Goal: Task Accomplishment & Management: Manage account settings

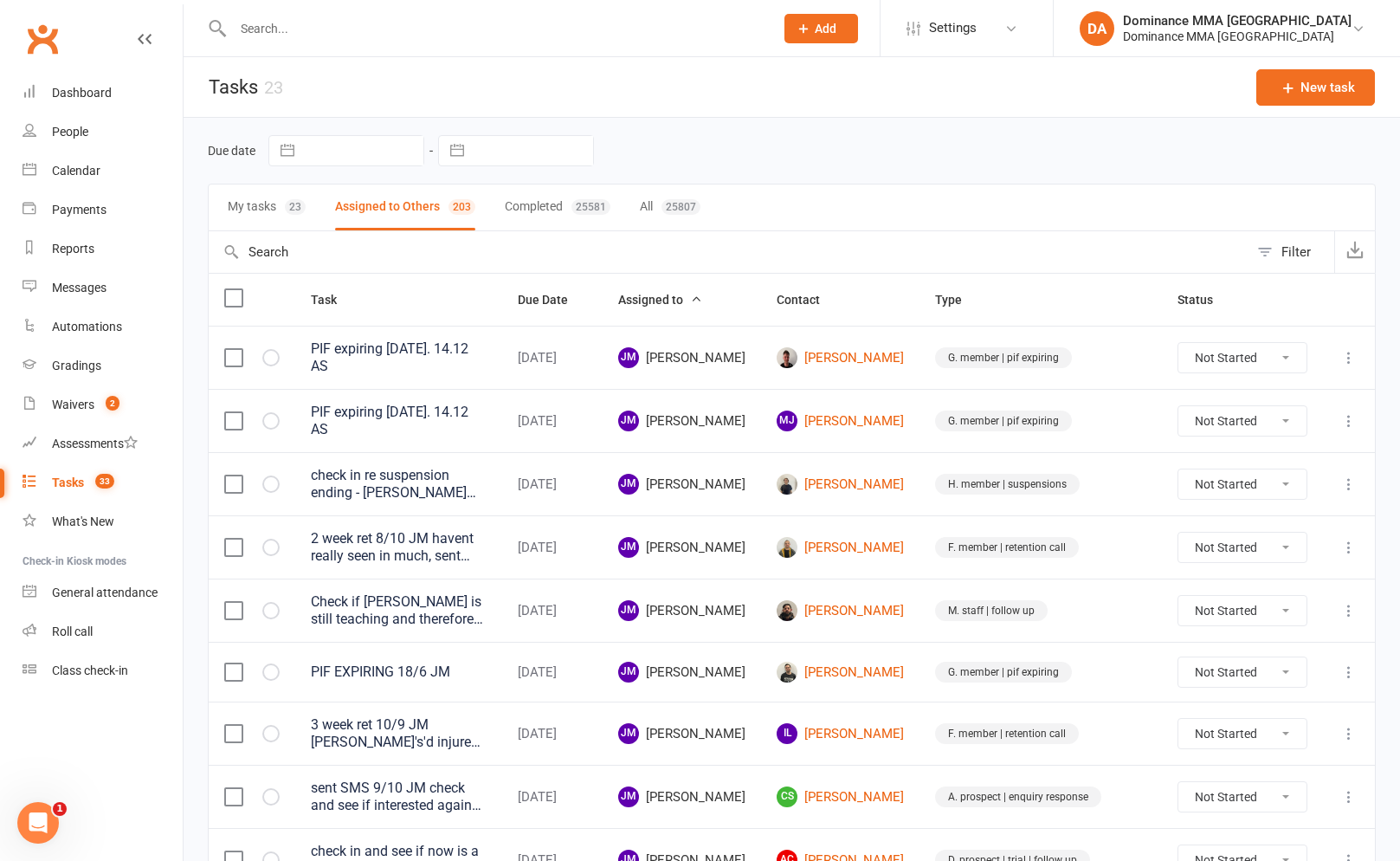
click at [289, 22] on input "text" at bounding box center [495, 28] width 534 height 24
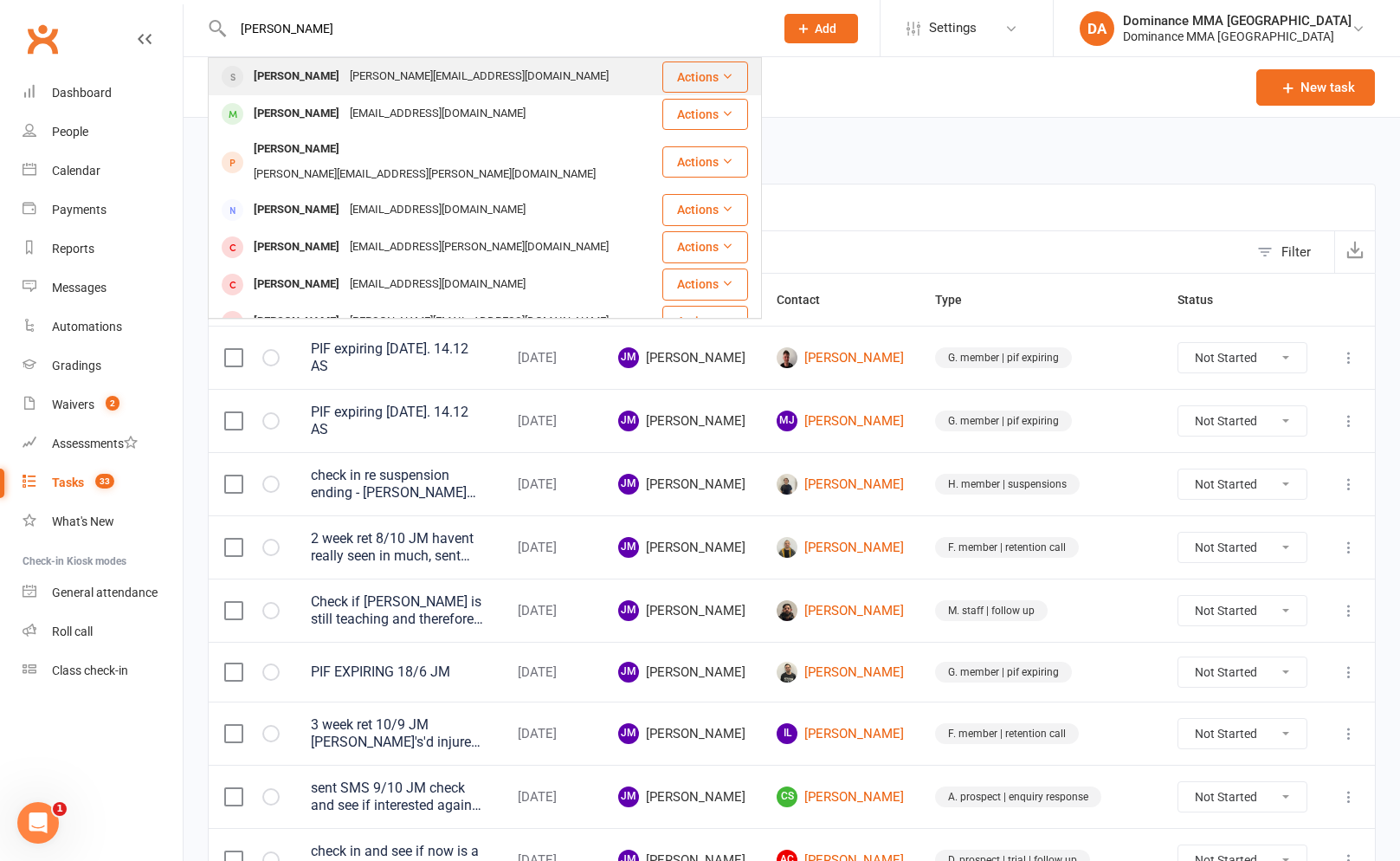
type input "[PERSON_NAME]"
click at [324, 87] on div "[PERSON_NAME]" at bounding box center [296, 76] width 96 height 25
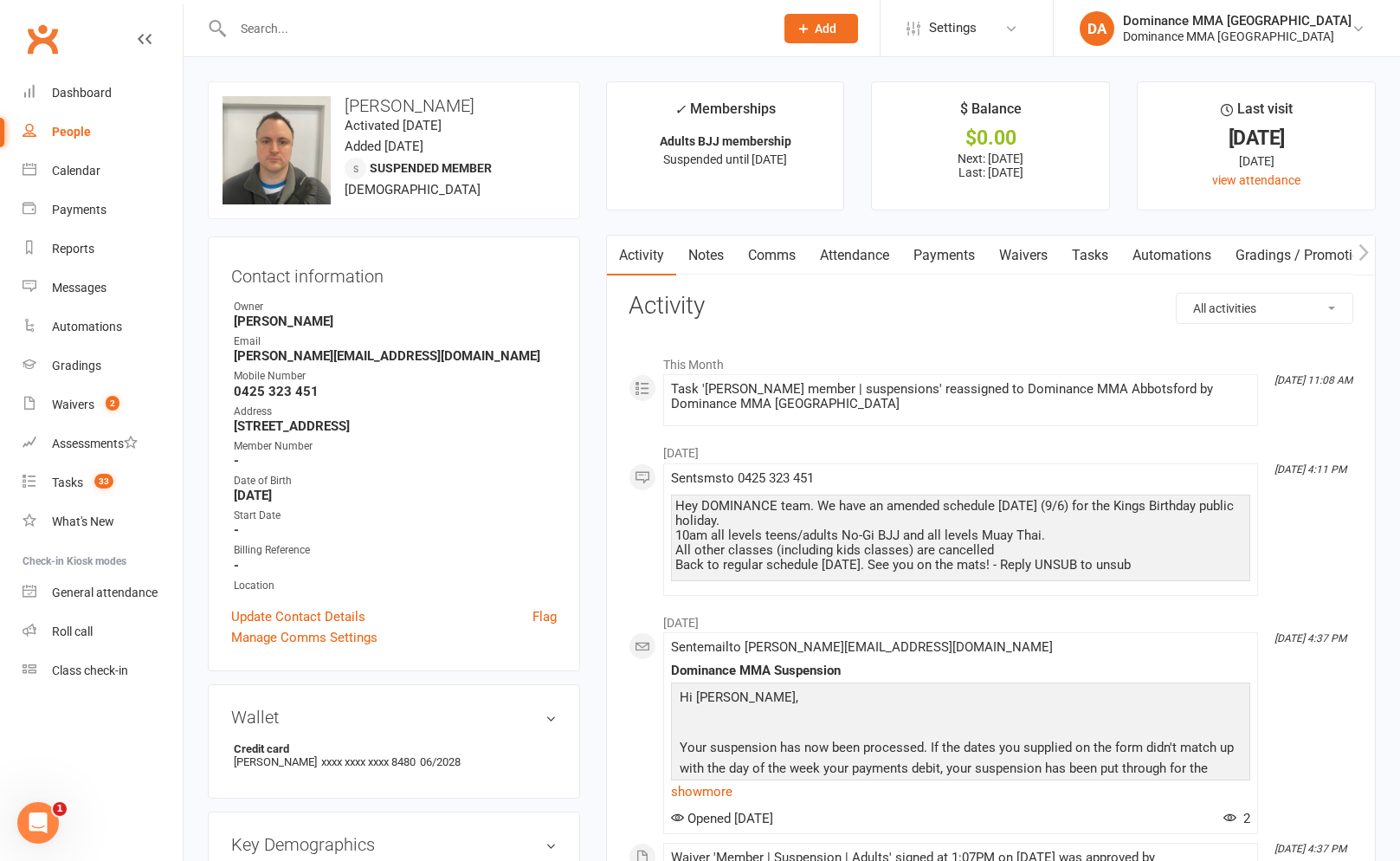
drag, startPoint x: 932, startPoint y: 263, endPoint x: 1030, endPoint y: 268, distance: 98.1
click at [935, 263] on link "Payments" at bounding box center [944, 255] width 86 height 40
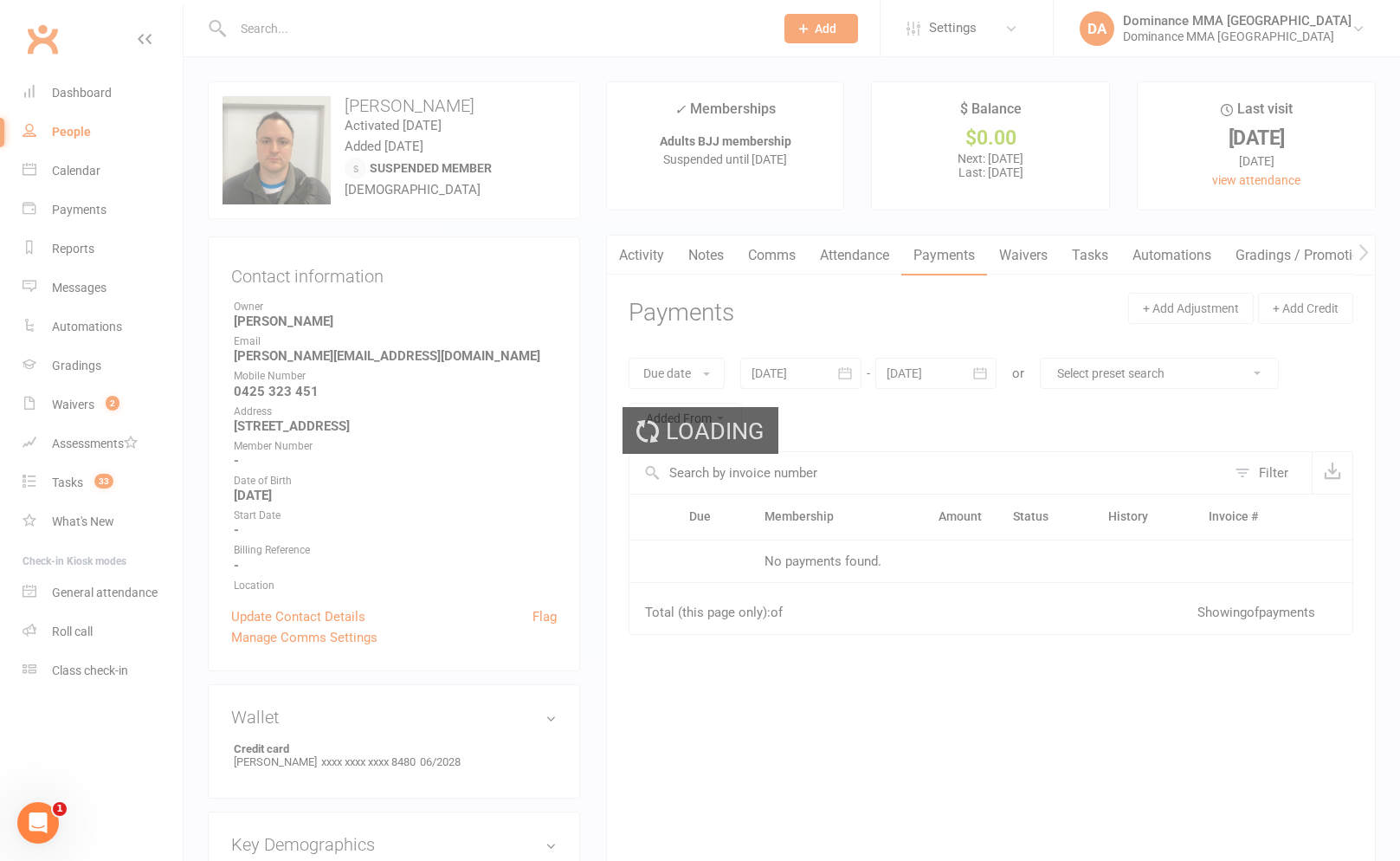
click at [1030, 268] on div "Loading" at bounding box center [700, 430] width 1400 height 861
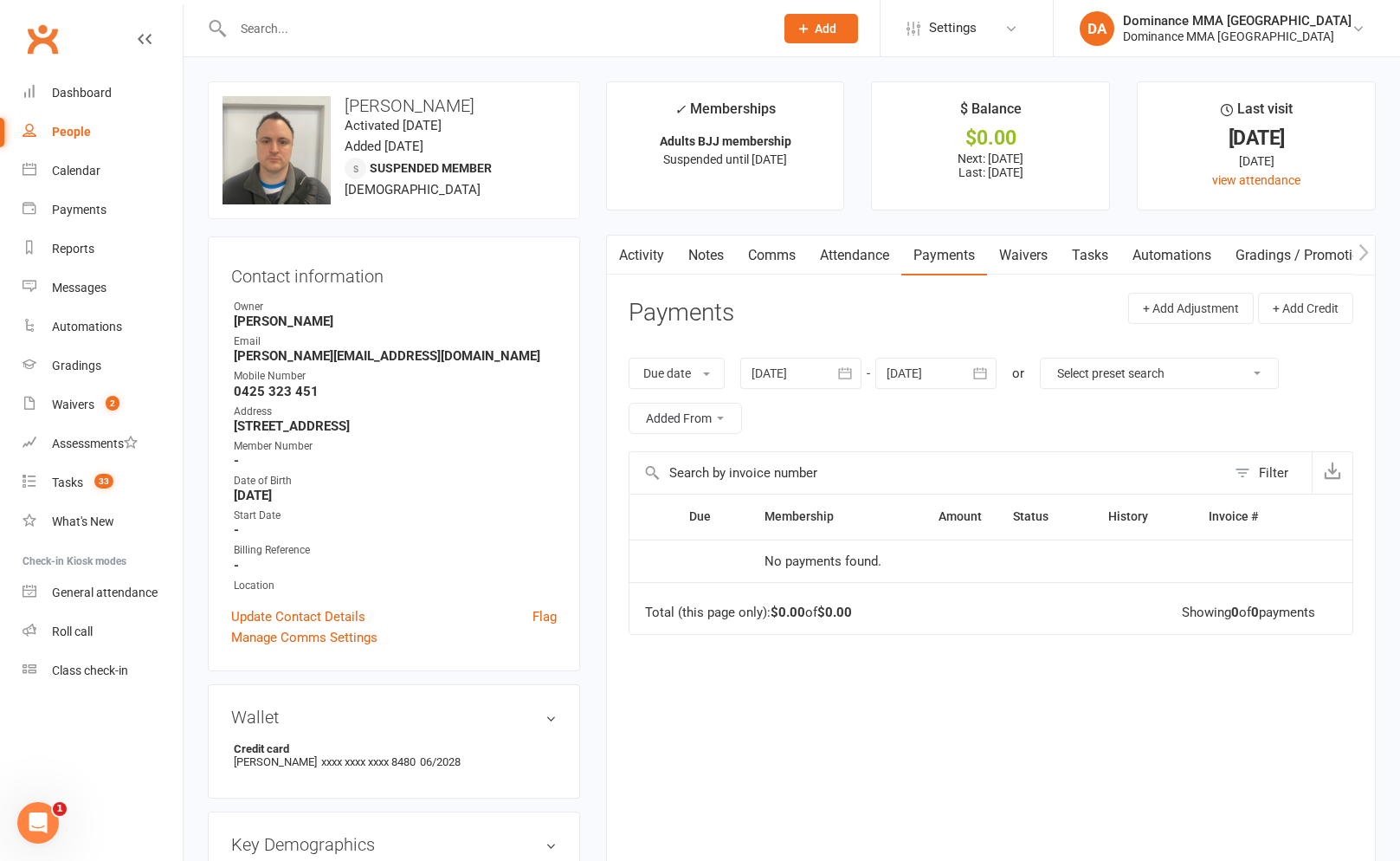
click at [989, 234] on main "✓ Memberships Adults BJJ membership Suspended until [DATE] $ Balance $0.00 Next…" at bounding box center [991, 492] width 796 height 821
click at [1022, 262] on link "Waivers" at bounding box center [1023, 255] width 72 height 40
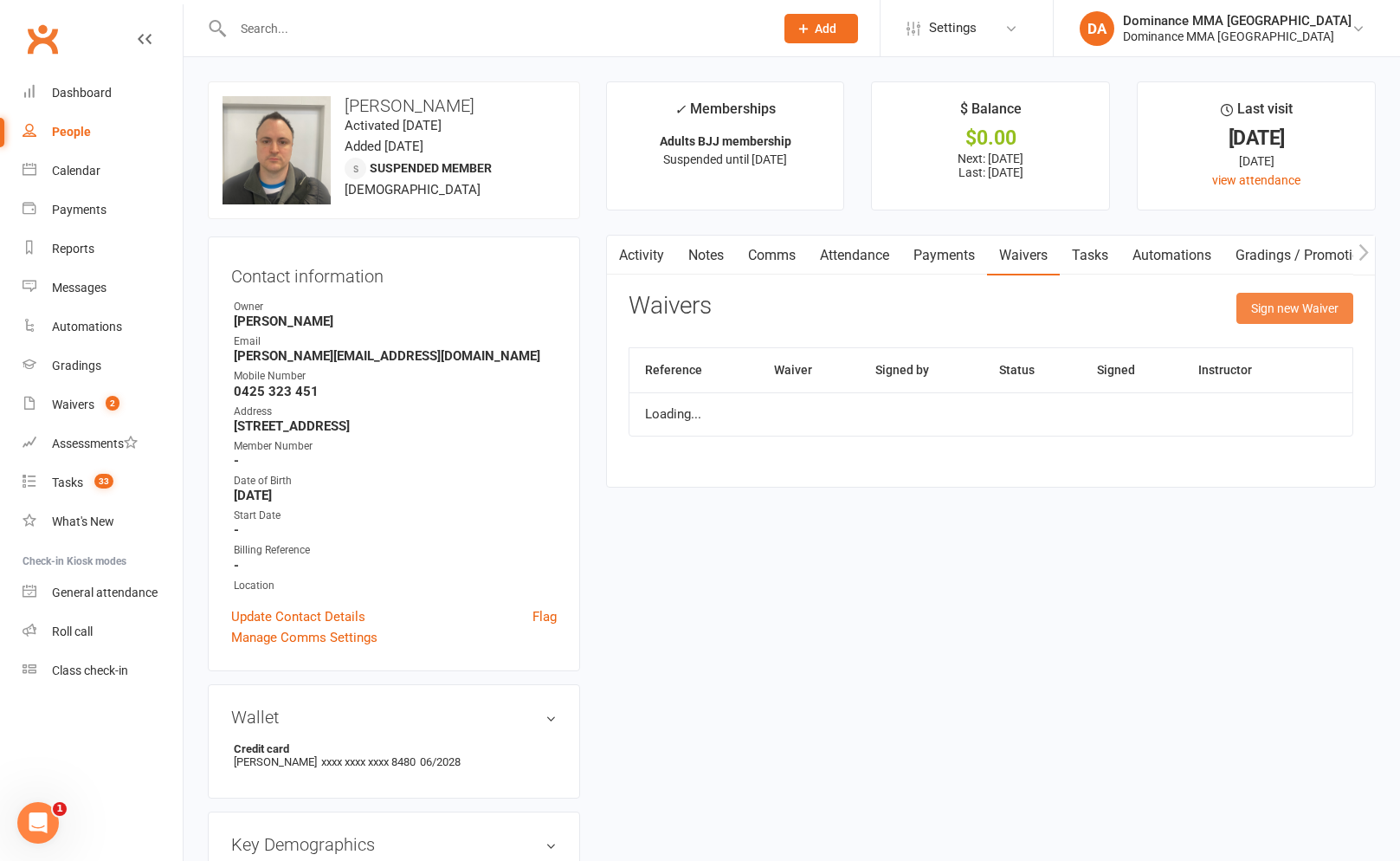
click at [1237, 310] on button "Sign new Waiver" at bounding box center [1295, 308] width 117 height 31
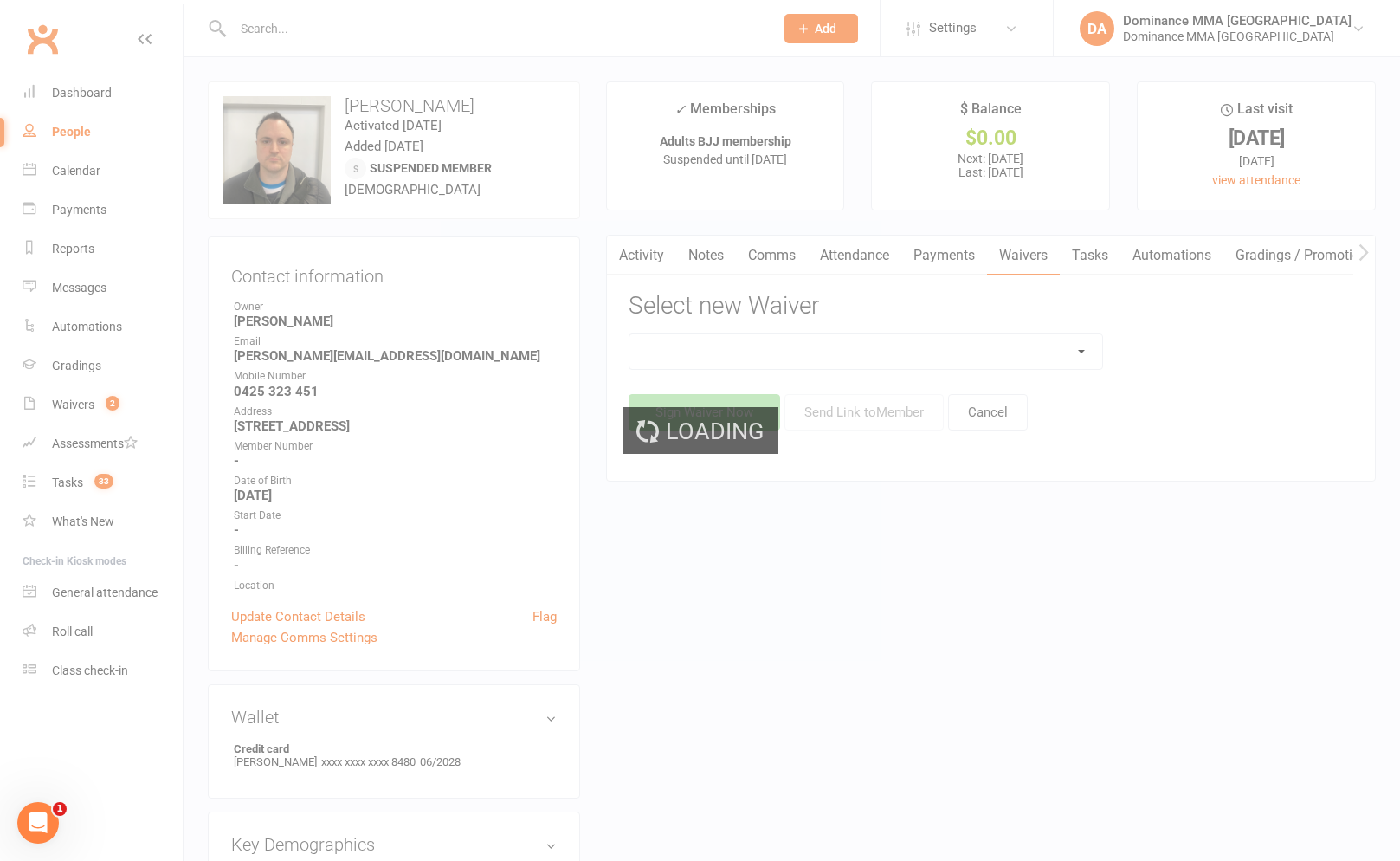
click at [961, 361] on select at bounding box center [866, 352] width 472 height 35
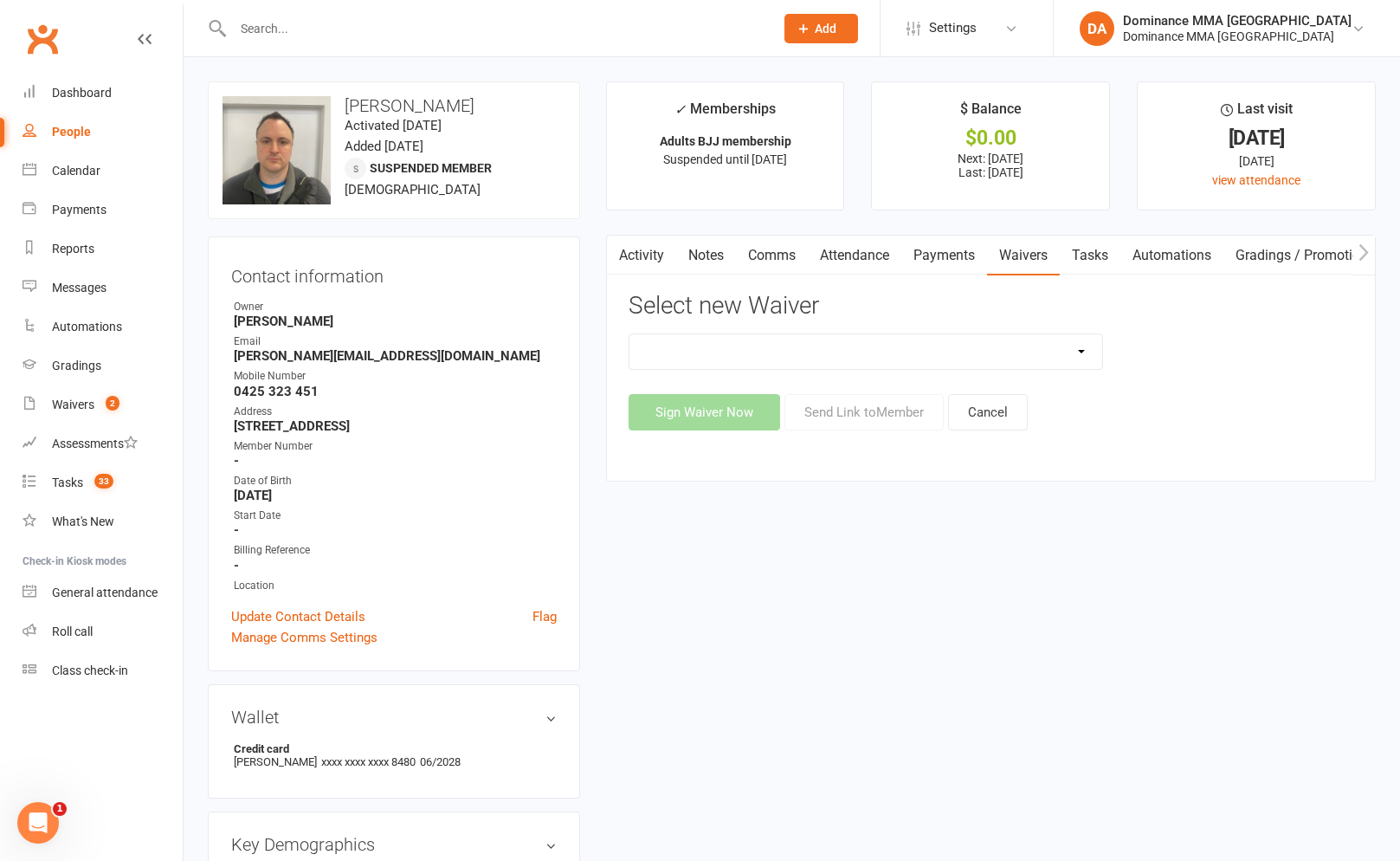
select select "7288"
click at [630, 334] on select "Member | Cancellation | Adults Member | Injury Report Form (FOH staff use only)…" at bounding box center [866, 352] width 472 height 35
click at [835, 416] on button "Send Link to Member" at bounding box center [864, 413] width 159 height 37
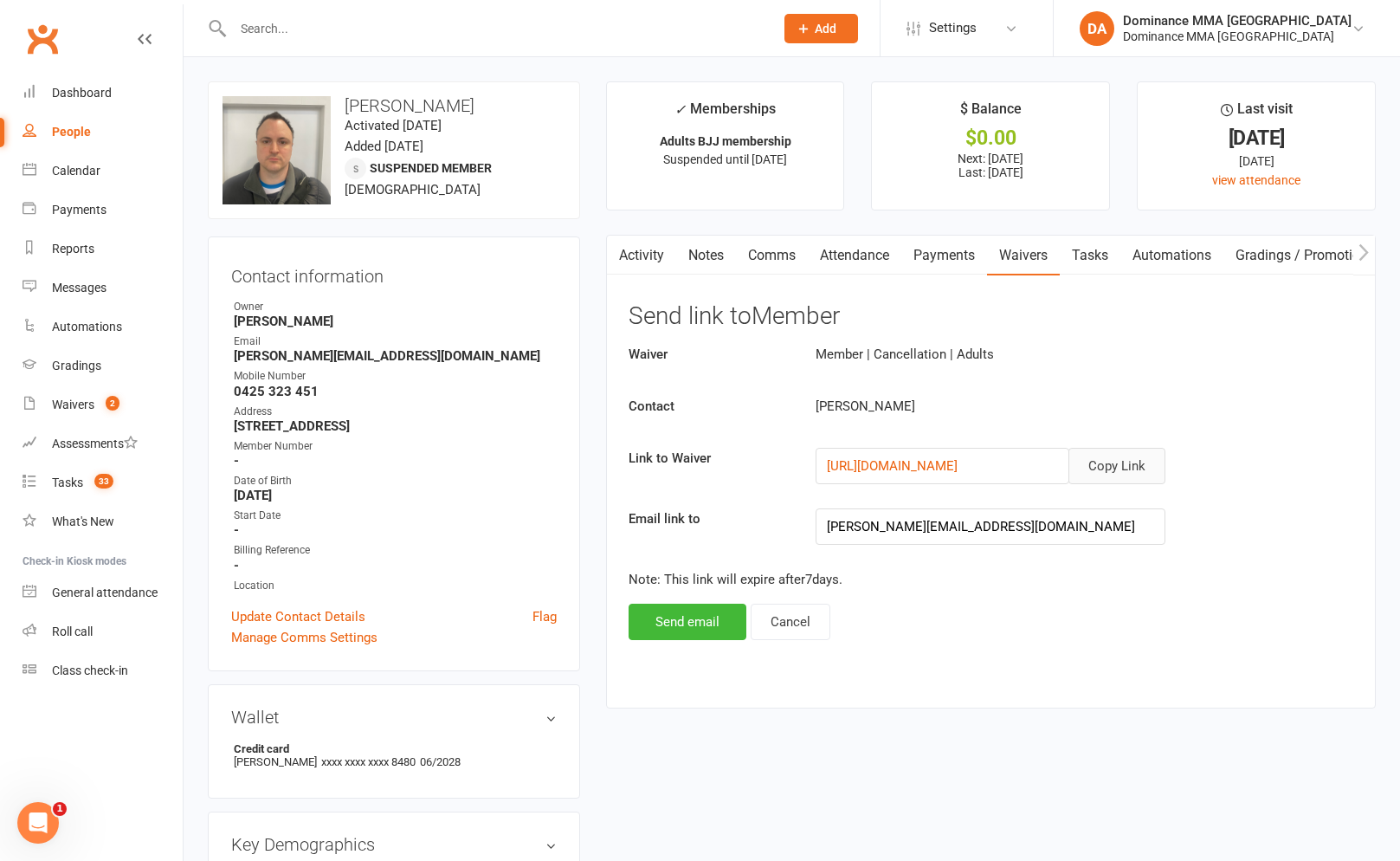
drag, startPoint x: 1083, startPoint y: 461, endPoint x: 1051, endPoint y: 445, distance: 35.8
click at [1083, 461] on button "Copy Link" at bounding box center [1117, 466] width 97 height 37
click at [423, 23] on input "text" at bounding box center [495, 28] width 534 height 24
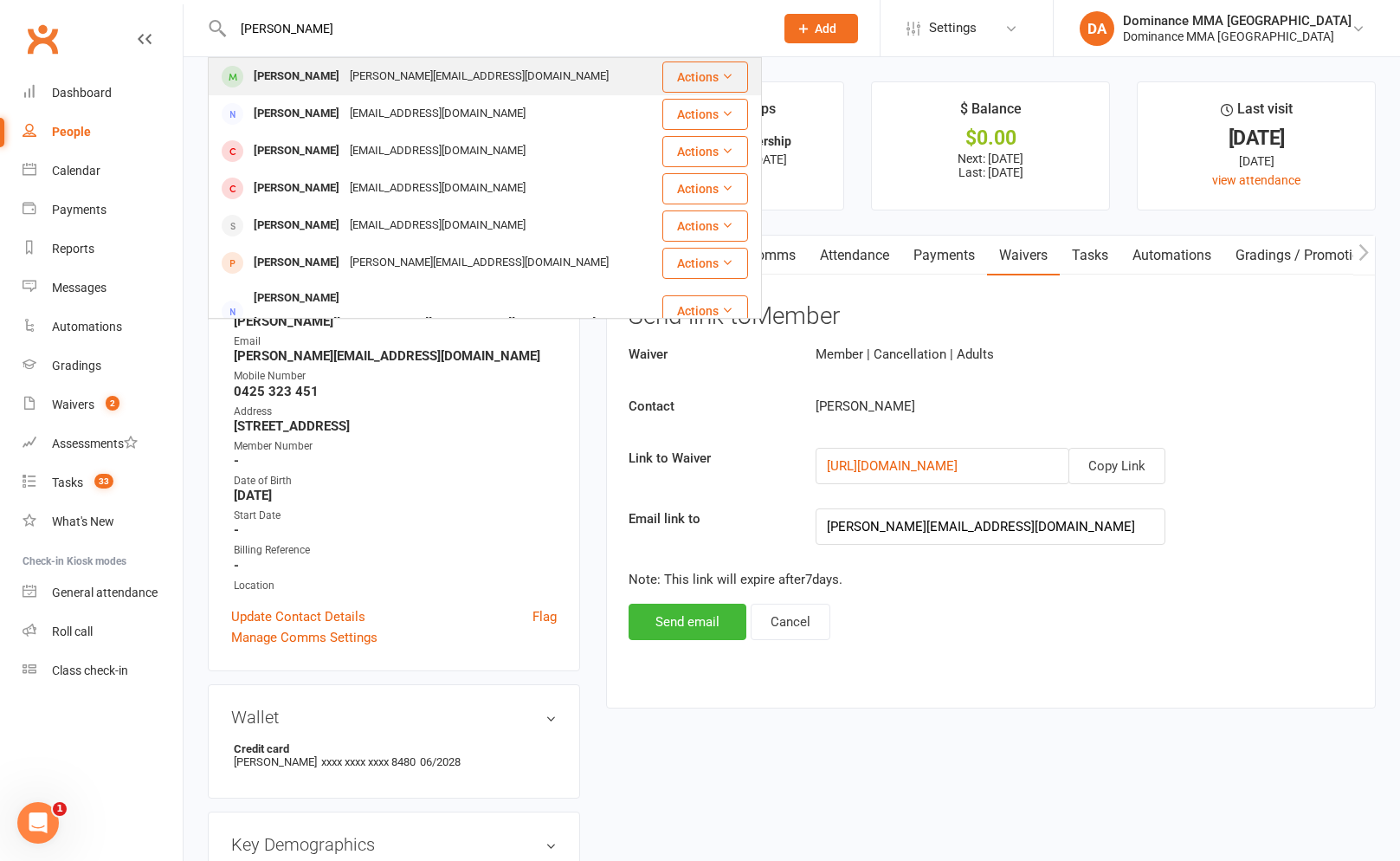
type input "[PERSON_NAME]"
click at [361, 74] on div "[PERSON_NAME][EMAIL_ADDRESS][DOMAIN_NAME]" at bounding box center [479, 76] width 270 height 25
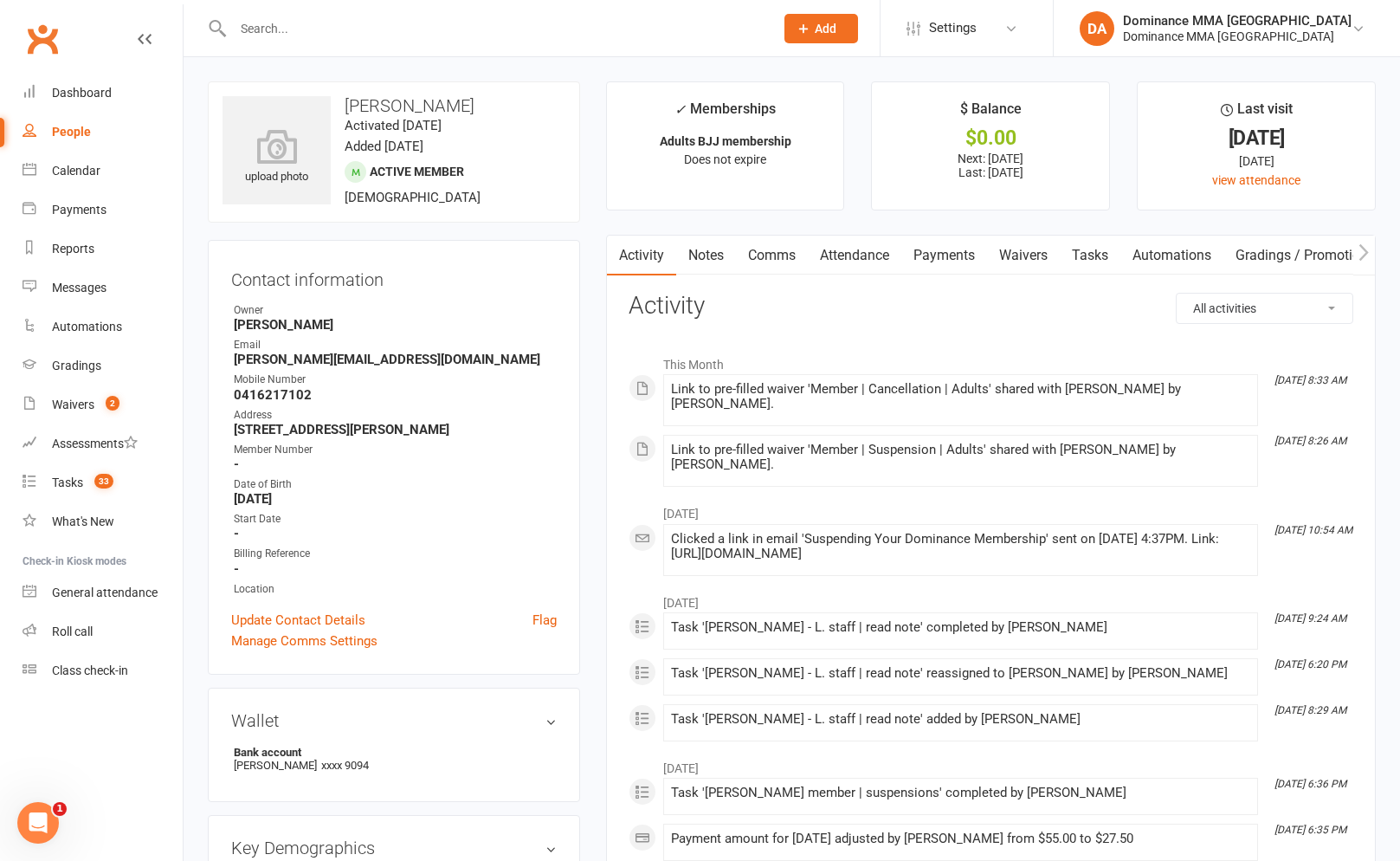
drag, startPoint x: 912, startPoint y: 238, endPoint x: 927, endPoint y: 251, distance: 19.8
click at [913, 239] on link "Payments" at bounding box center [944, 255] width 86 height 40
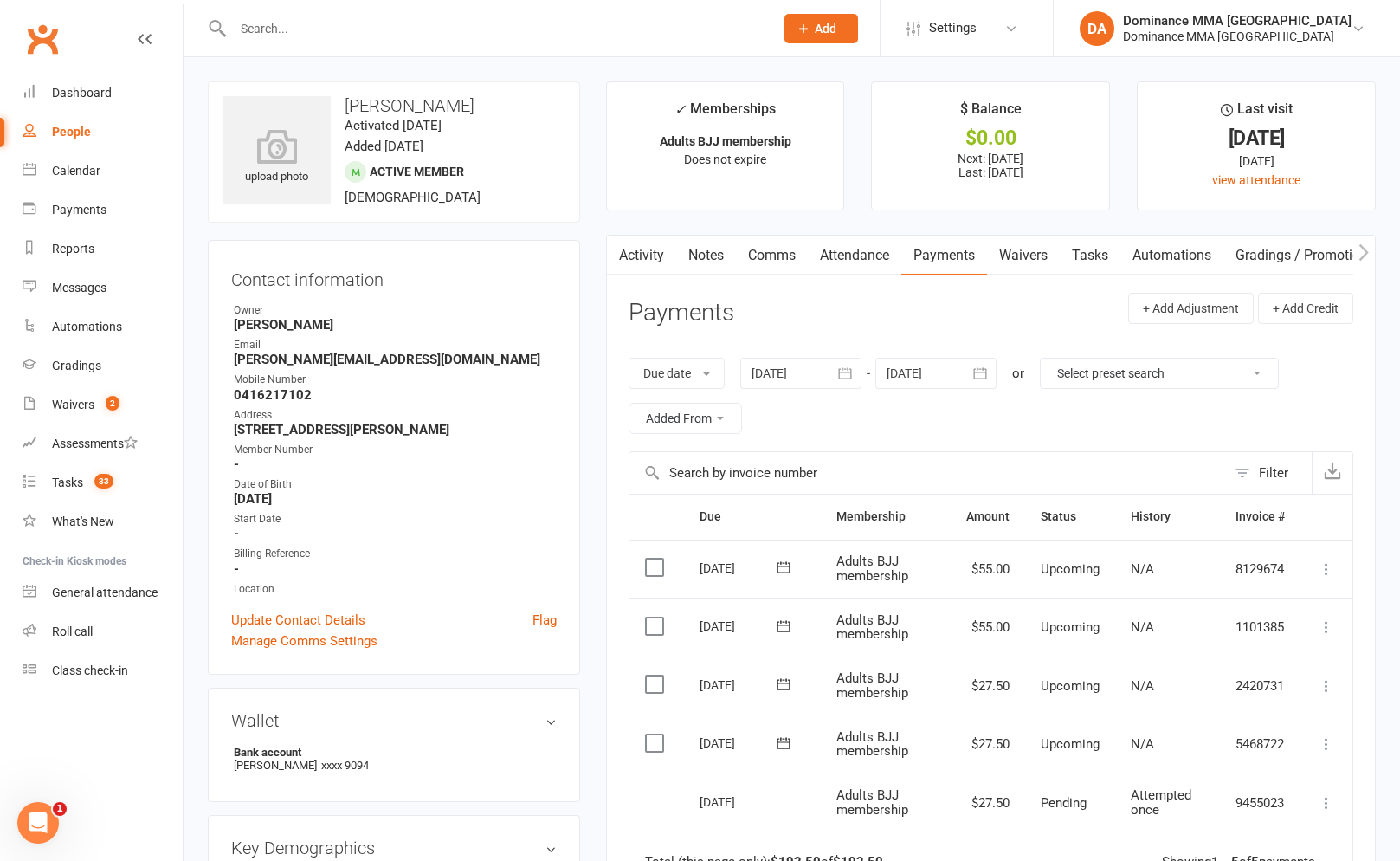
drag, startPoint x: 708, startPoint y: 267, endPoint x: 596, endPoint y: 256, distance: 112.5
click at [688, 267] on link "Notes" at bounding box center [706, 255] width 60 height 40
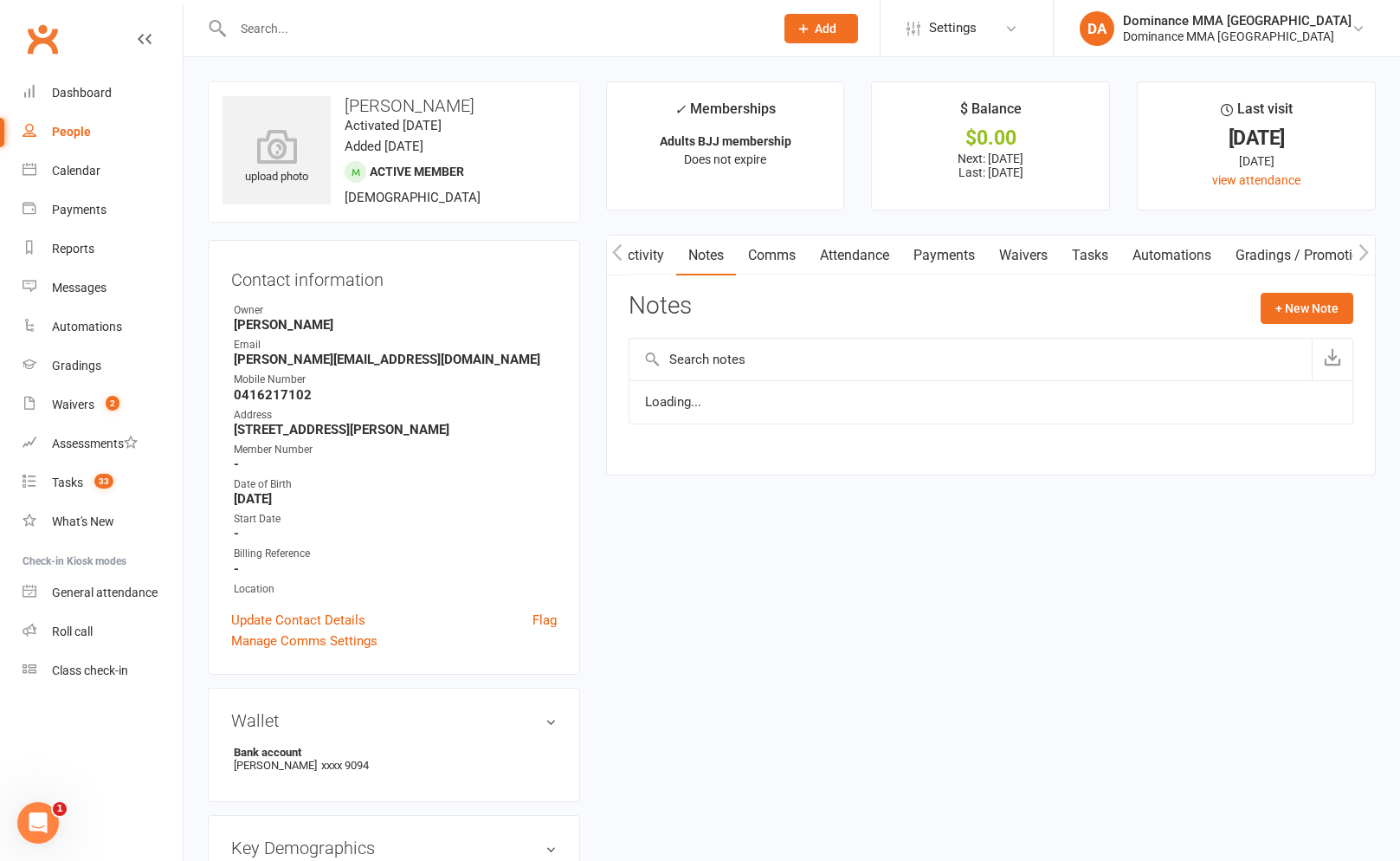
scroll to position [0, 20]
click at [596, 256] on main "✓ Memberships Adults BJJ membership Does not expire $ Balance $0.00 Next: [DATE…" at bounding box center [991, 287] width 796 height 412
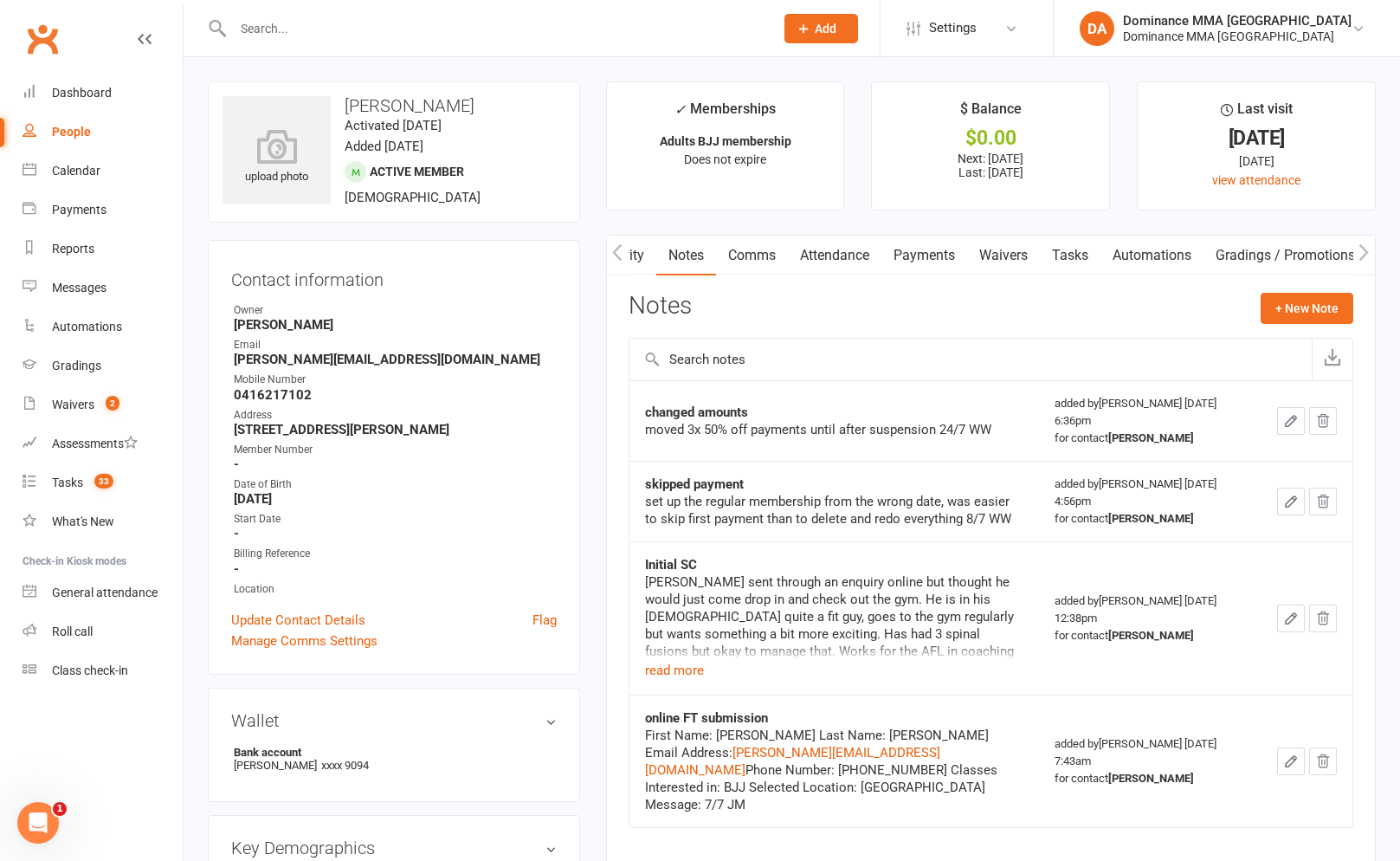
drag, startPoint x: 675, startPoint y: 252, endPoint x: 637, endPoint y: 257, distance: 38.3
click at [675, 252] on link "Notes" at bounding box center [686, 255] width 60 height 40
click at [634, 257] on link "Activity" at bounding box center [622, 255] width 70 height 40
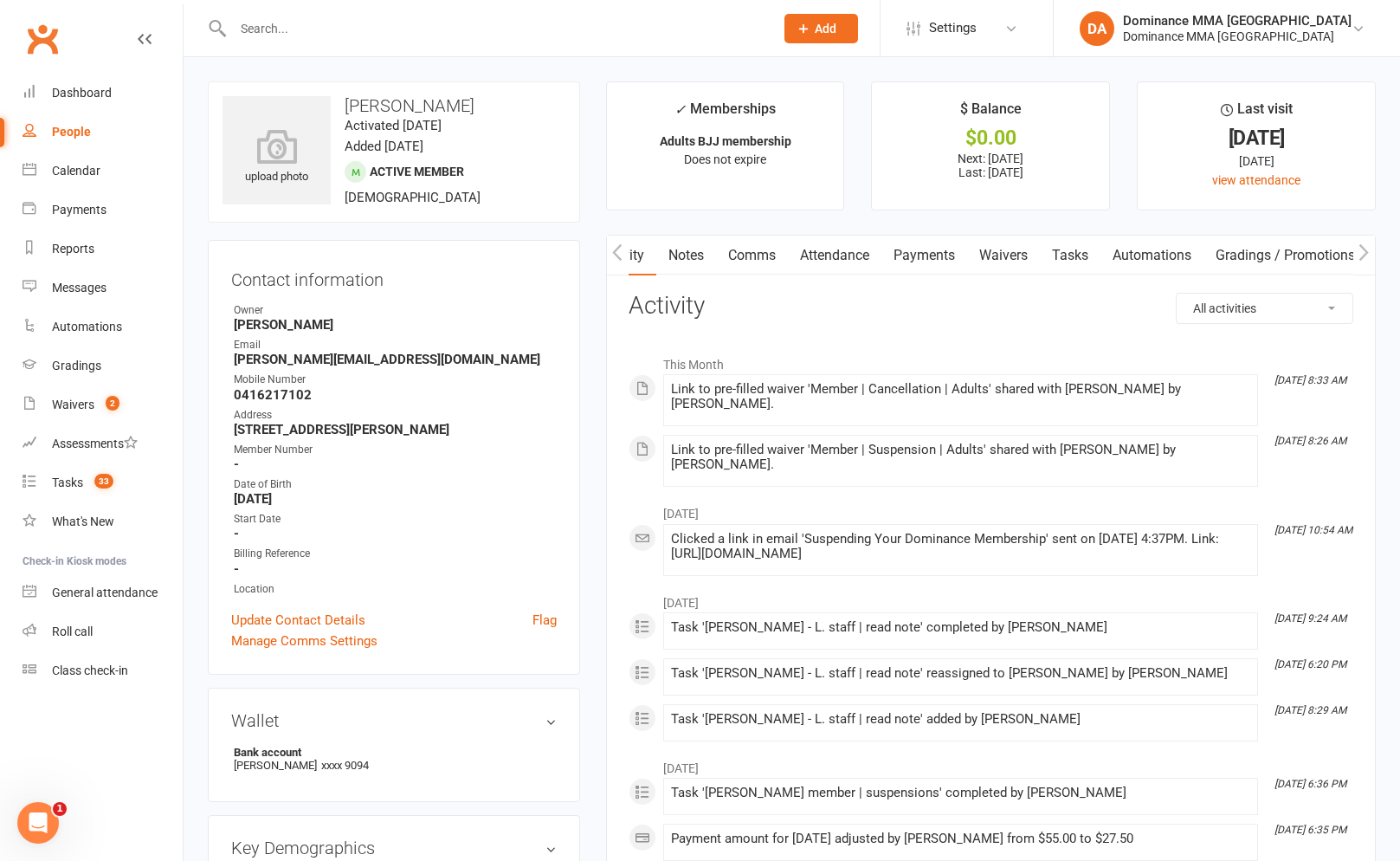
click at [641, 256] on link "Activity" at bounding box center [622, 255] width 70 height 40
click at [607, 264] on button "button" at bounding box center [617, 255] width 21 height 39
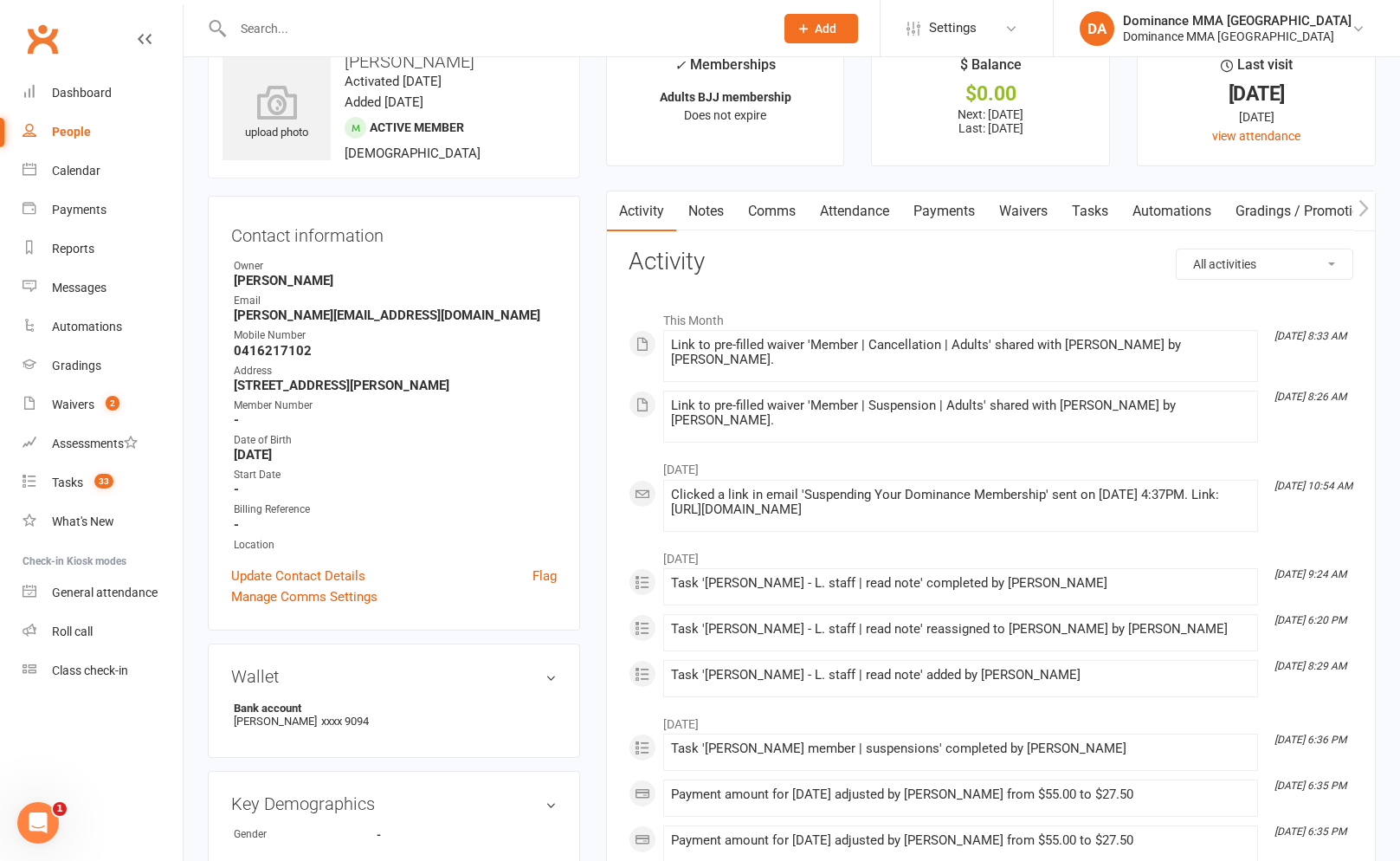
scroll to position [46, 0]
drag, startPoint x: 905, startPoint y: 215, endPoint x: 915, endPoint y: 216, distance: 10.0
click at [907, 215] on link "Payments" at bounding box center [944, 208] width 86 height 40
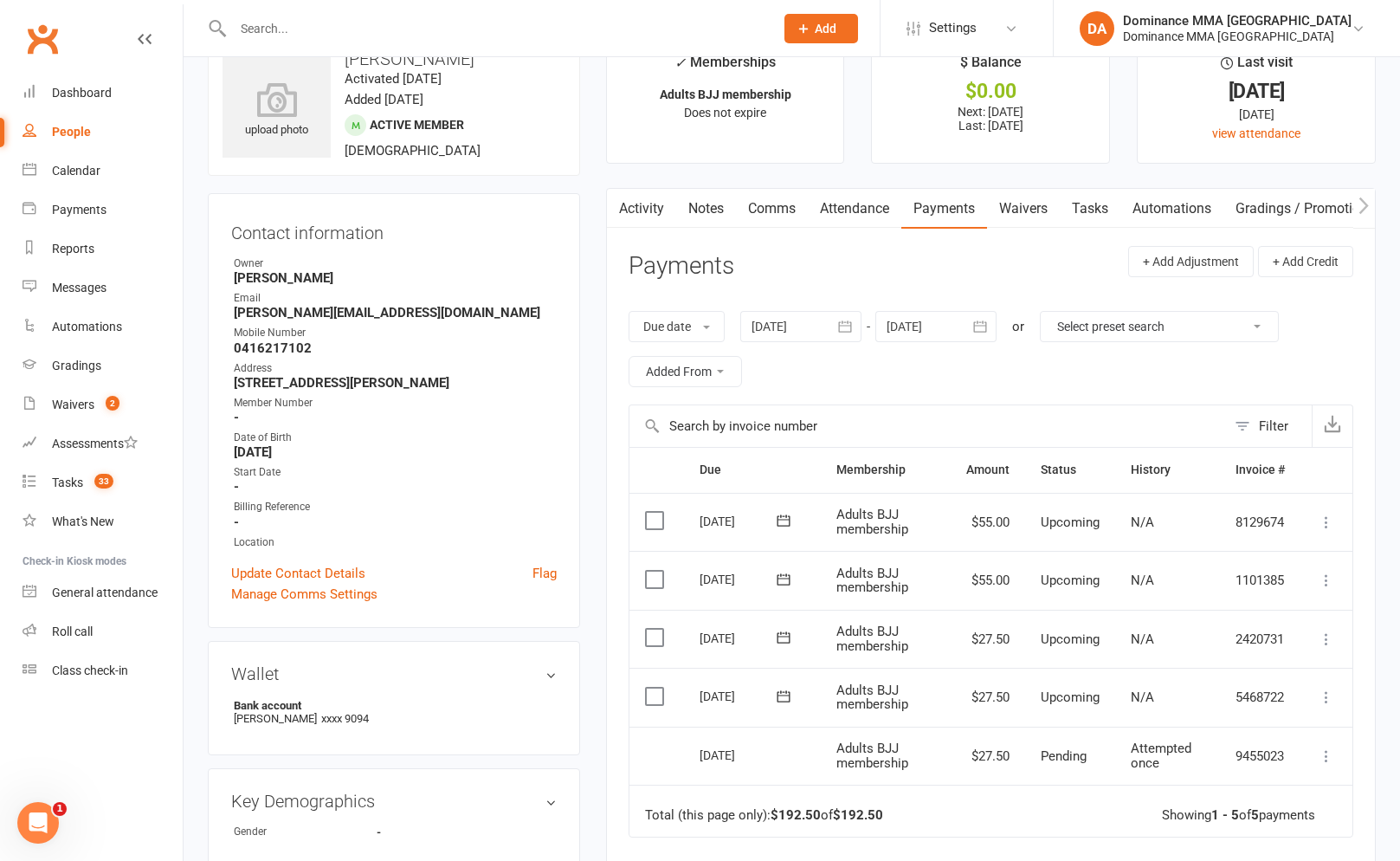
click at [941, 213] on link "Payments" at bounding box center [944, 208] width 86 height 40
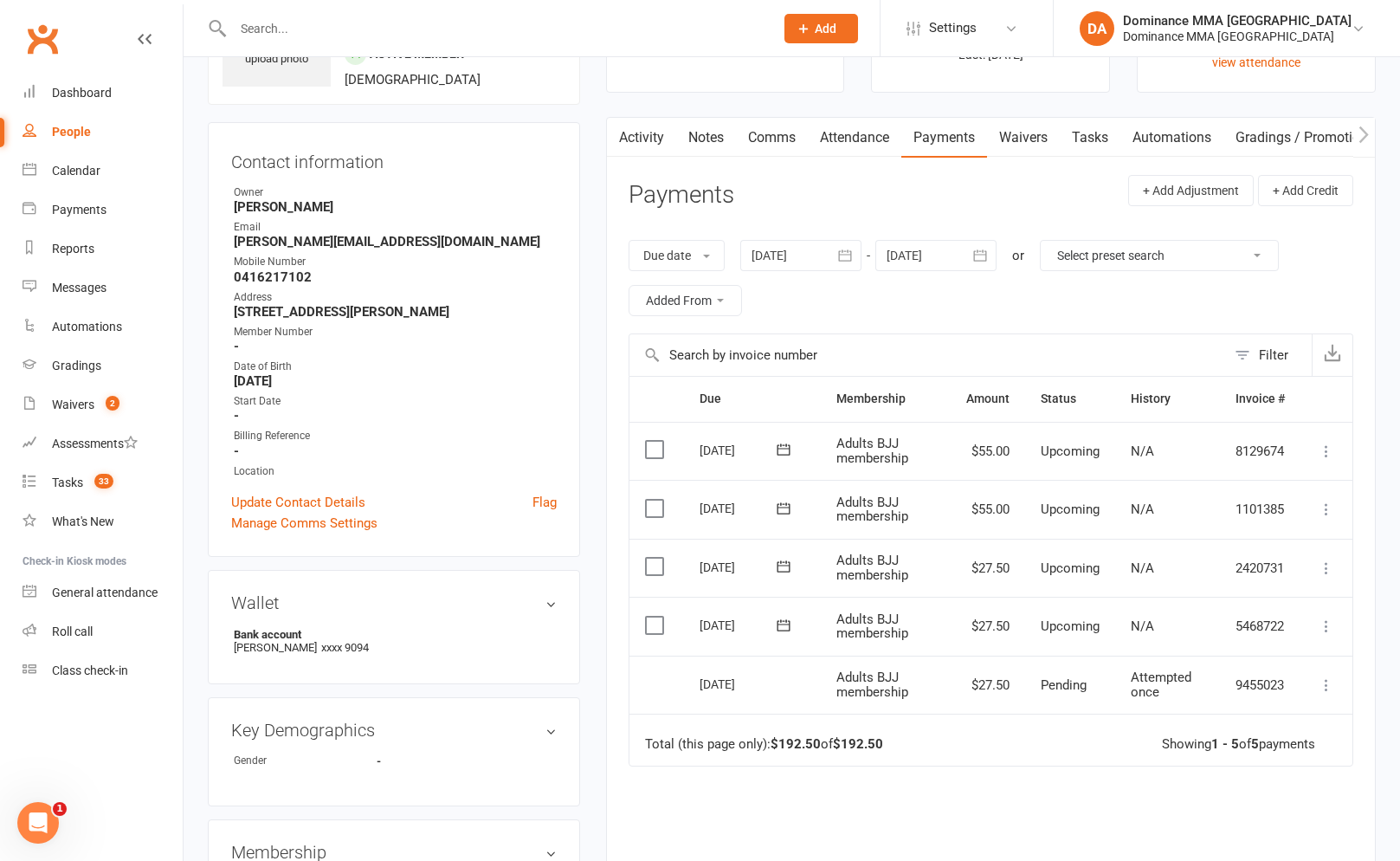
scroll to position [138, 0]
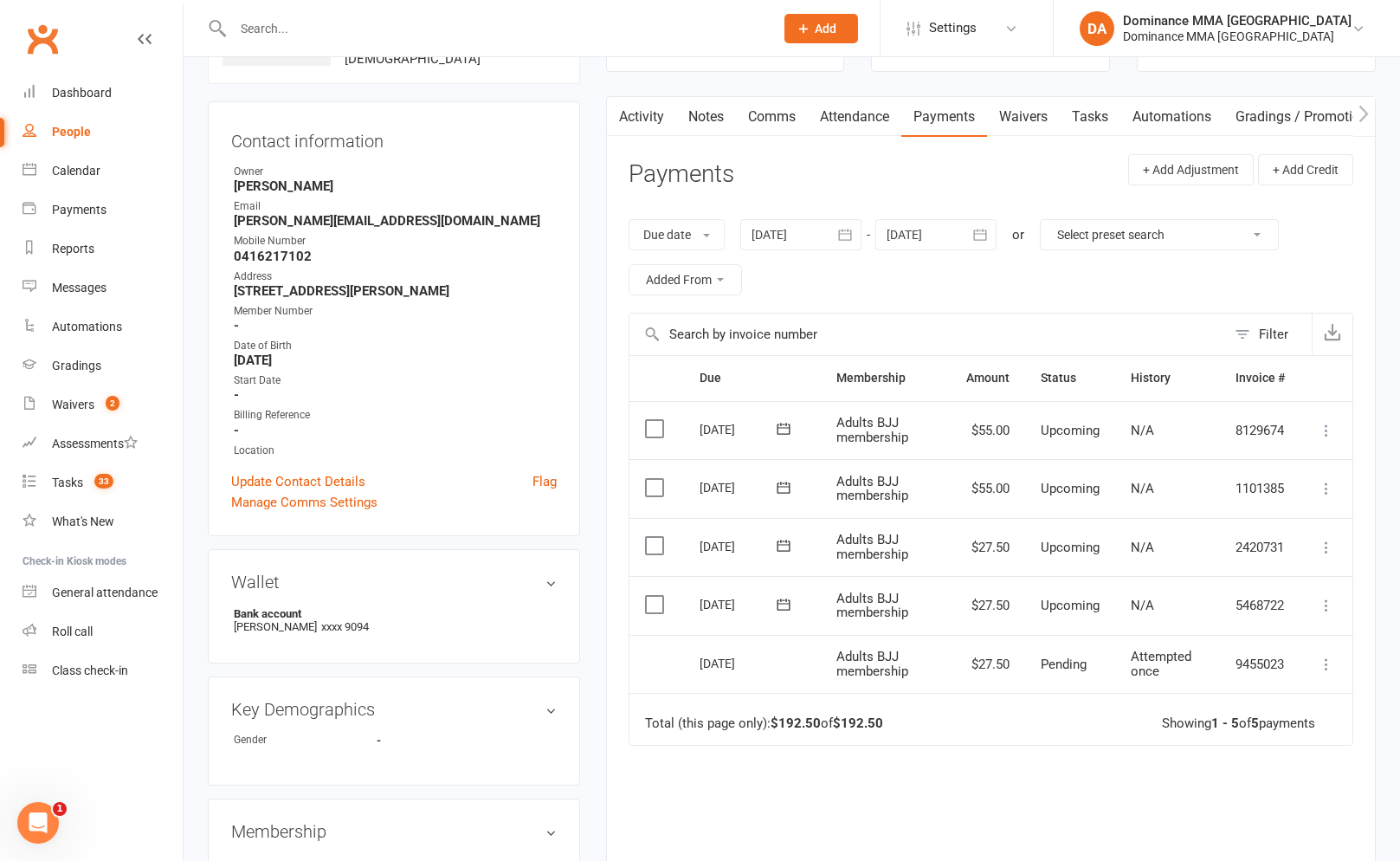
click at [712, 129] on link "Notes" at bounding box center [706, 116] width 60 height 40
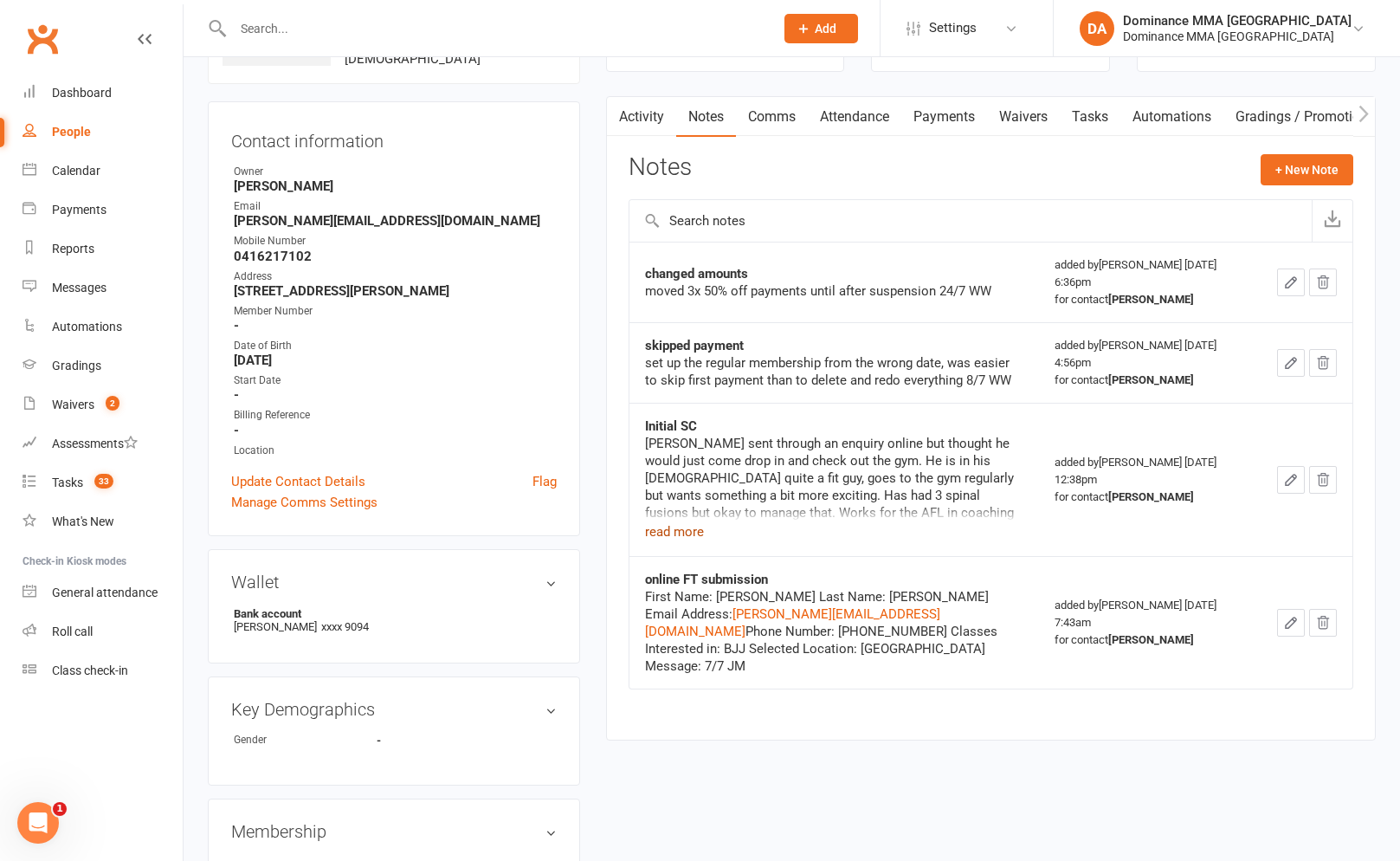
click at [693, 528] on button "read more" at bounding box center [674, 532] width 59 height 21
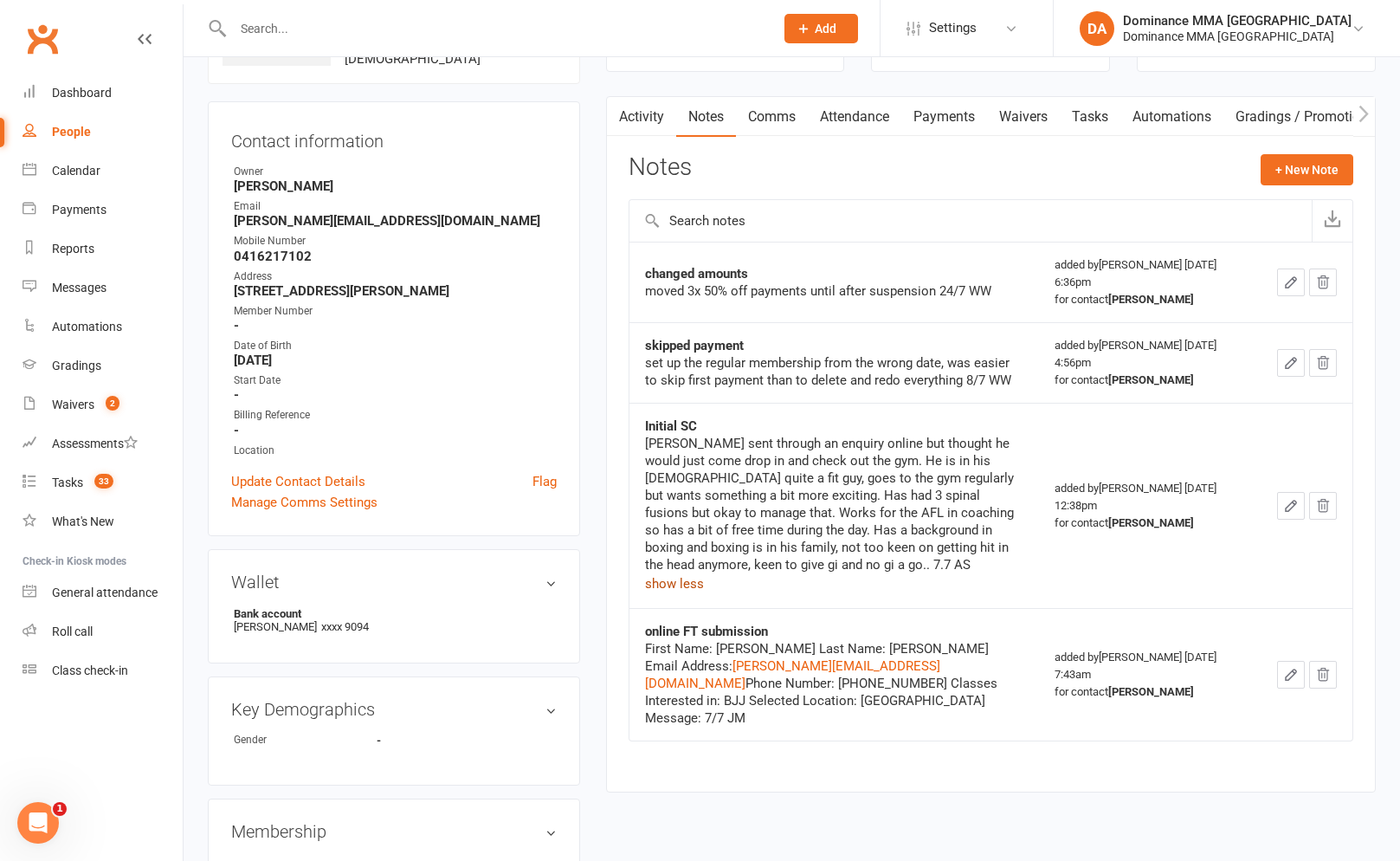
click at [1036, 126] on link "Waivers" at bounding box center [1023, 116] width 72 height 40
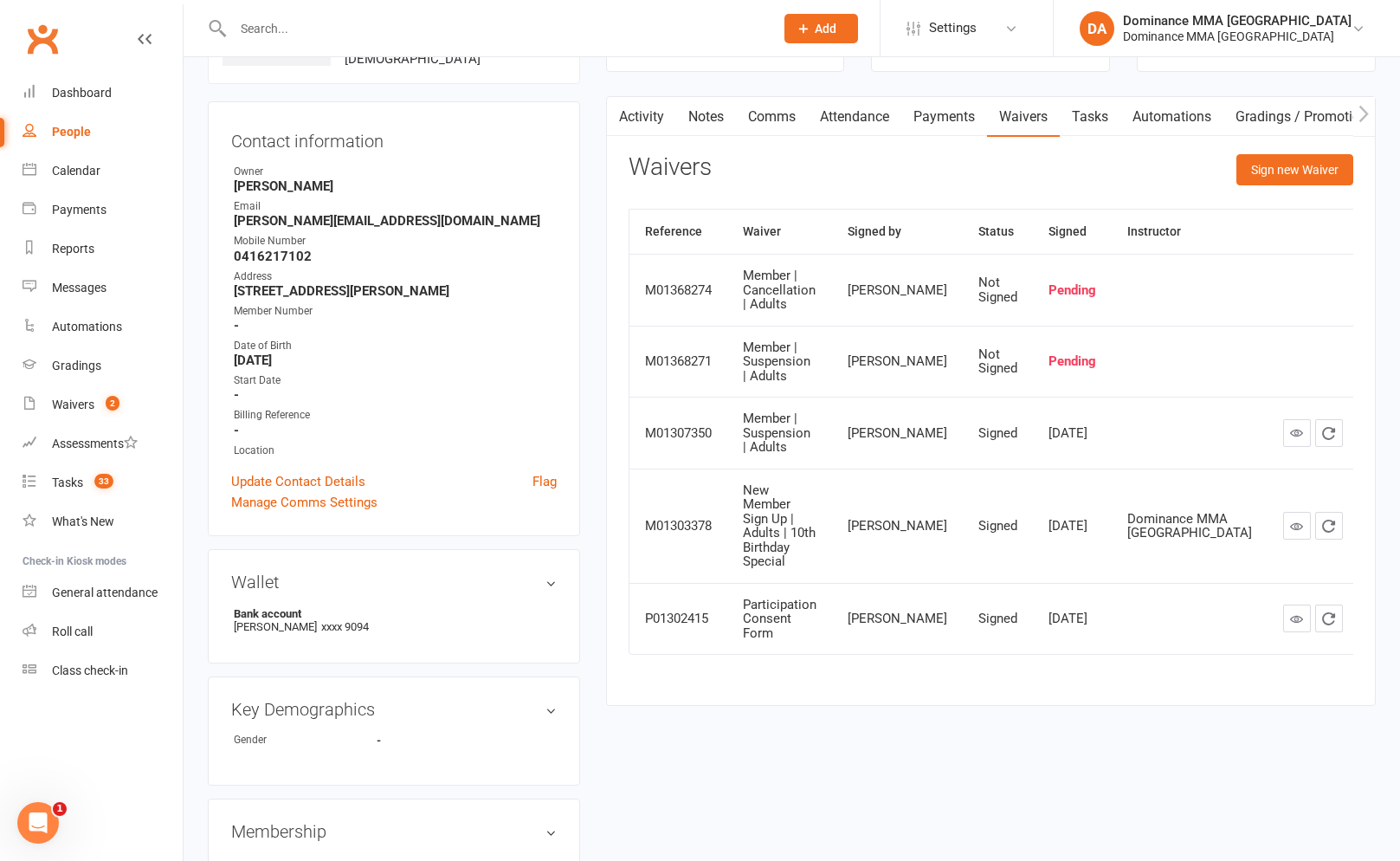
click at [646, 135] on link "Activity" at bounding box center [642, 116] width 70 height 40
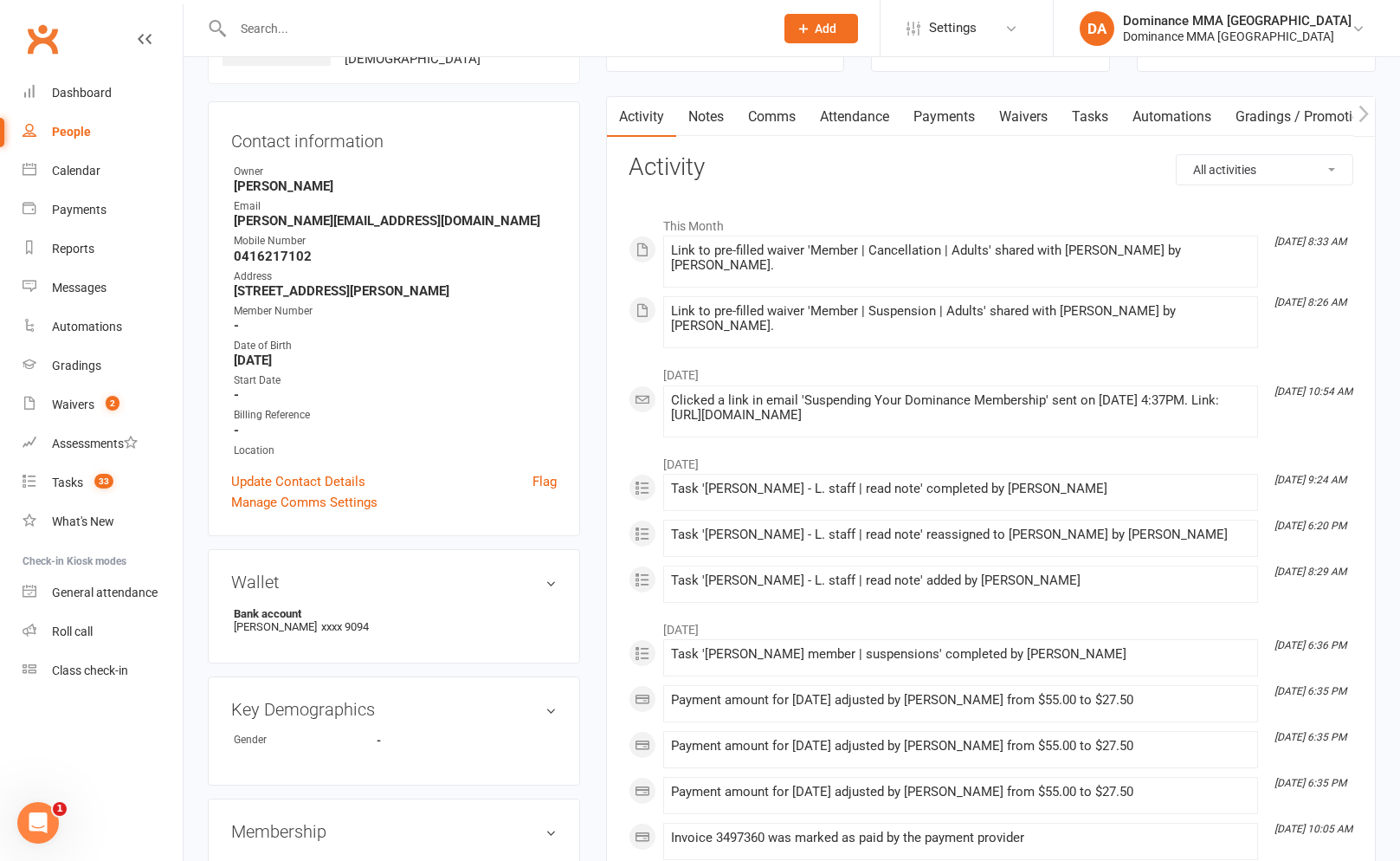
click at [1097, 127] on link "Tasks" at bounding box center [1090, 116] width 61 height 40
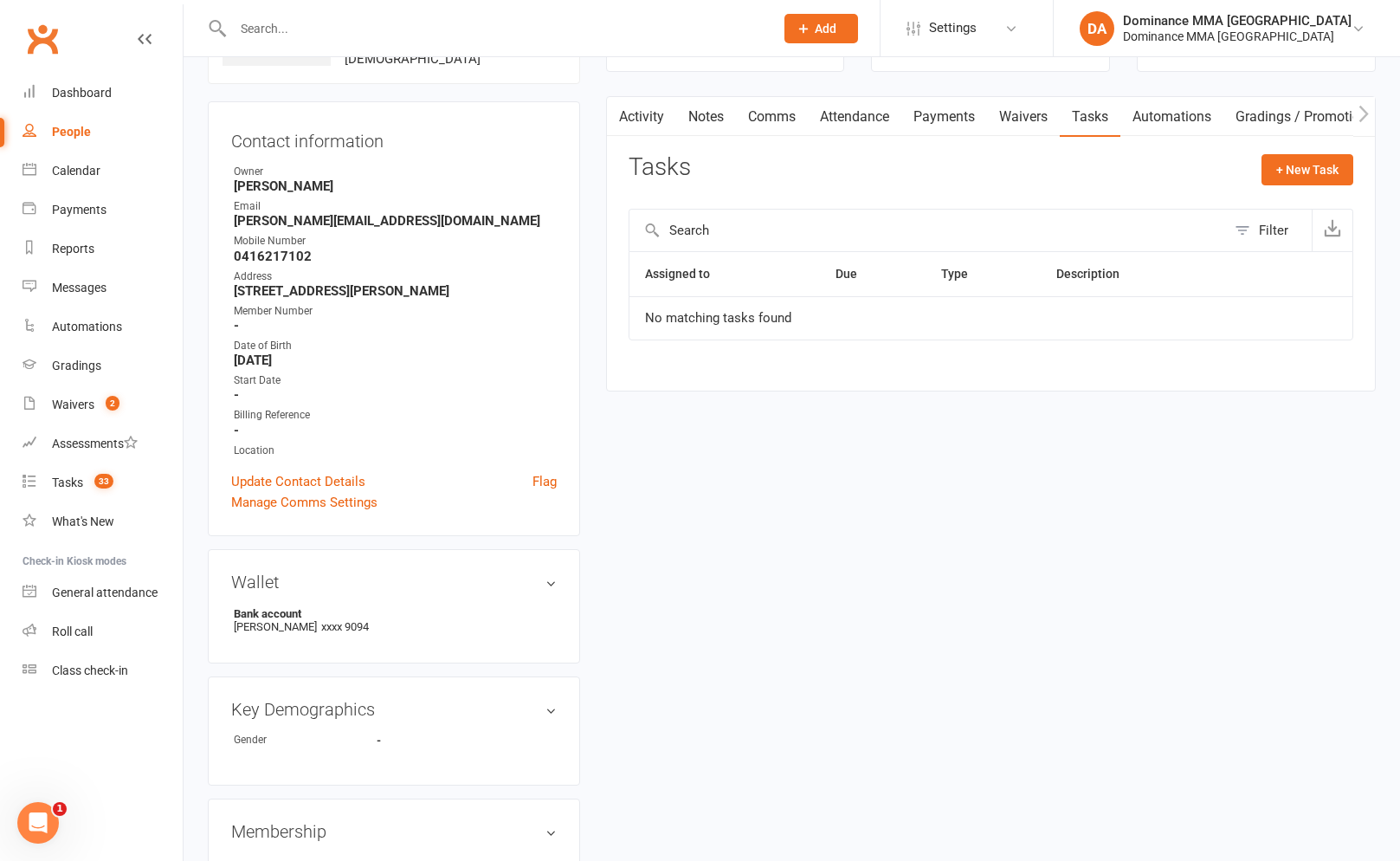
click at [741, 118] on link "Comms" at bounding box center [772, 116] width 71 height 40
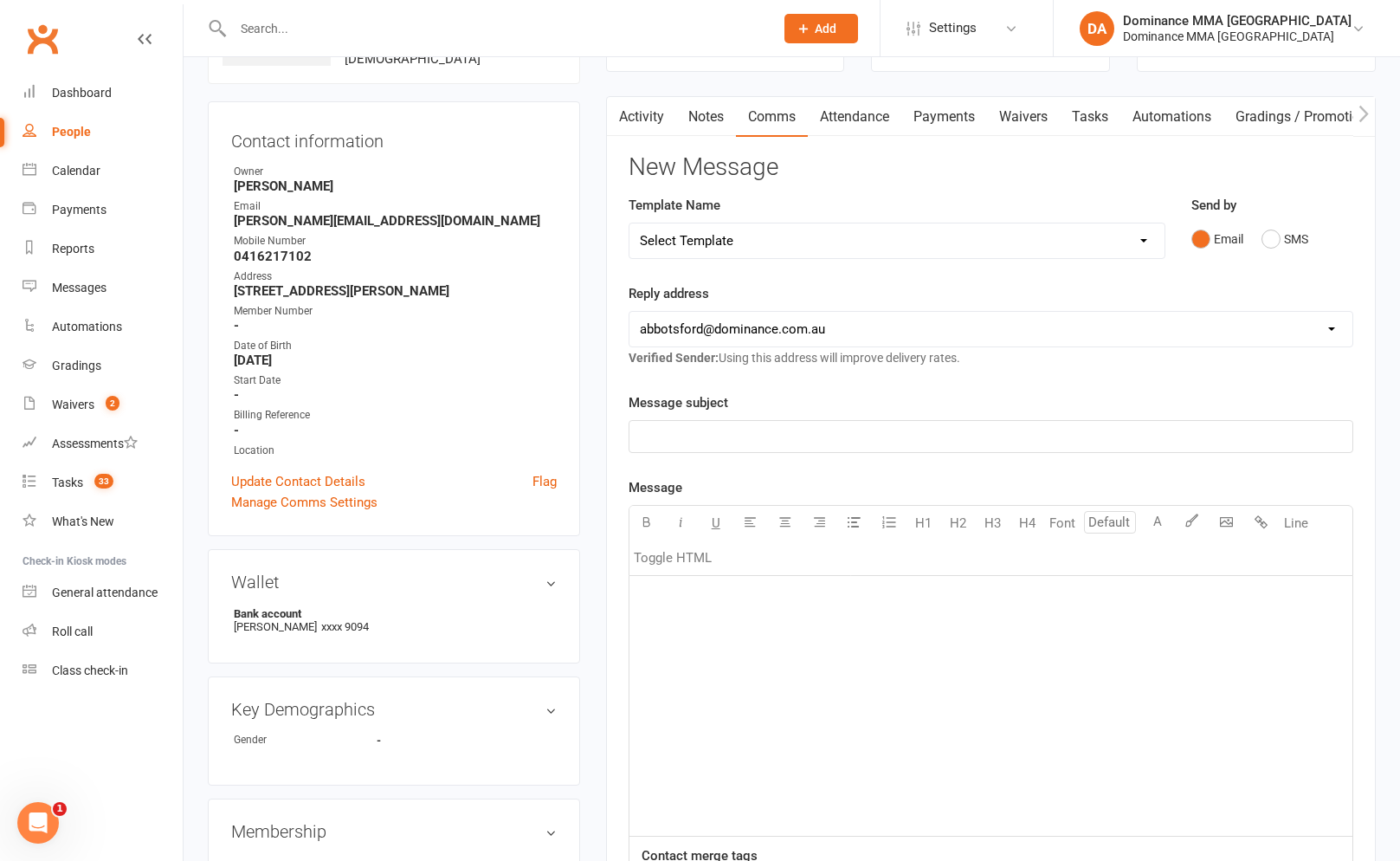
drag, startPoint x: 868, startPoint y: 109, endPoint x: 916, endPoint y: 115, distance: 48.4
click at [886, 112] on link "Attendance" at bounding box center [854, 116] width 94 height 40
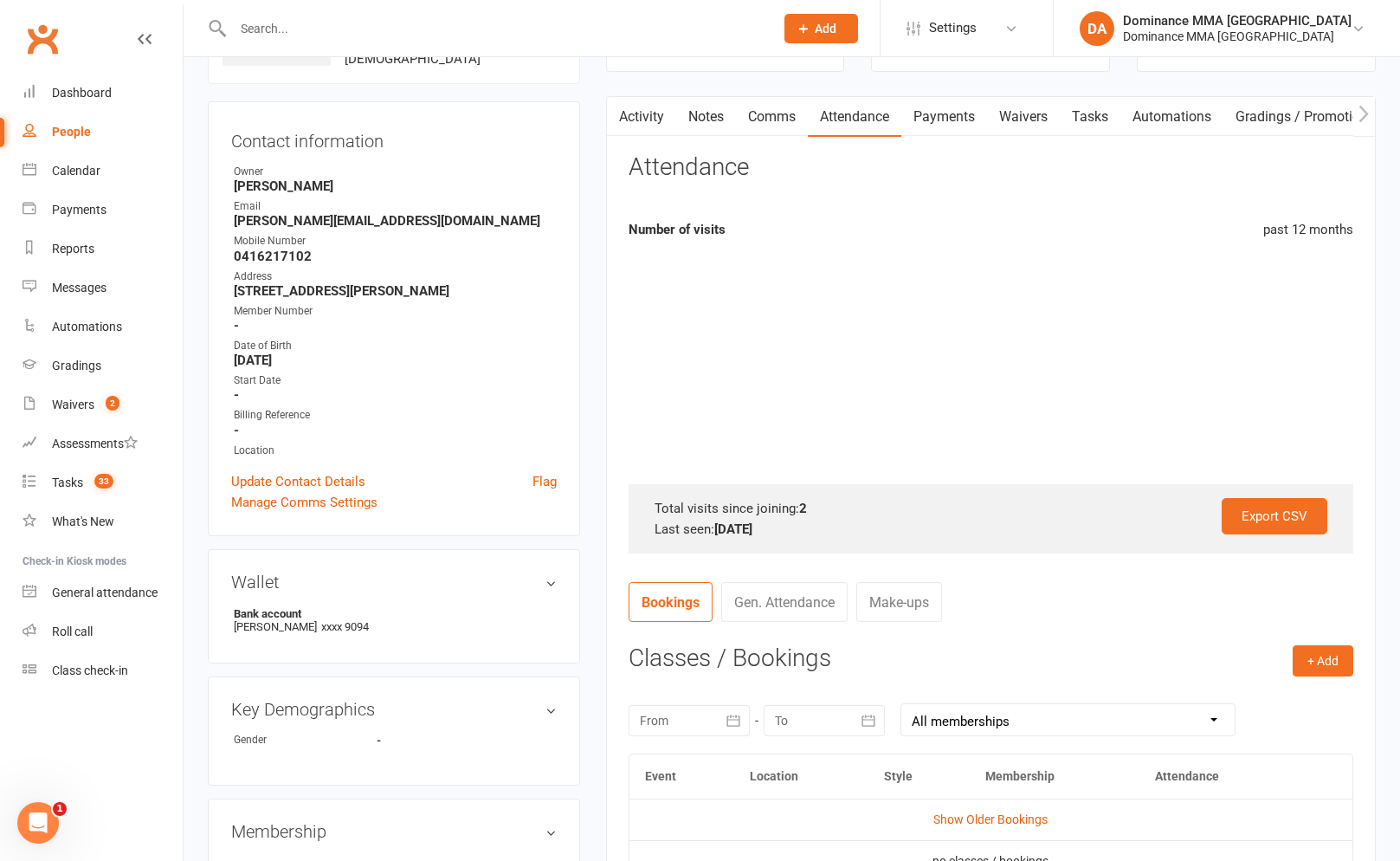
drag, startPoint x: 916, startPoint y: 115, endPoint x: 938, endPoint y: 114, distance: 22.0
click at [934, 114] on link "Payments" at bounding box center [944, 116] width 86 height 40
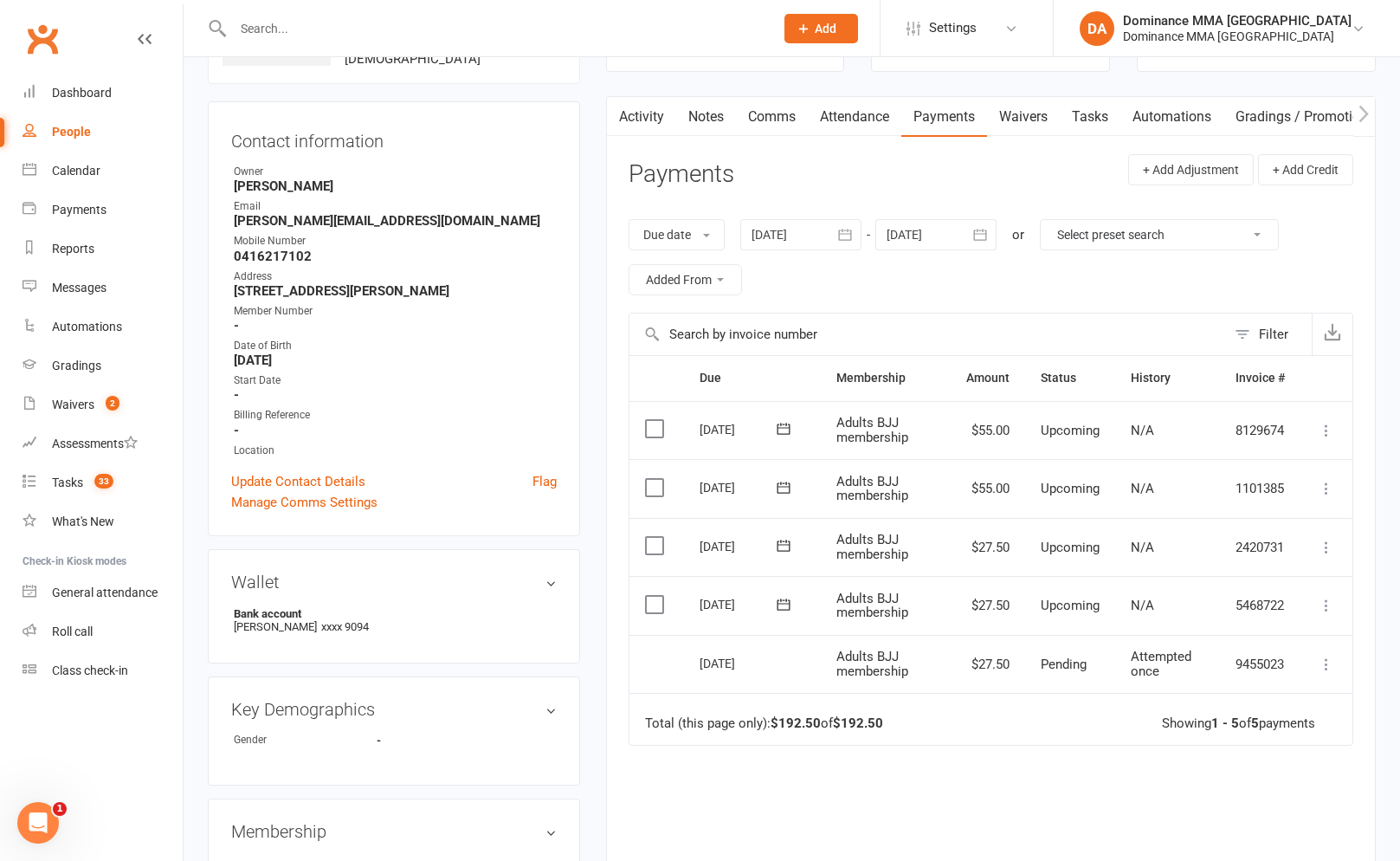
click at [688, 132] on link "Notes" at bounding box center [706, 116] width 60 height 40
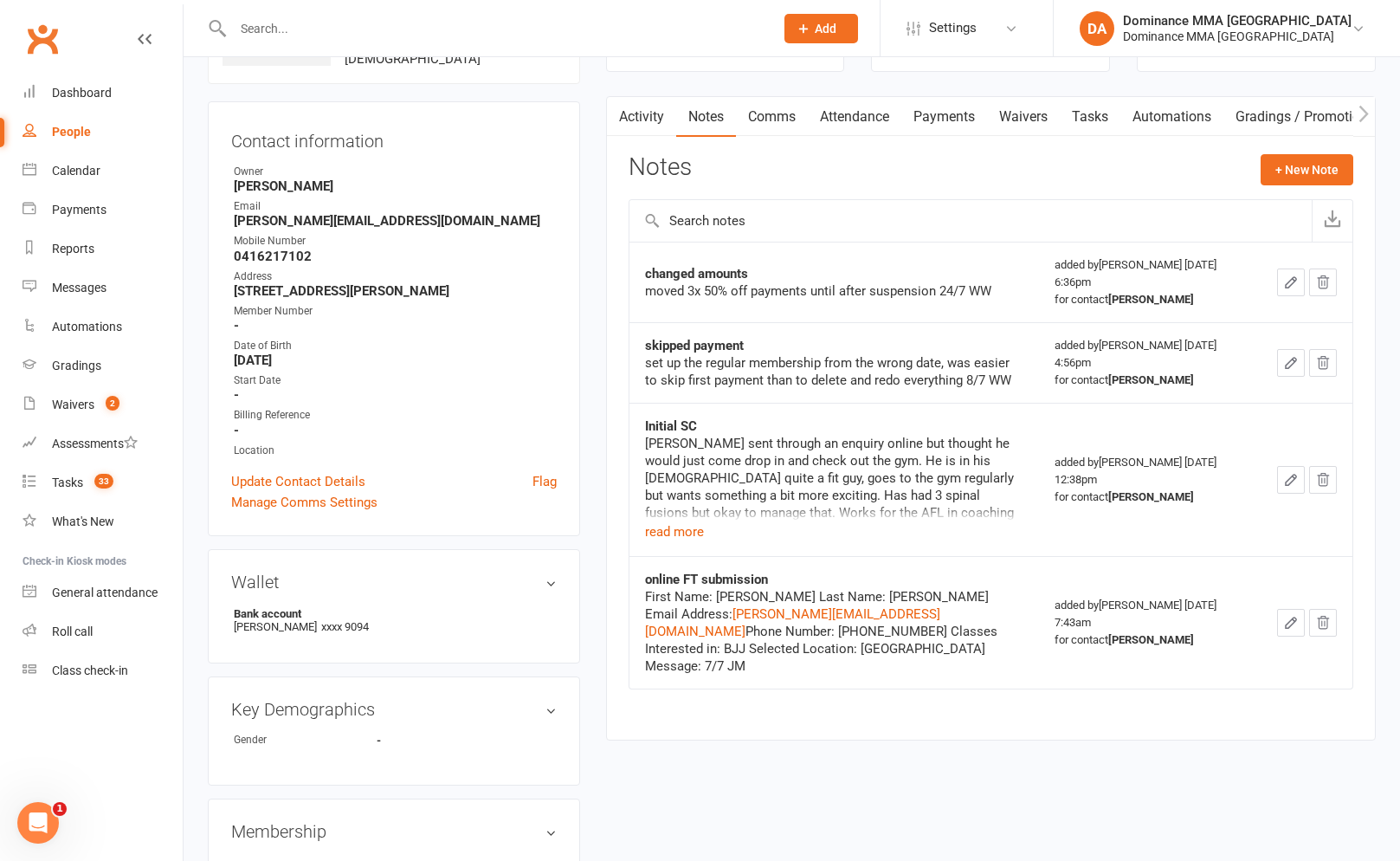
click at [929, 115] on link "Payments" at bounding box center [944, 116] width 86 height 40
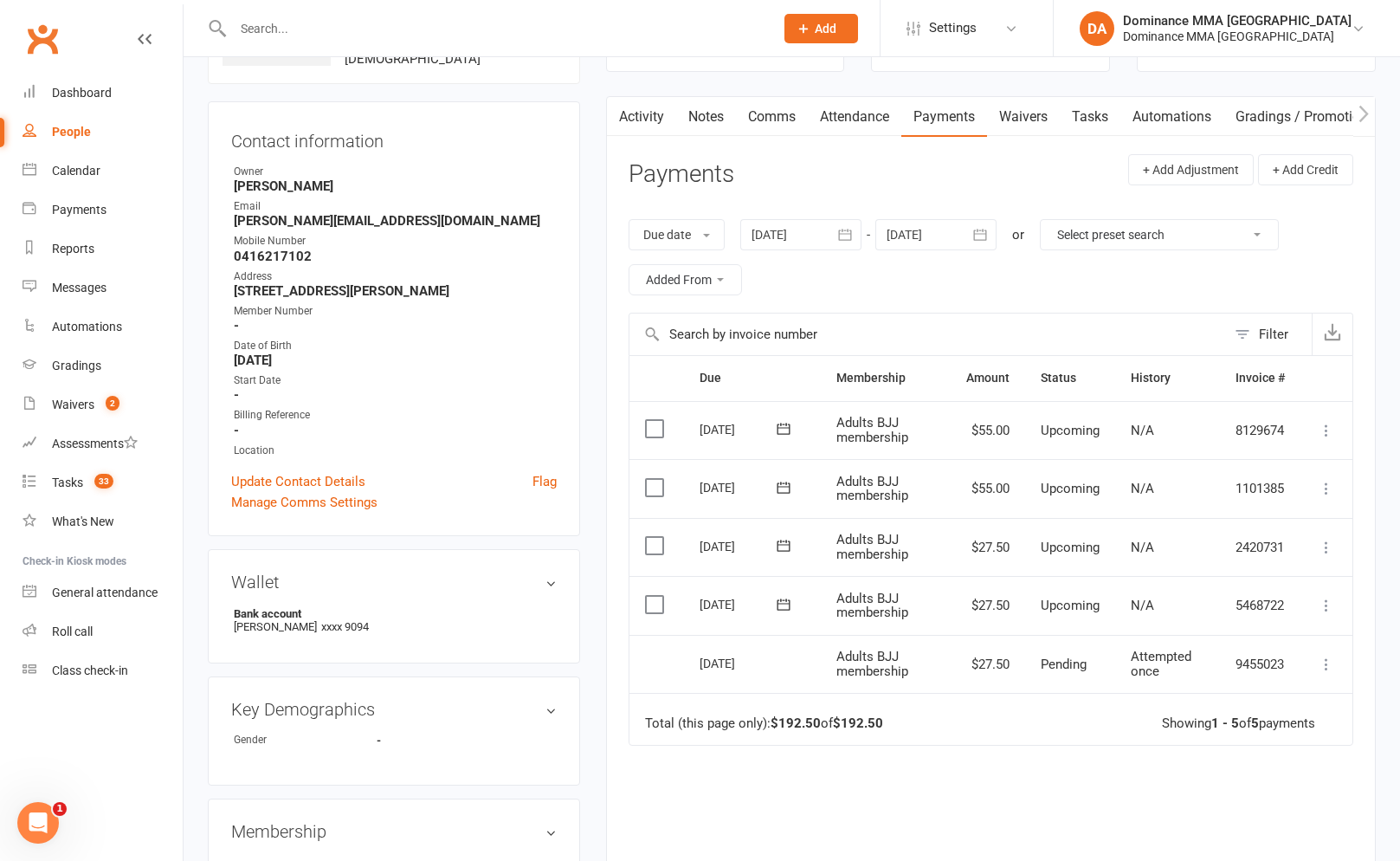
click at [790, 247] on div at bounding box center [800, 235] width 121 height 31
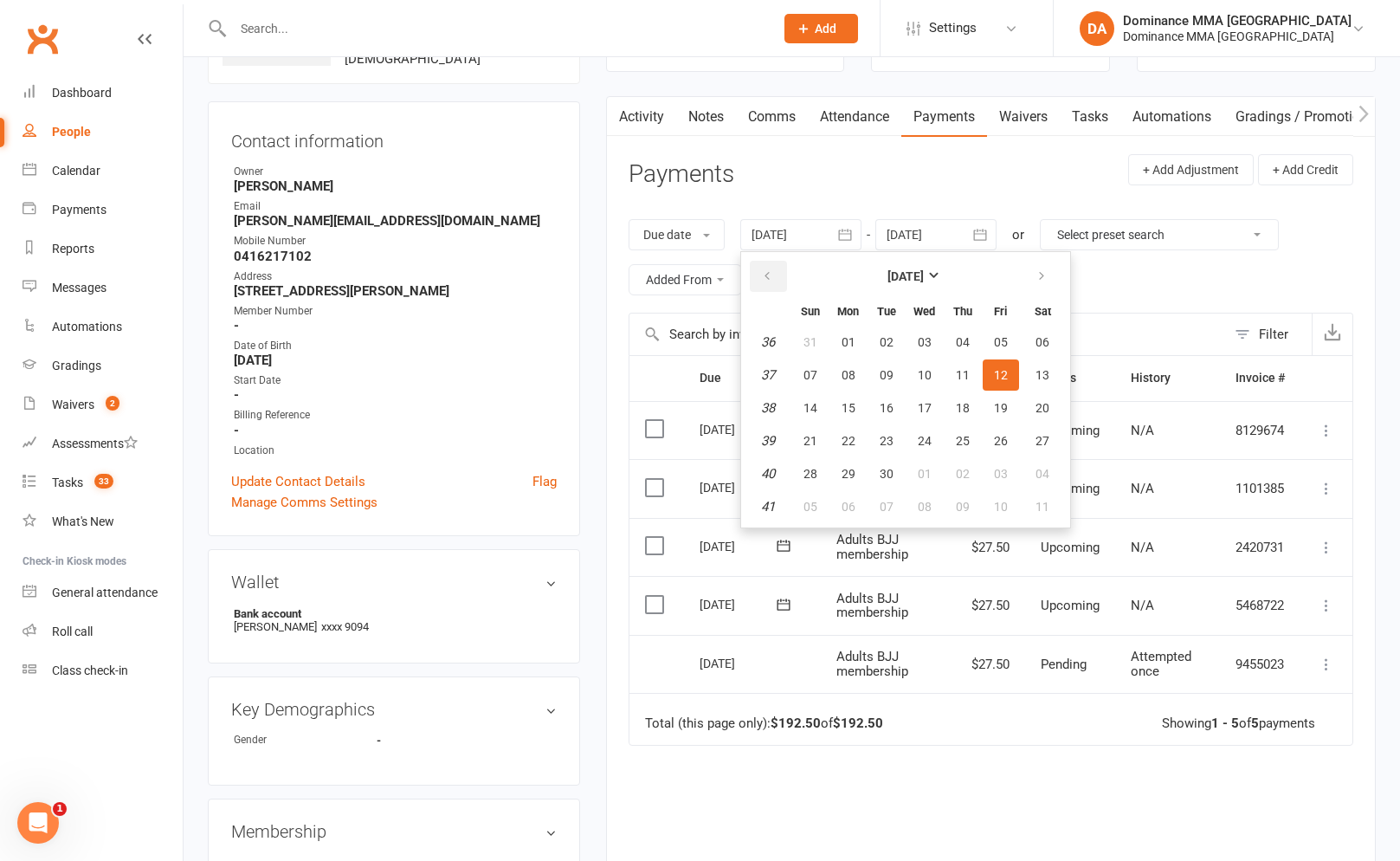
click at [771, 269] on button "button" at bounding box center [768, 276] width 38 height 31
click at [771, 270] on icon "button" at bounding box center [767, 276] width 13 height 14
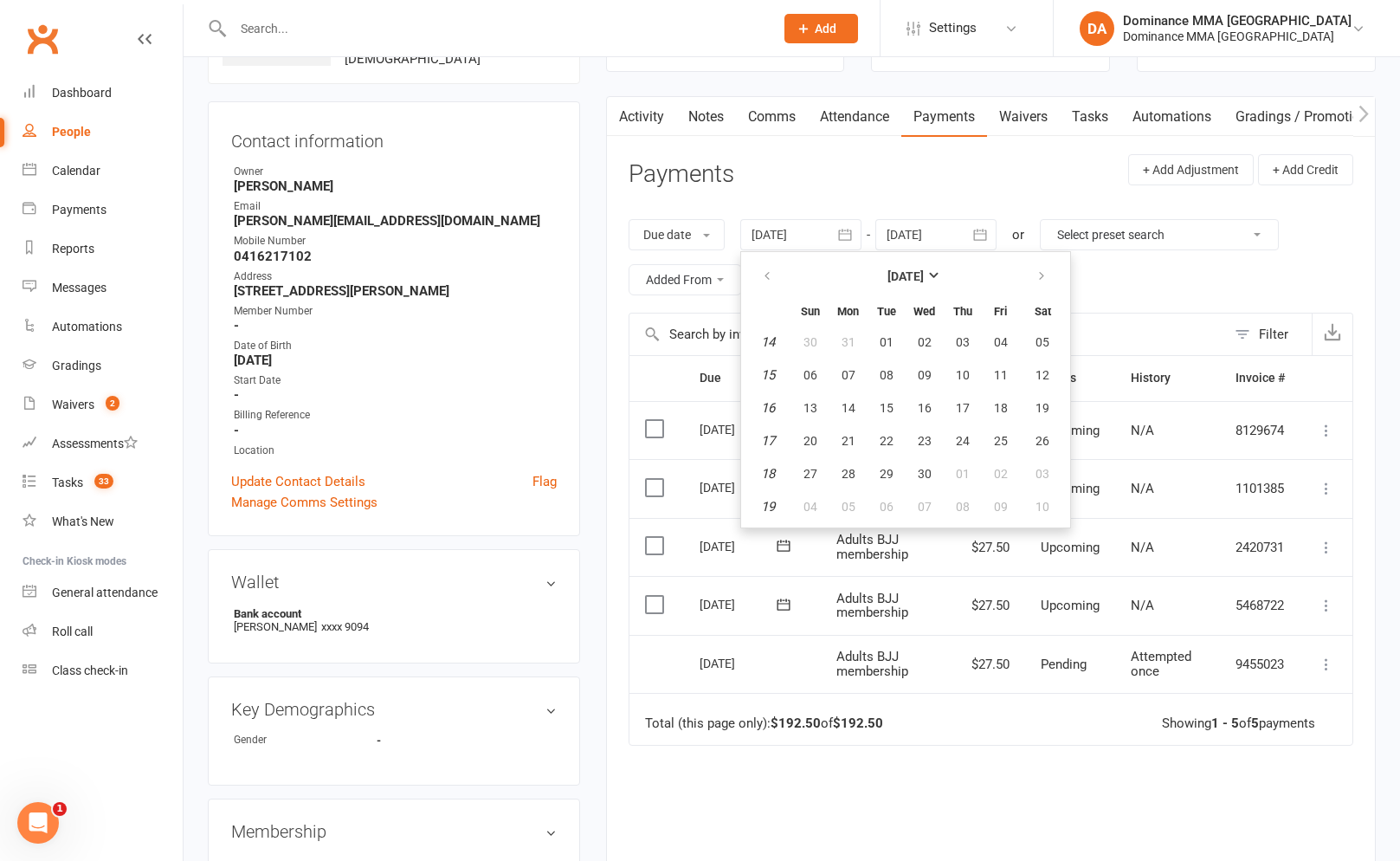
click at [867, 423] on table "[DATE] Sun Mon Tue Wed Thu Fri Sat 14 30 31 01 02 03 04 05 15 06 07 08 09 10 11…" at bounding box center [905, 389] width 322 height 269
click at [867, 420] on button "14" at bounding box center [848, 408] width 37 height 31
type input "[DATE]"
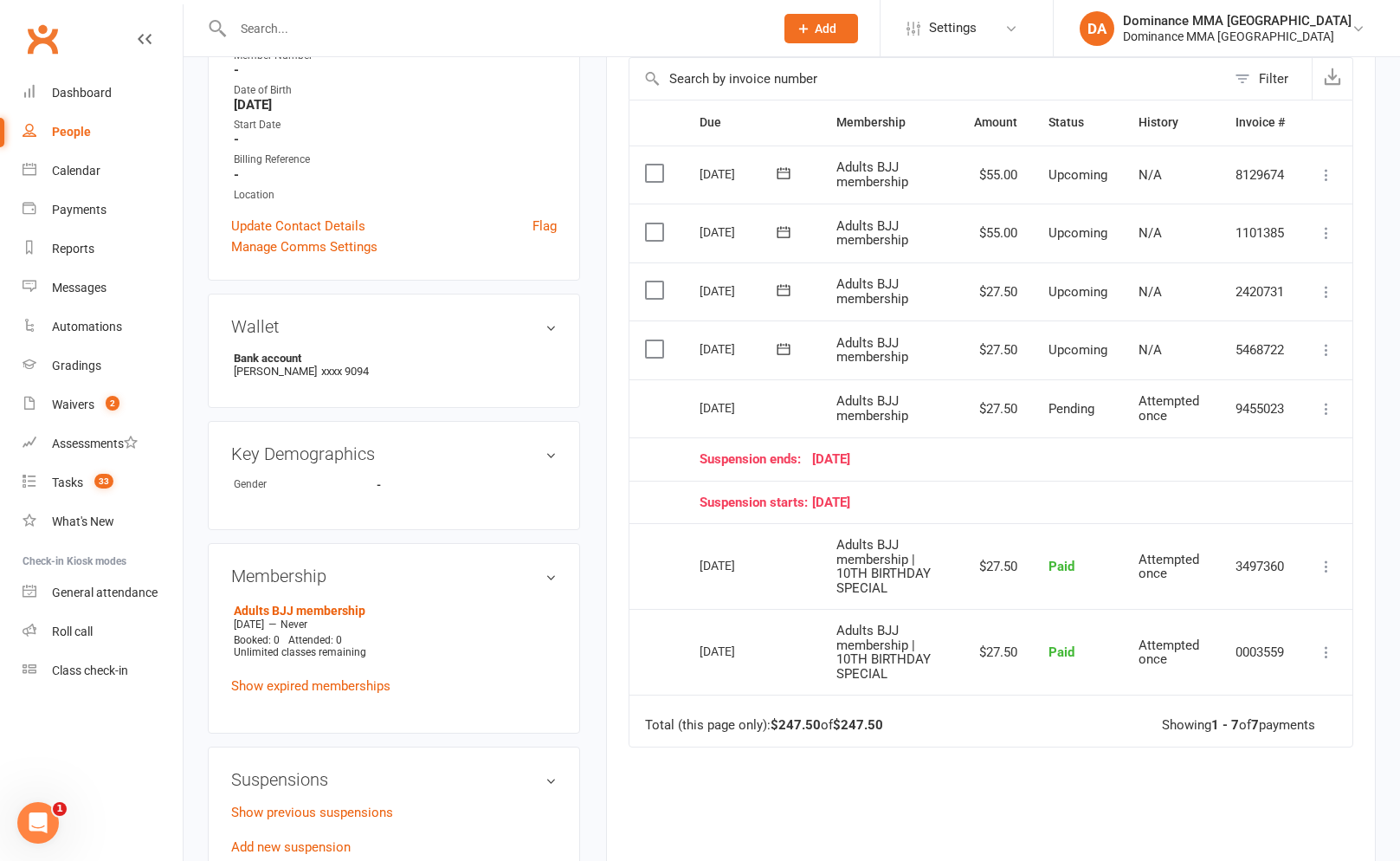
scroll to position [363, 0]
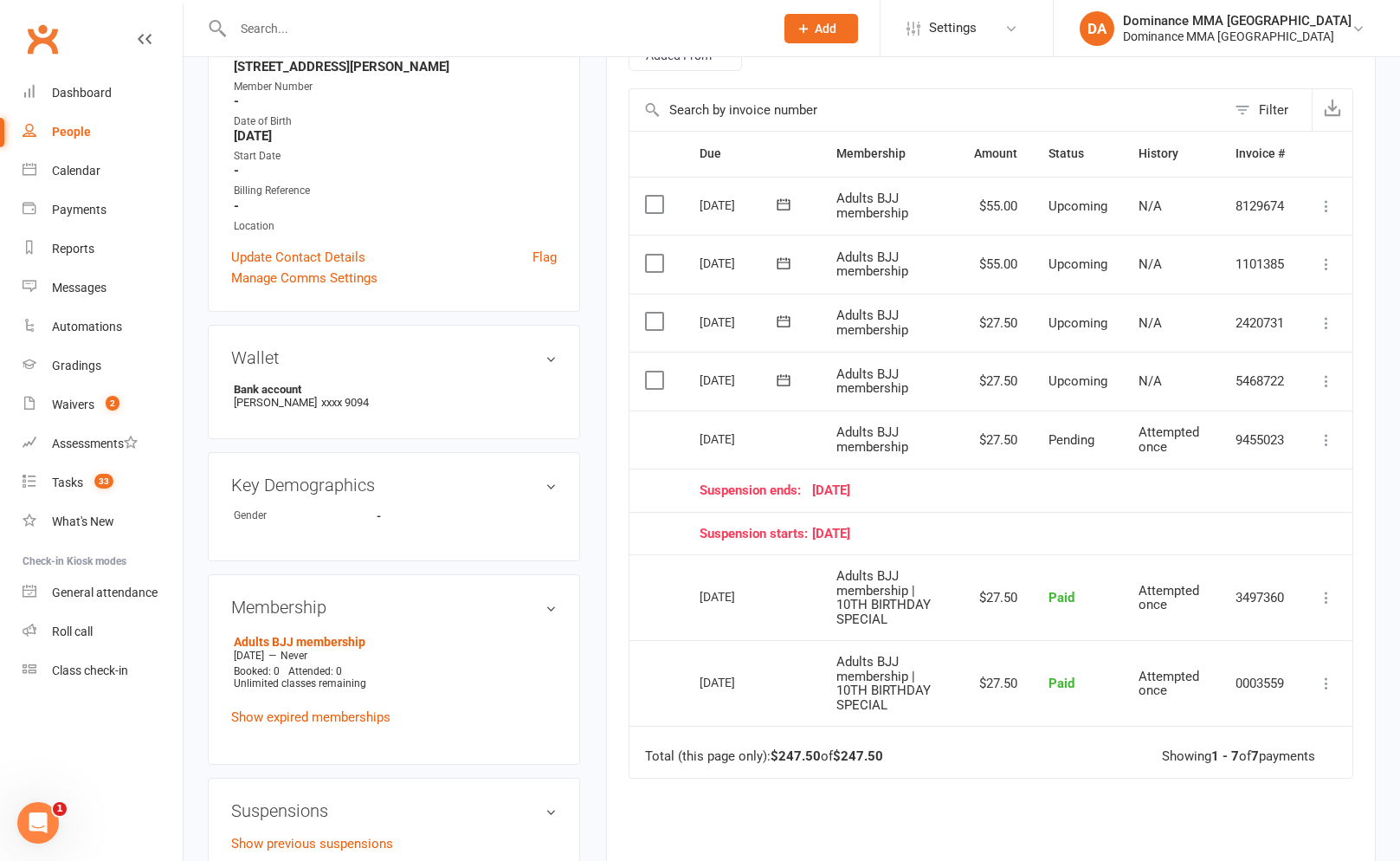
click at [785, 385] on icon at bounding box center [784, 380] width 17 height 17
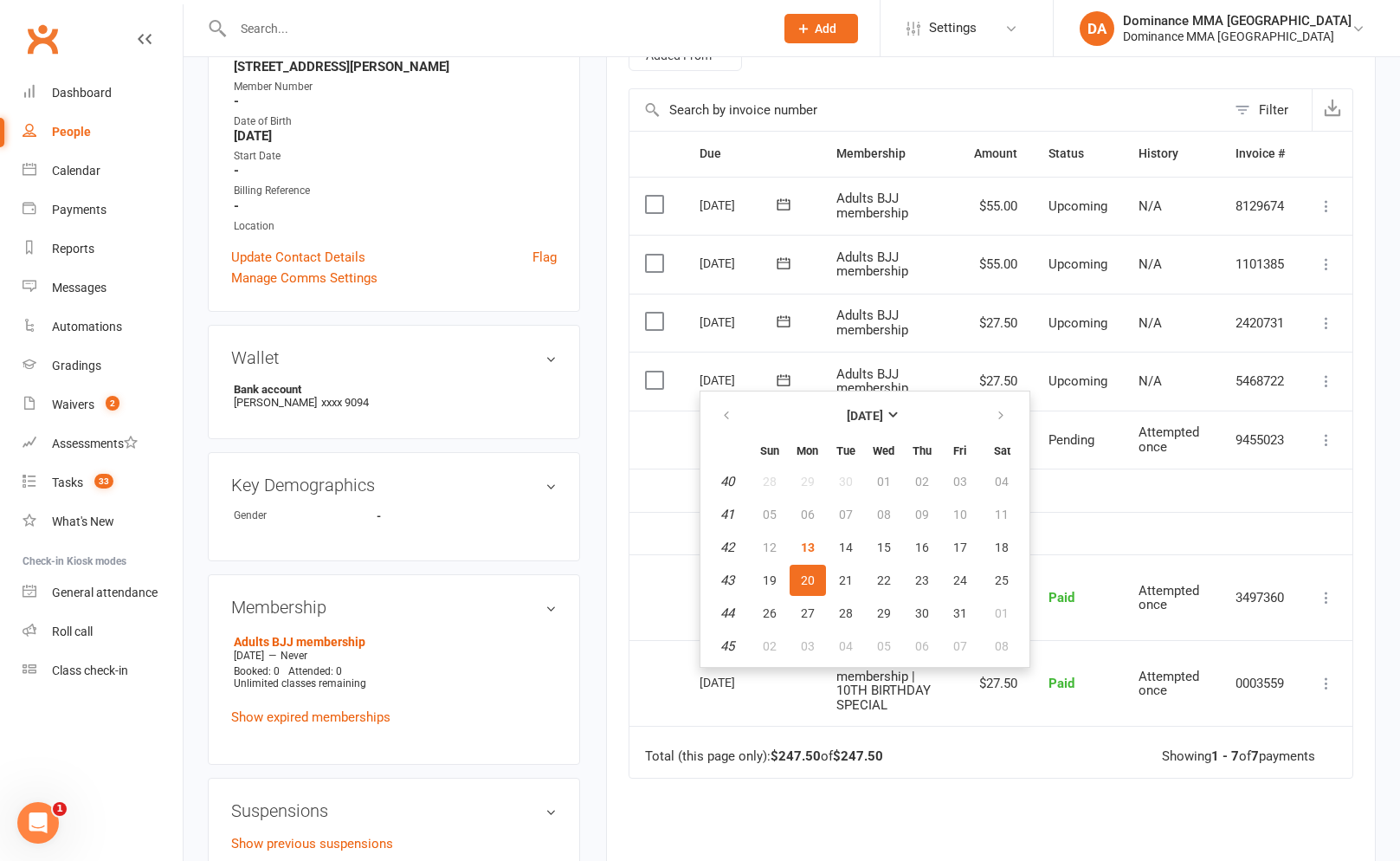
click at [843, 335] on span "Adults BJJ membership" at bounding box center [872, 322] width 71 height 30
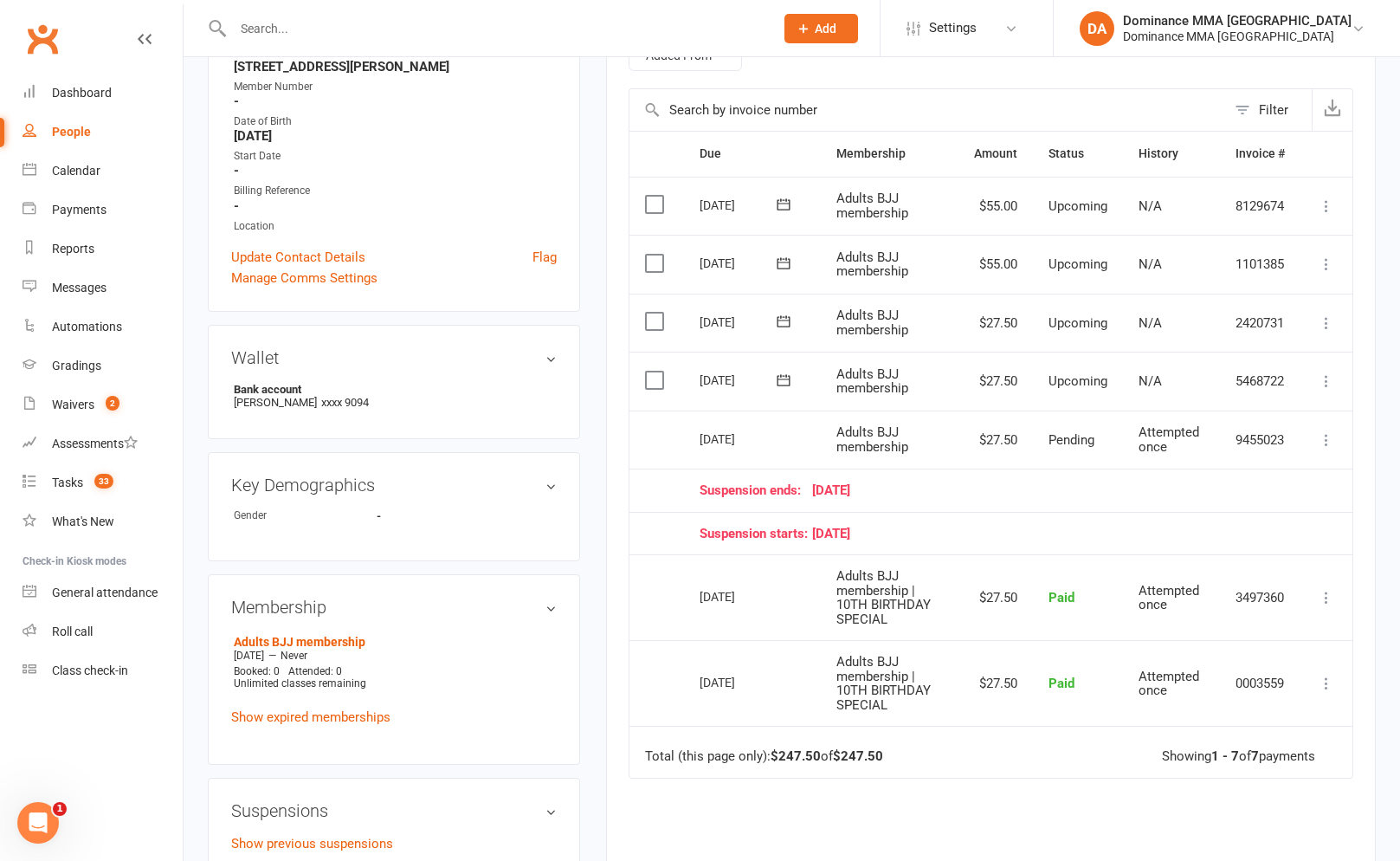
scroll to position [360, 0]
click at [805, 432] on td "[DATE]" at bounding box center [753, 442] width 137 height 59
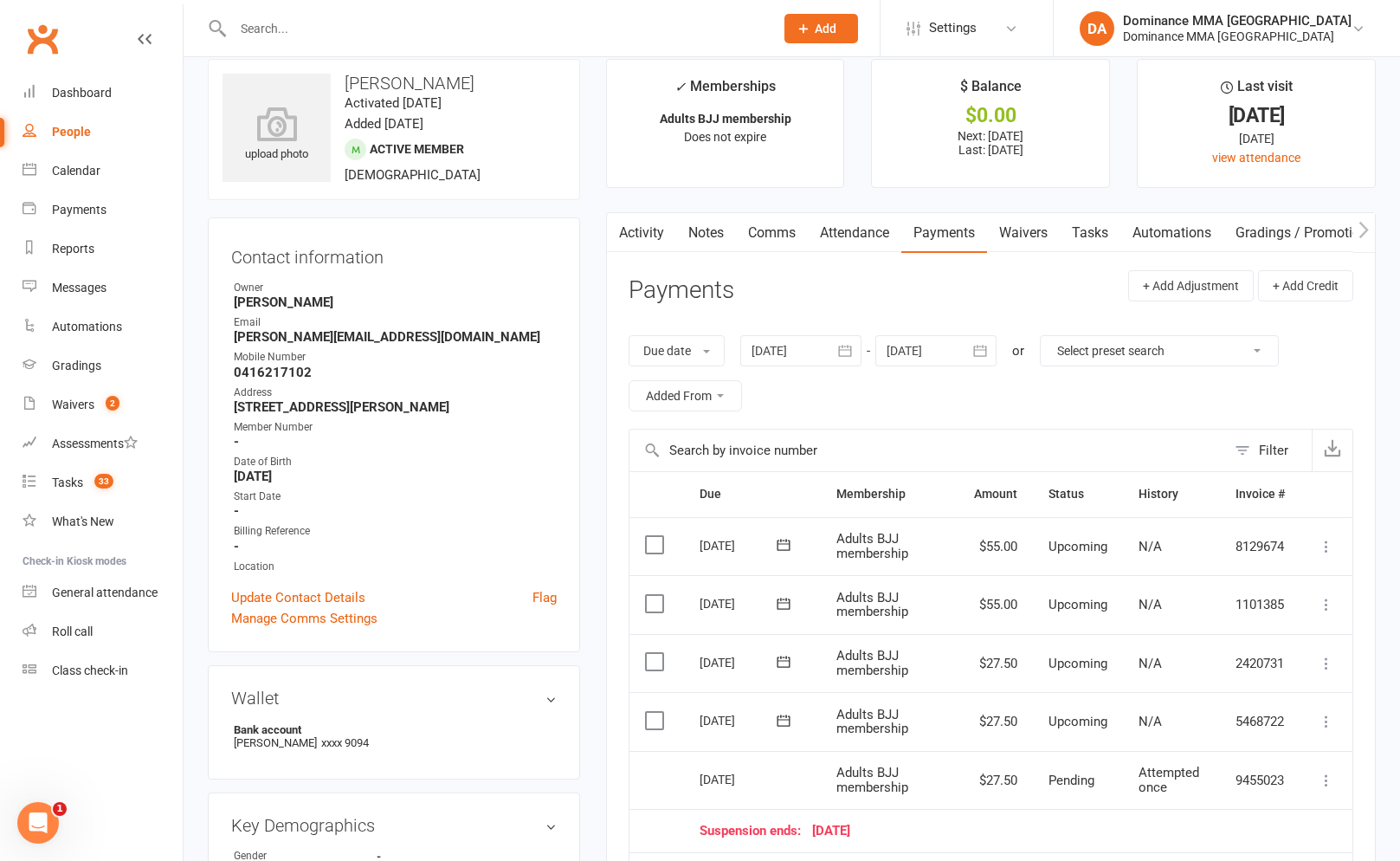
scroll to position [24, 0]
click at [1074, 231] on link "Tasks" at bounding box center [1090, 231] width 61 height 40
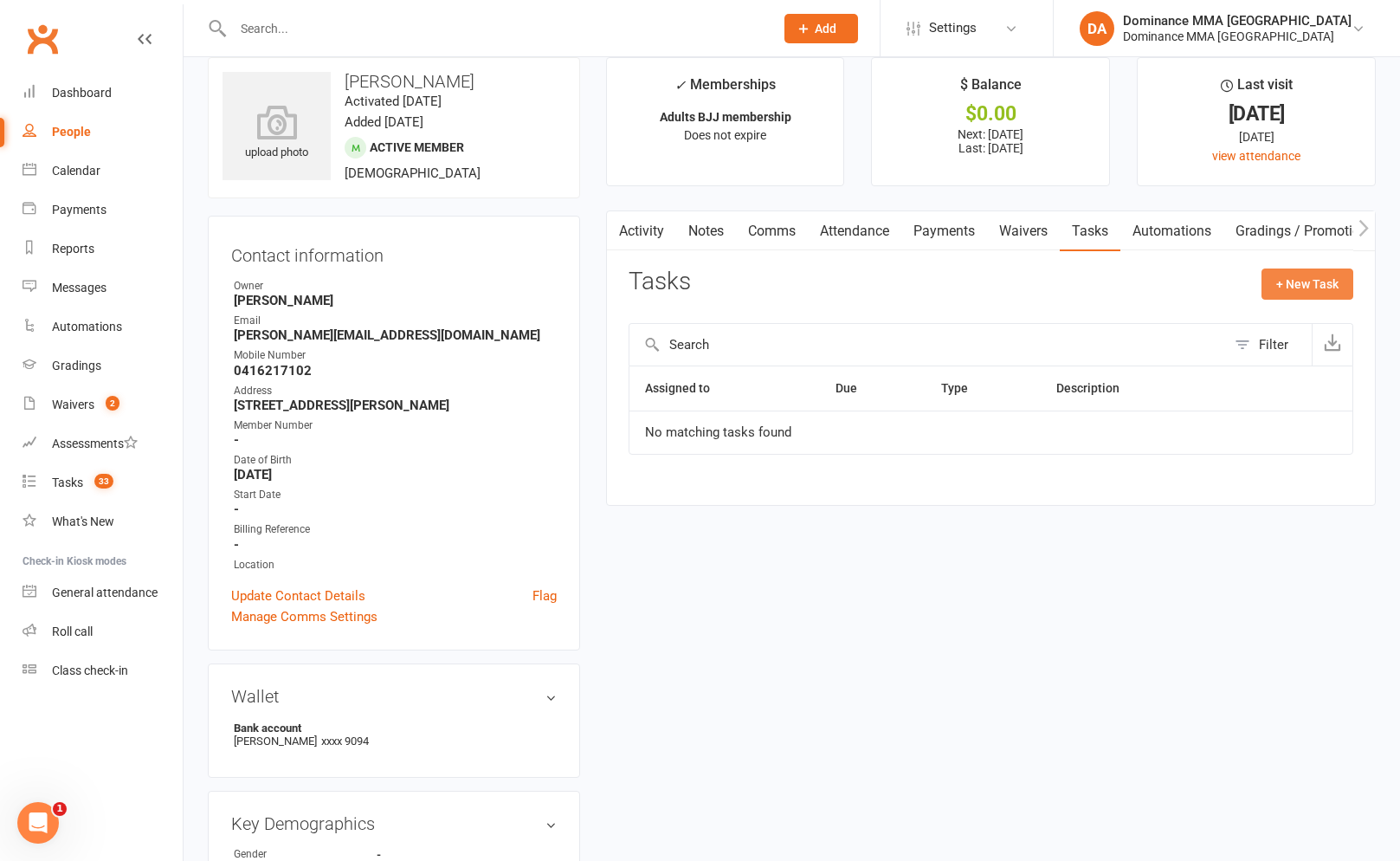
click at [1279, 296] on button "+ New Task" at bounding box center [1307, 284] width 92 height 31
select select "12631"
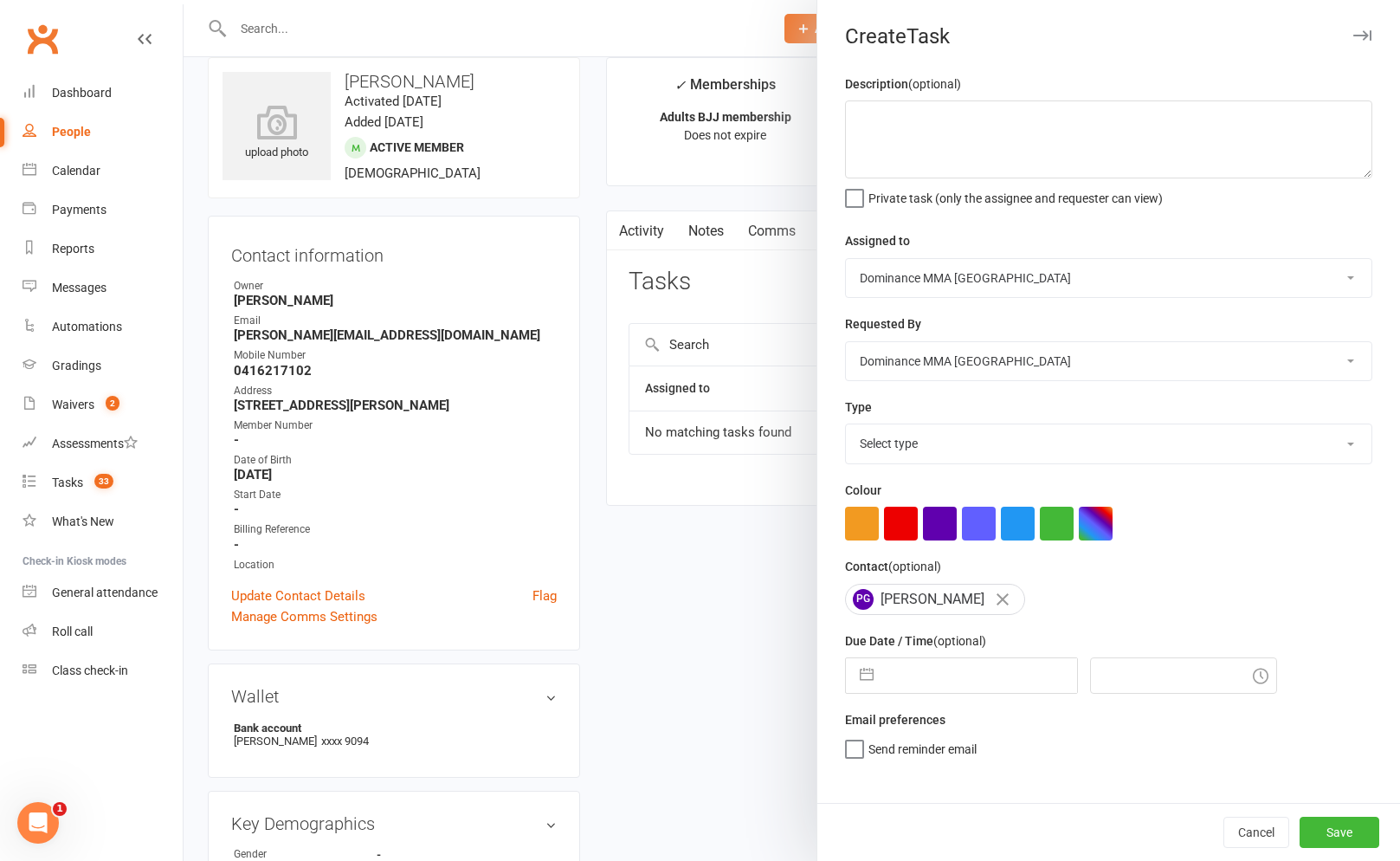
click at [879, 462] on select "Select type A. prospect | enquiry response B. prospect | trial | not yet booked…" at bounding box center [1109, 443] width 526 height 38
select select "3871"
click at [846, 426] on select "Select type A. prospect | enquiry response B. prospect | trial | not yet booked…" at bounding box center [1109, 443] width 526 height 38
click at [972, 126] on textarea at bounding box center [1109, 139] width 528 height 78
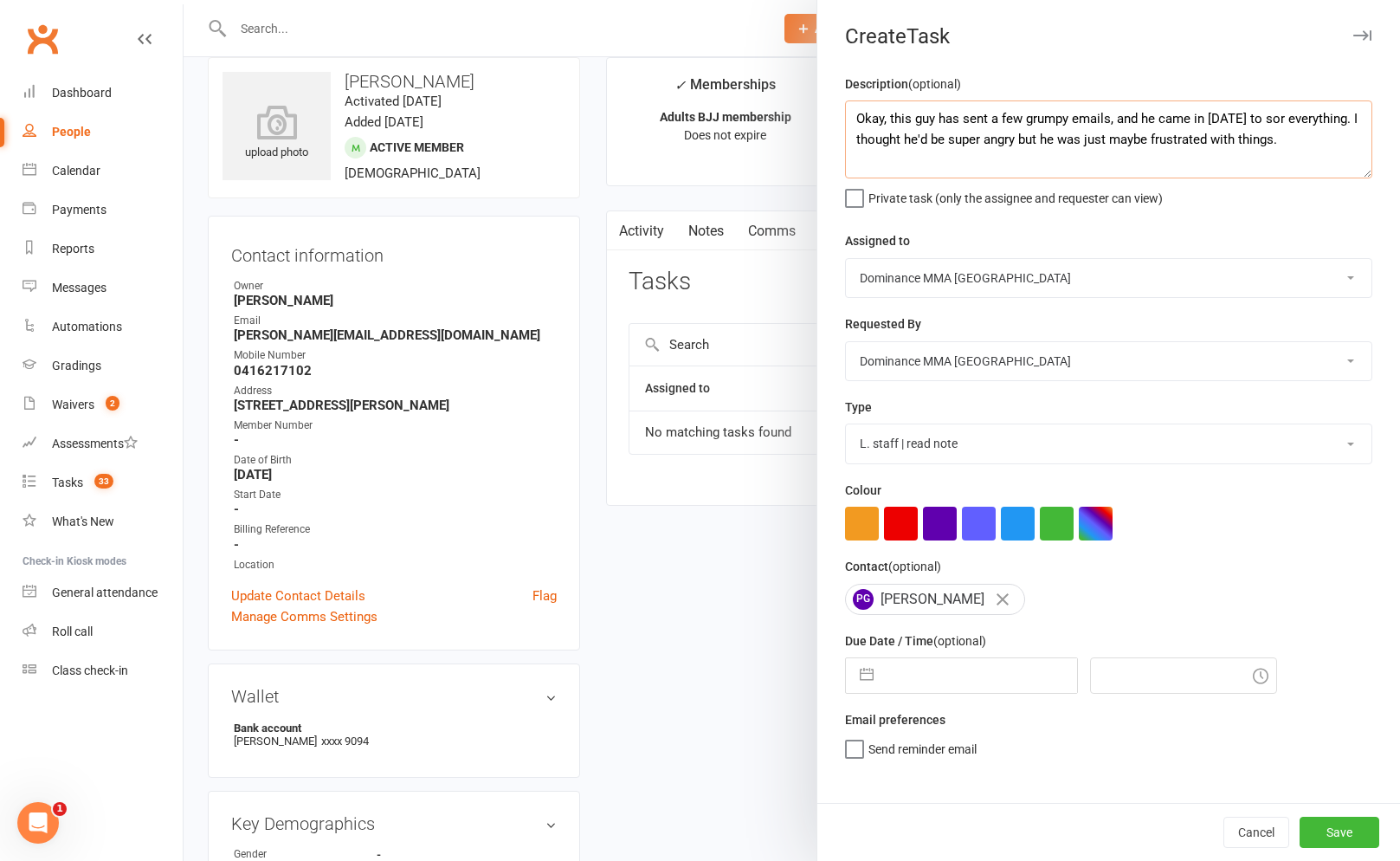
click at [1274, 122] on textarea "Okay, this guy has sent a few grumpy emails, and he came in [DATE] to sor every…" at bounding box center [1109, 139] width 528 height 78
click at [1296, 143] on textarea "Okay, this guy has sent a few grumpy emails, and he came in [DATE] to sort ever…" at bounding box center [1109, 139] width 528 height 78
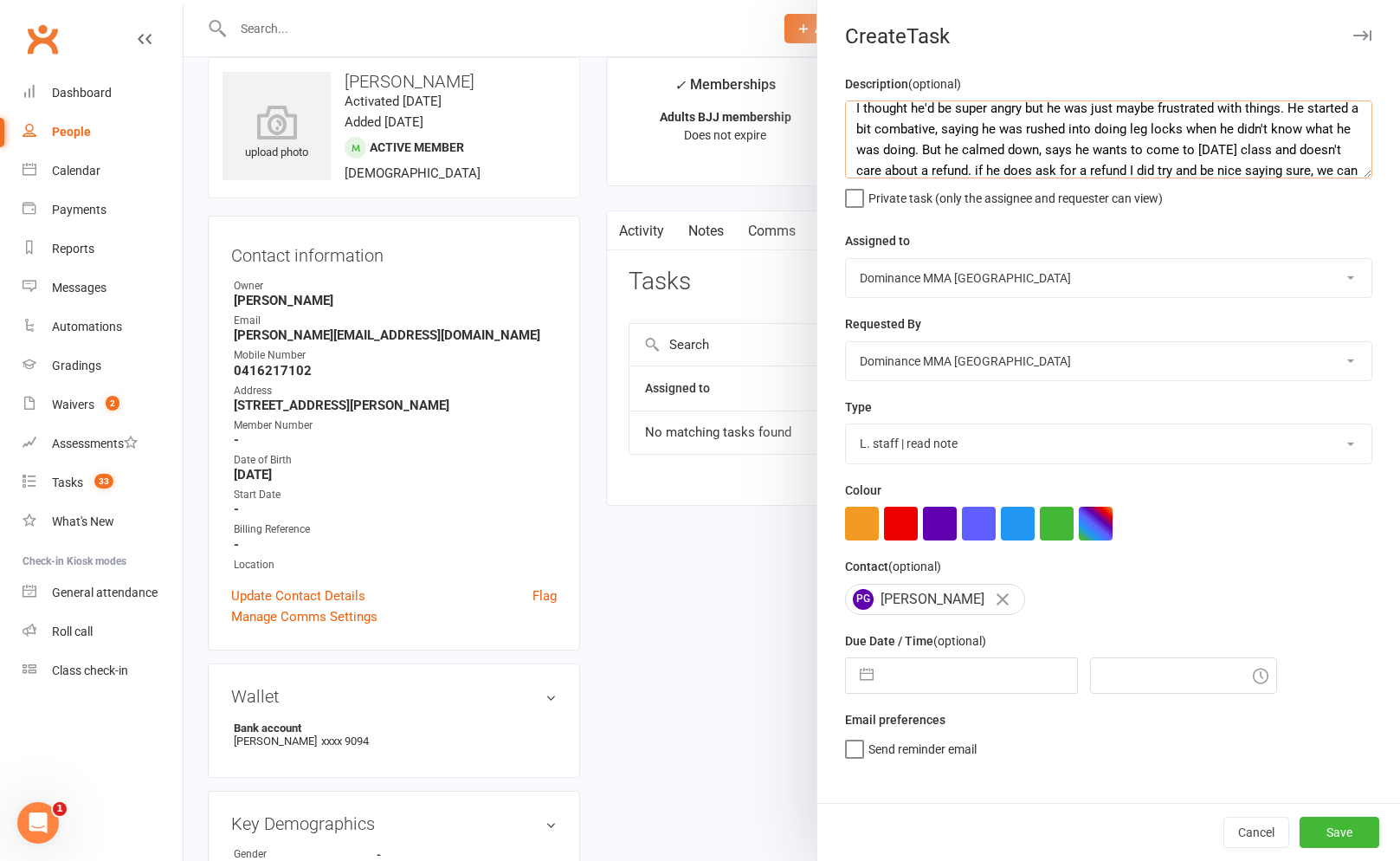
scroll to position [52, 0]
drag, startPoint x: 1032, startPoint y: 133, endPoint x: 1040, endPoint y: 129, distance: 8.9
click at [1032, 133] on textarea "Okay, this guy has sent a few grumpy emails, and he came in [DATE] to sort ever…" at bounding box center [1109, 139] width 528 height 78
click at [1123, 164] on textarea "Okay, this guy has sent a few grumpy emails, and he came in [DATE] to sort ever…" at bounding box center [1109, 139] width 528 height 78
click at [907, 150] on textarea "Okay, this guy has sent a few grumpy emails, and he came in [DATE] to sort ever…" at bounding box center [1109, 139] width 528 height 78
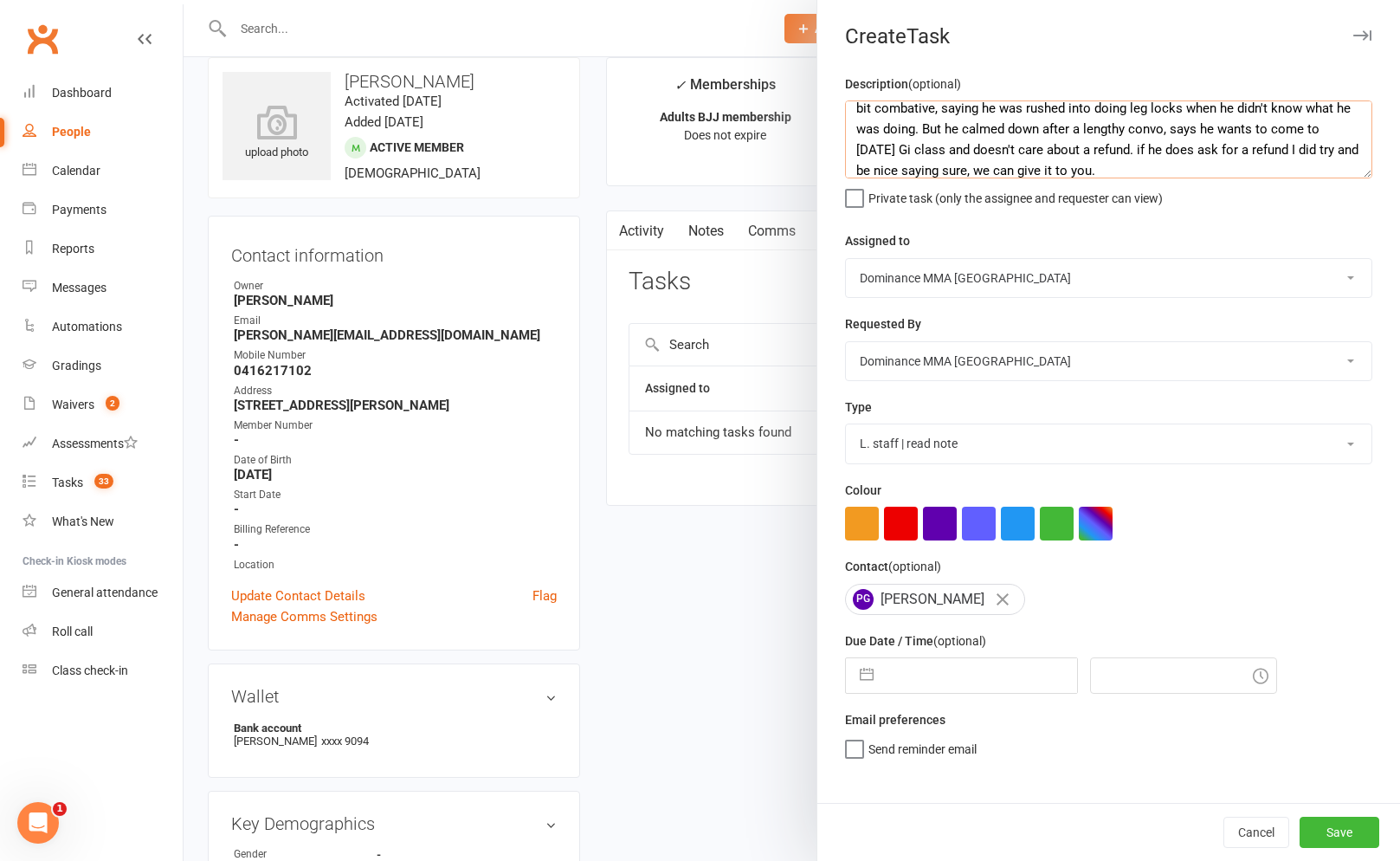
click at [1186, 166] on textarea "Okay, this guy has sent a few grumpy emails, and he came in [DATE] to sort ever…" at bounding box center [1109, 139] width 528 height 78
drag, startPoint x: 1327, startPoint y: 149, endPoint x: 1379, endPoint y: 149, distance: 52.0
click at [1328, 149] on textarea "Okay, this guy has sent a few grumpy emails, and he came in [DATE] to sort ever…" at bounding box center [1109, 139] width 528 height 78
click at [1355, 152] on textarea "Okay, this guy has sent a few grumpy emails, and he came in [DATE] to sort ever…" at bounding box center [1109, 139] width 528 height 78
click at [1159, 180] on div "Description (optional) Okay, this guy has sent a few grumpy emails, and he came…" at bounding box center [1109, 139] width 528 height 132
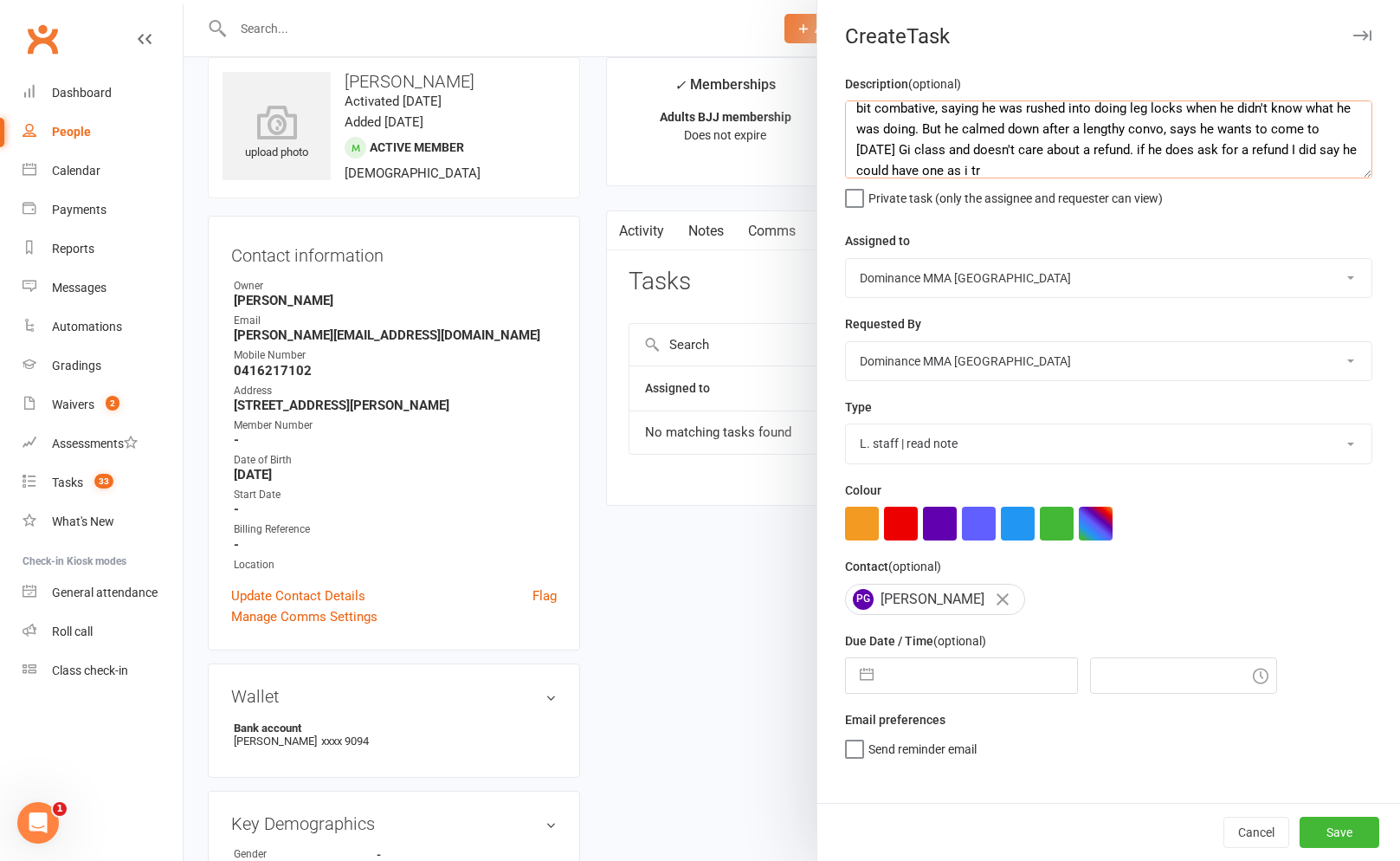
click at [1143, 173] on textarea "Okay, this guy has sent a few grumpy emails, and he came in [DATE] to sort ever…" at bounding box center [1109, 139] width 528 height 78
drag, startPoint x: 1151, startPoint y: 174, endPoint x: 1293, endPoint y: 139, distance: 146.2
click at [1152, 174] on textarea "Okay, this guy has sent a few grumpy emails, and he came in [DATE] to sort ever…" at bounding box center [1109, 139] width 528 height 78
click at [1310, 171] on textarea "Okay, this guy has sent a few grumpy emails, and he came in [DATE] to sort ever…" at bounding box center [1109, 139] width 528 height 78
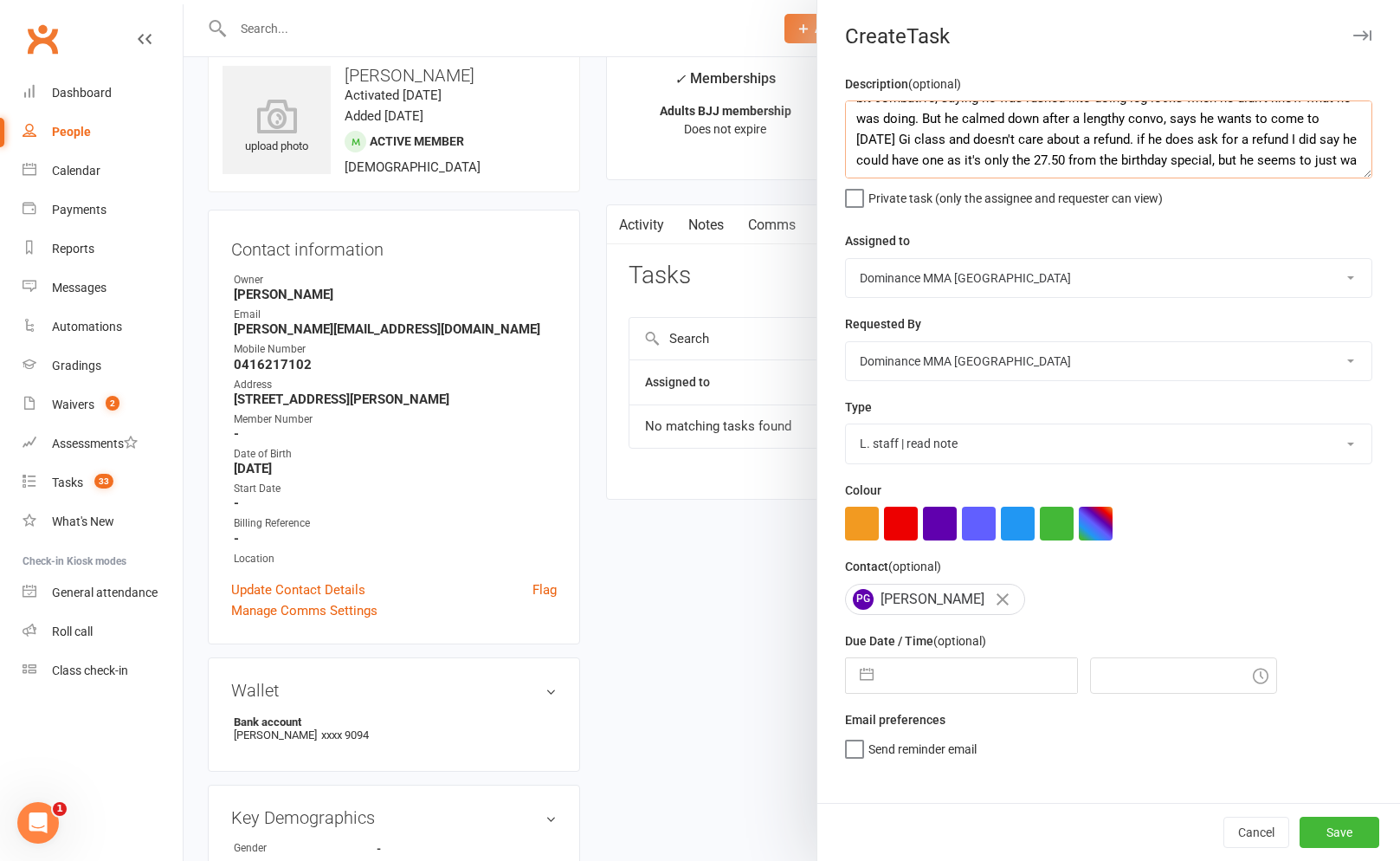
scroll to position [72, 0]
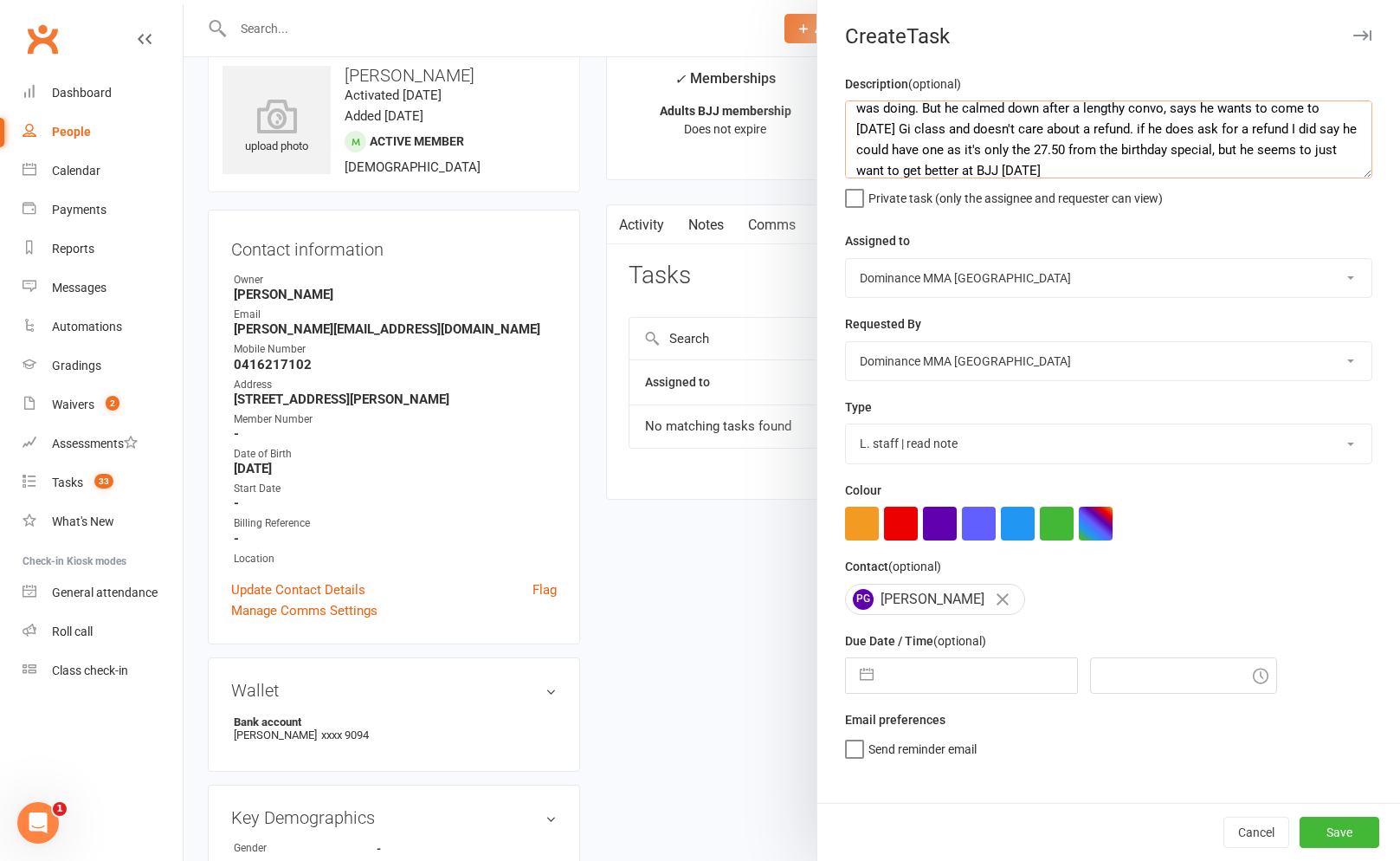
type textarea "Okay, this guy has sent a few grumpy emails, and he came in [DATE] to sort ever…"
click at [922, 266] on select "[PERSON_NAME] [PERSON_NAME] [PERSON_NAME] [PERSON_NAME] [PERSON_NAME] [PERSON_N…" at bounding box center [1109, 277] width 526 height 38
select select "49757"
click at [846, 259] on select "[PERSON_NAME] [PERSON_NAME] [PERSON_NAME] [PERSON_NAME] [PERSON_NAME] [PERSON_N…" at bounding box center [1109, 277] width 526 height 38
click at [938, 682] on input "text" at bounding box center [980, 675] width 195 height 35
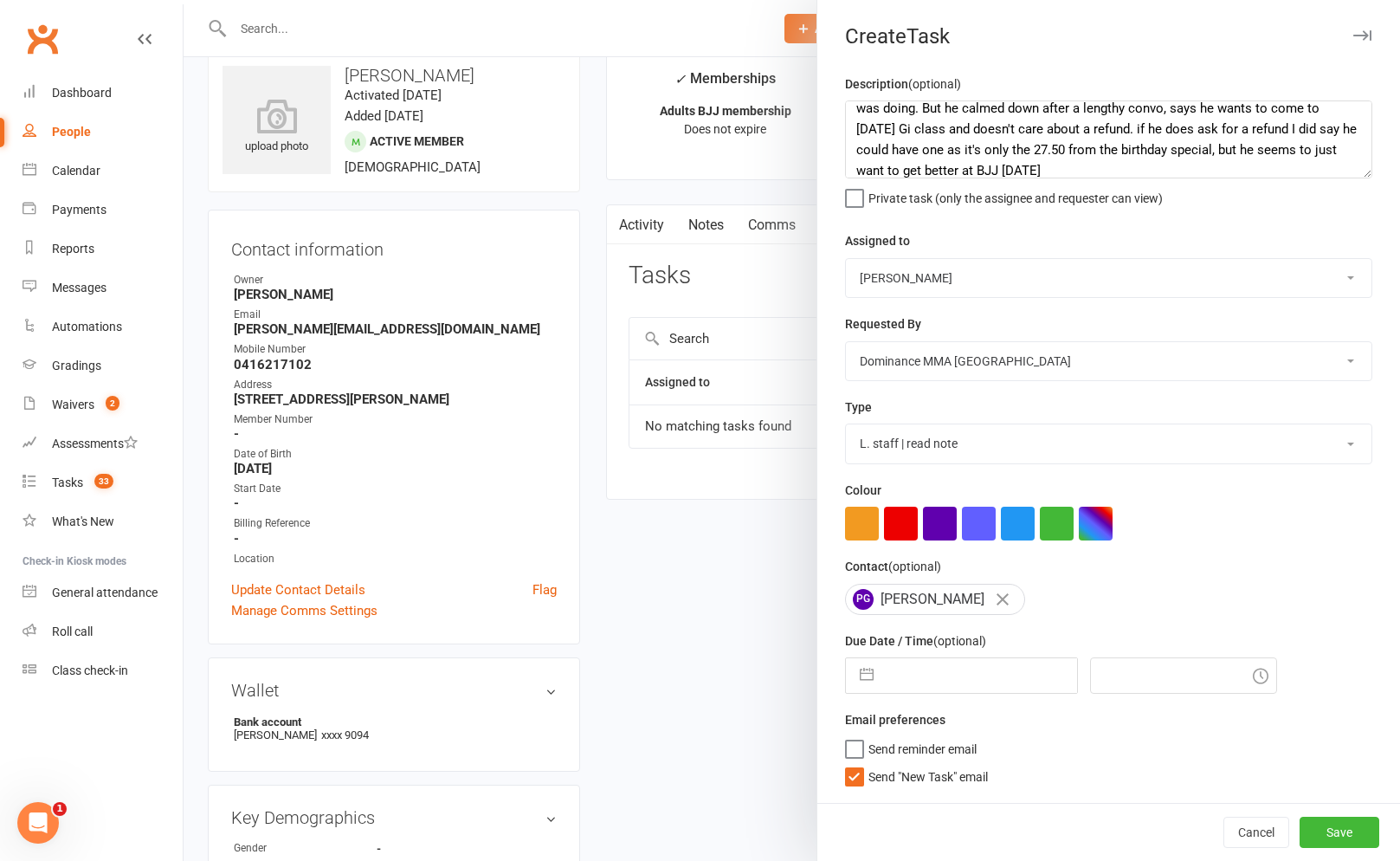
select select "8"
select select "2025"
select select "9"
select select "2025"
select select "10"
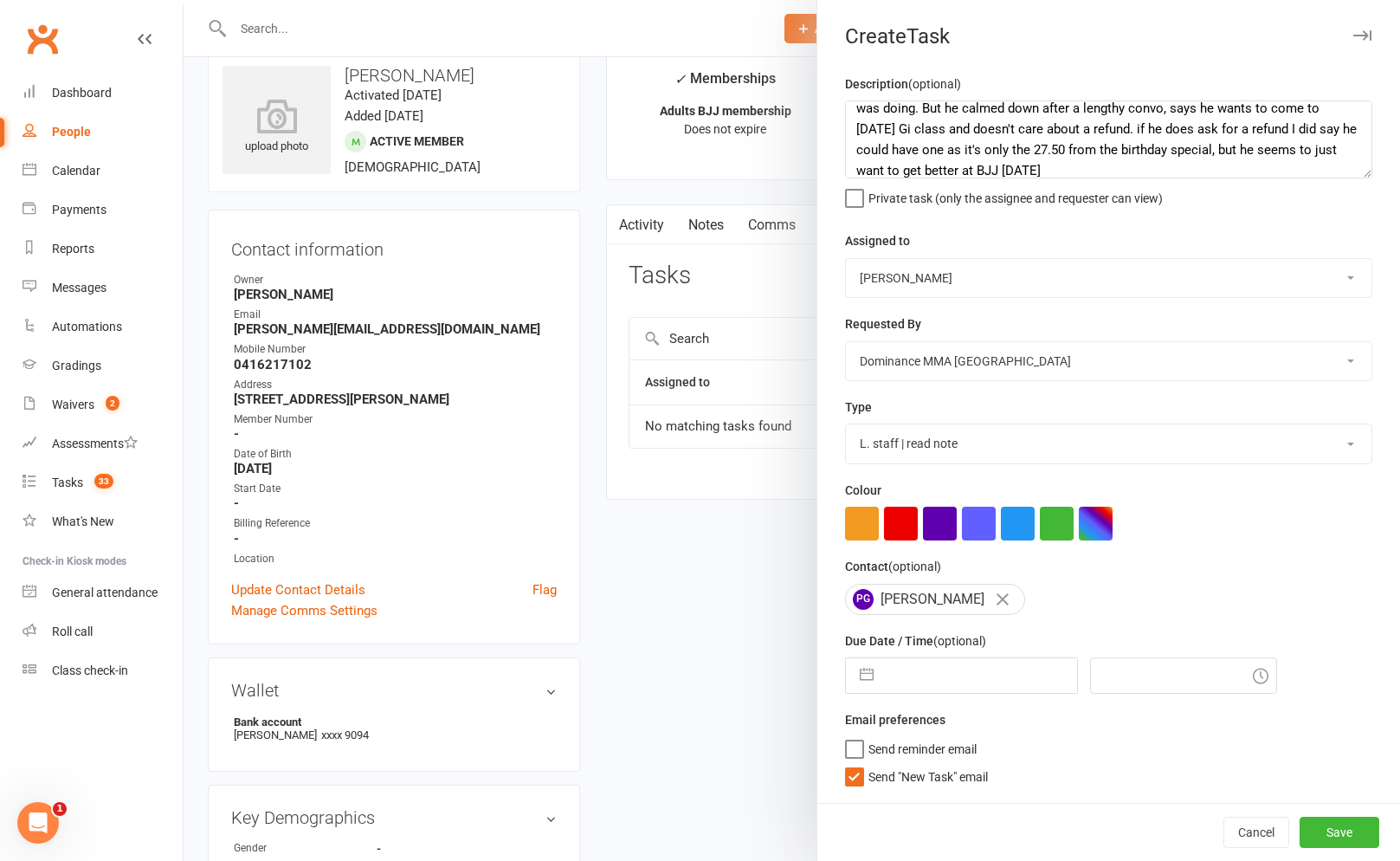
select select "2025"
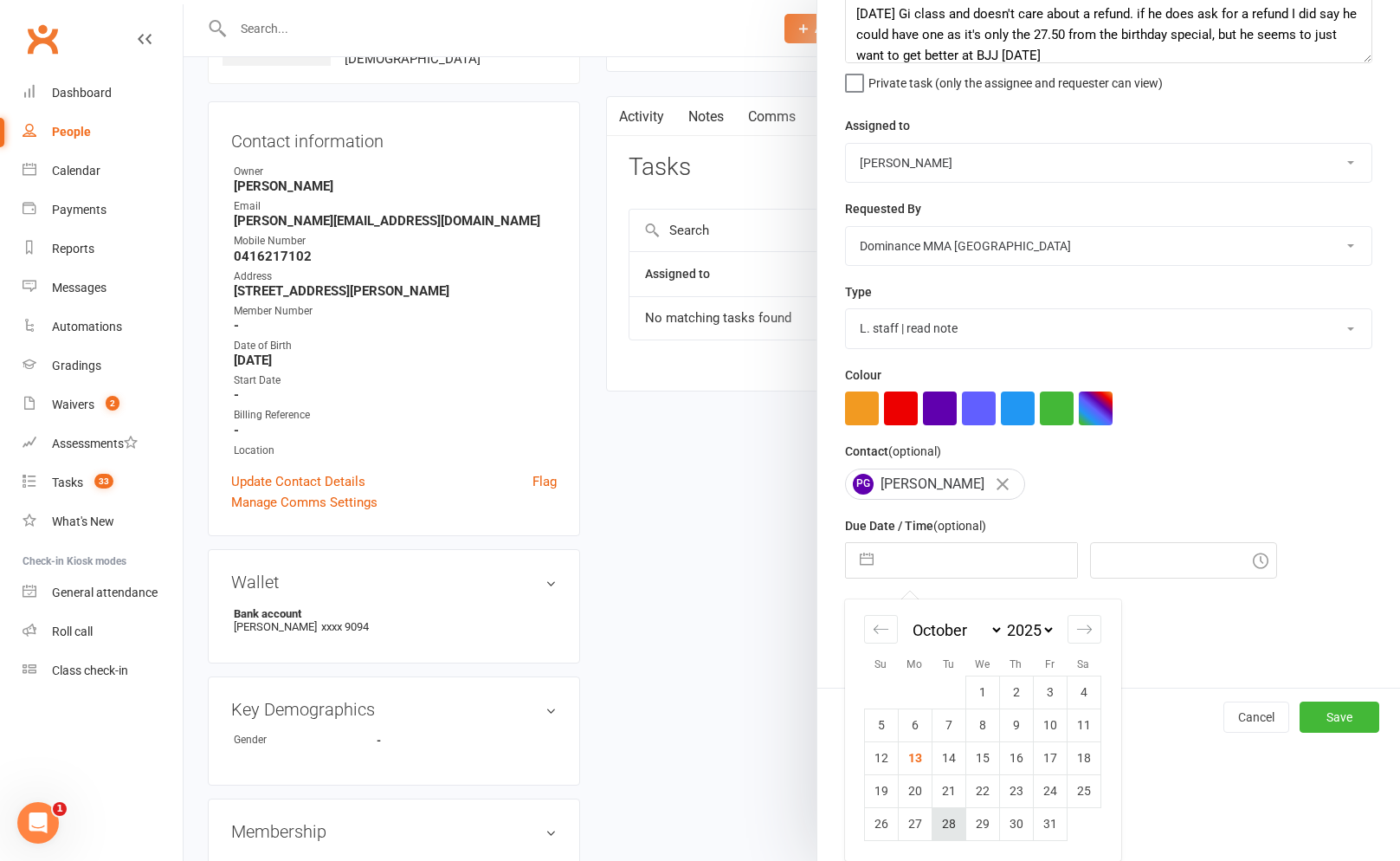
scroll to position [146, 0]
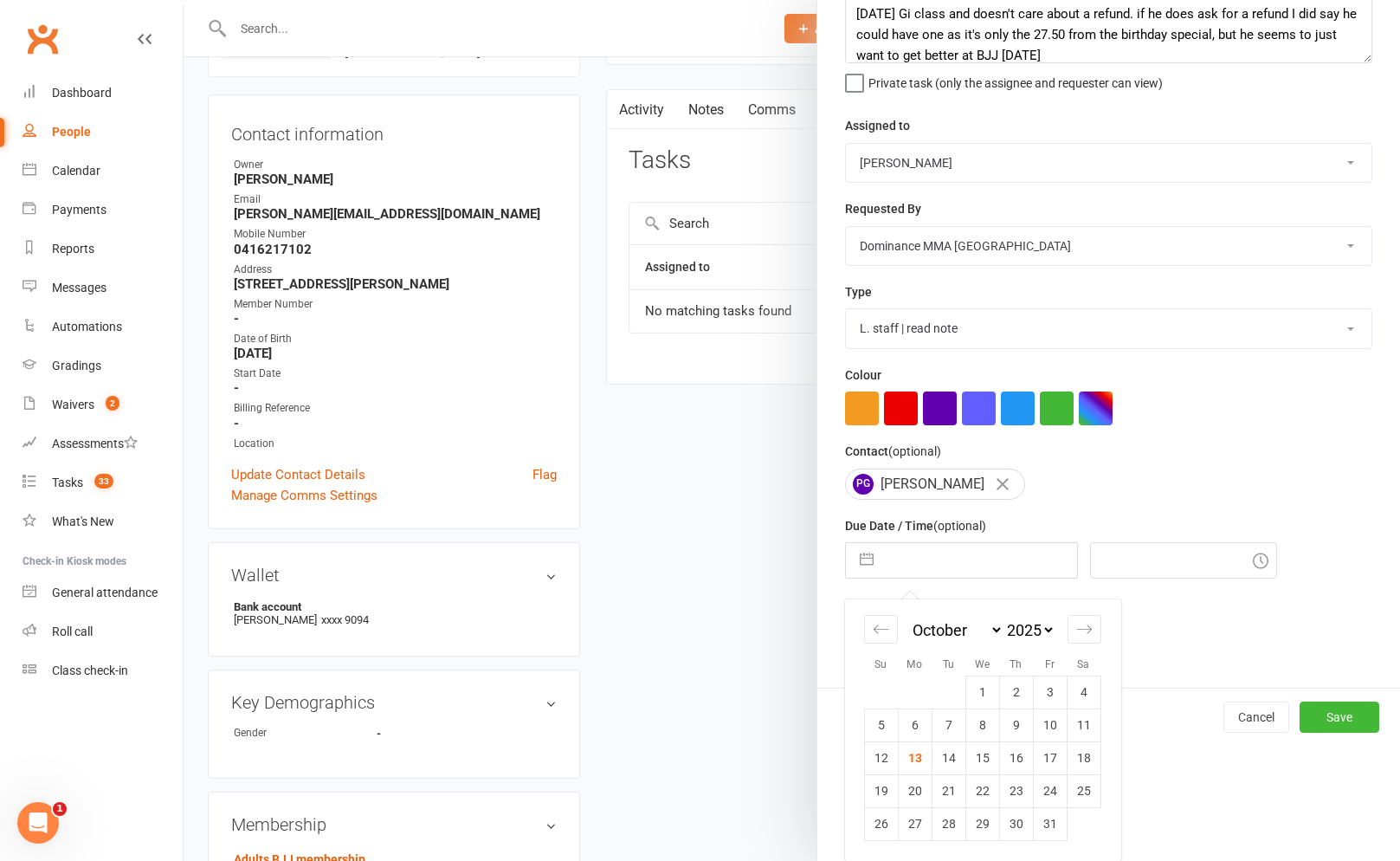
click at [912, 763] on td "13" at bounding box center [914, 758] width 34 height 33
type input "[DATE]"
type input "2:00pm"
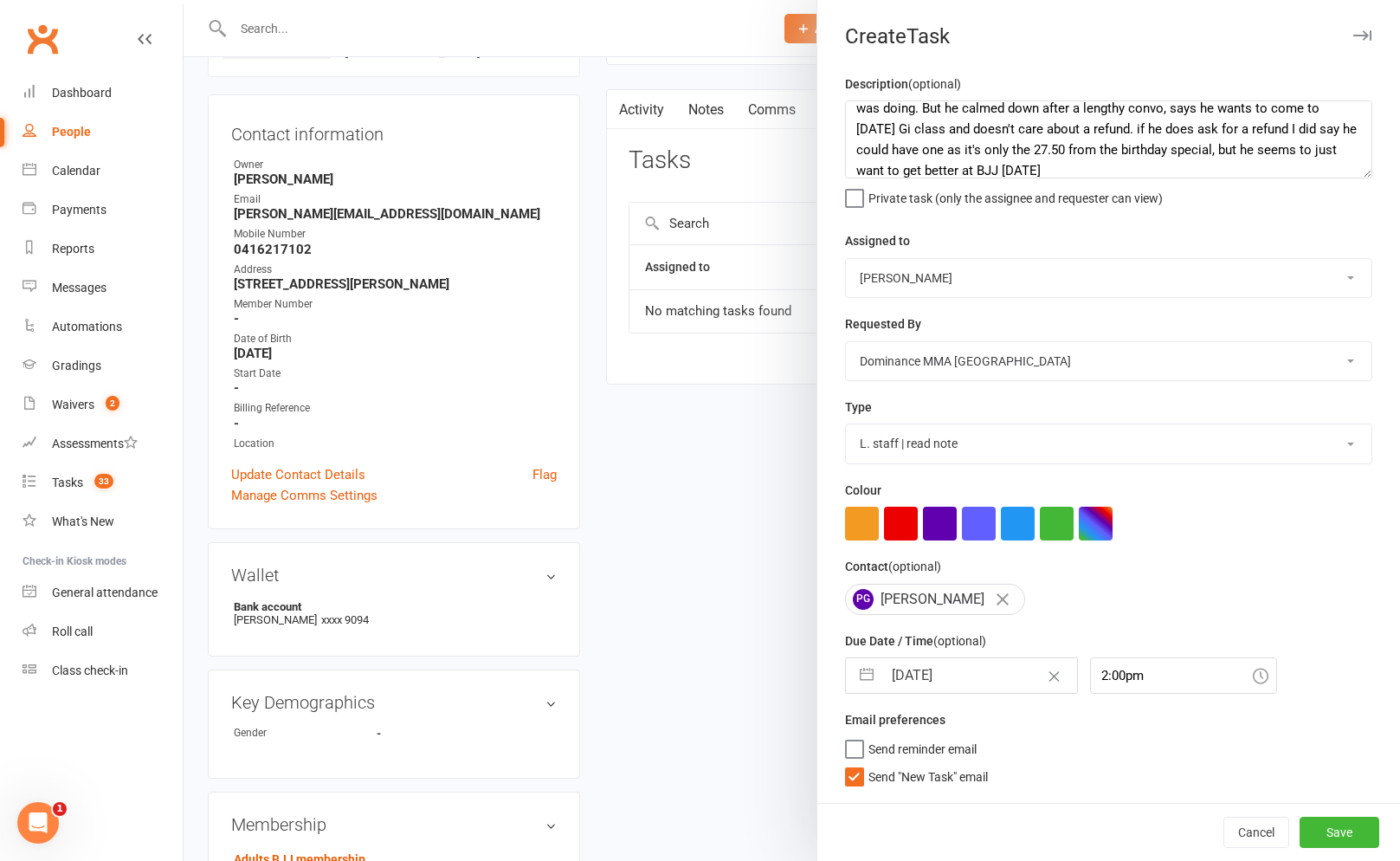
drag, startPoint x: 911, startPoint y: 787, endPoint x: 922, endPoint y: 756, distance: 32.9
click at [911, 784] on span "Send "New Task" email" at bounding box center [929, 773] width 120 height 20
click at [911, 763] on input "Send "New Task" email" at bounding box center [917, 763] width 143 height 0
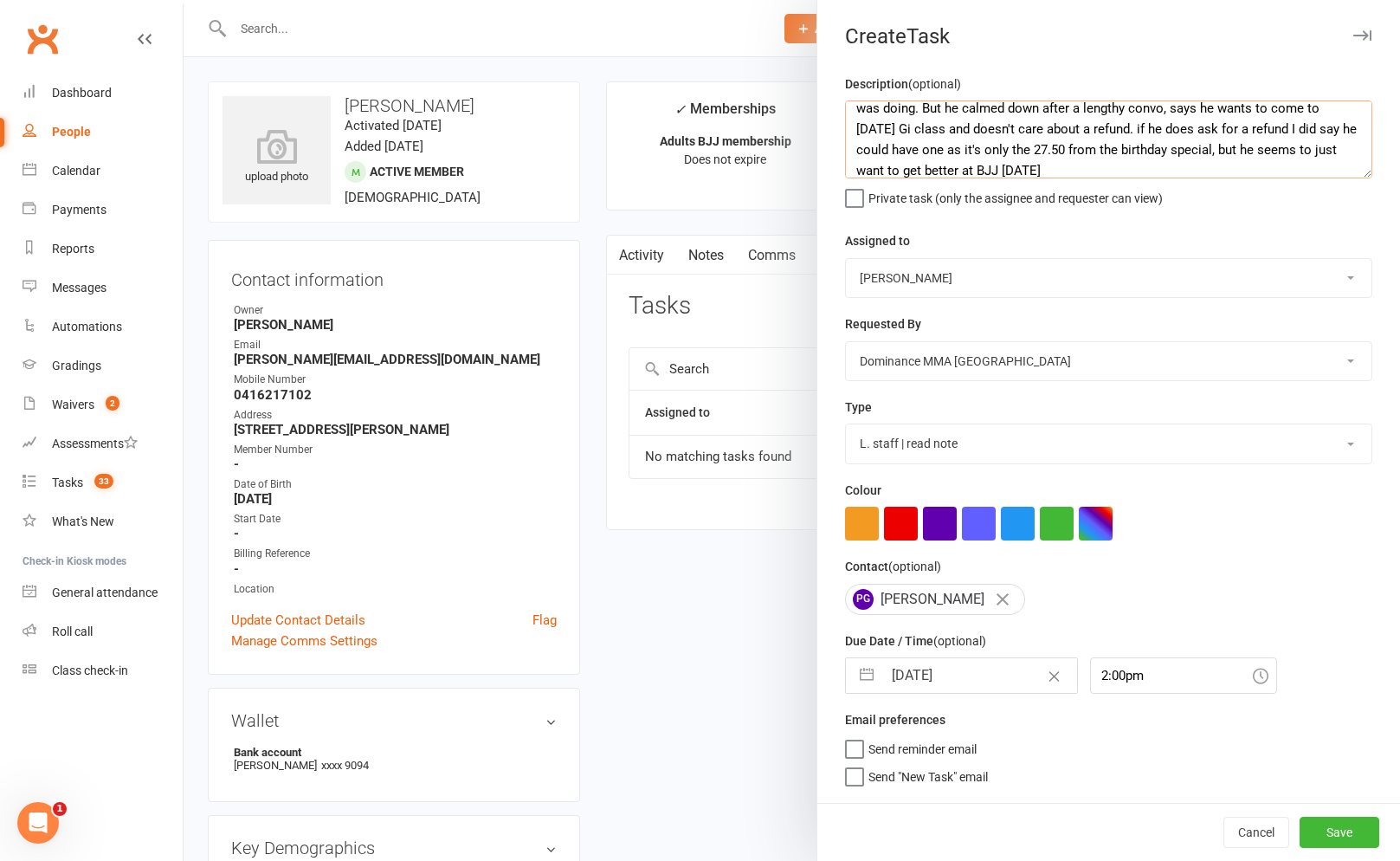
click at [1071, 173] on textarea "Okay, this guy has sent a few grumpy emails, and he came in [DATE] to sort ever…" at bounding box center [1109, 139] width 528 height 78
type textarea "Okay, this guy has sent a few grumpy emails, and he came in [DATE] to sort ever…"
click at [1356, 844] on button "Save" at bounding box center [1339, 832] width 79 height 31
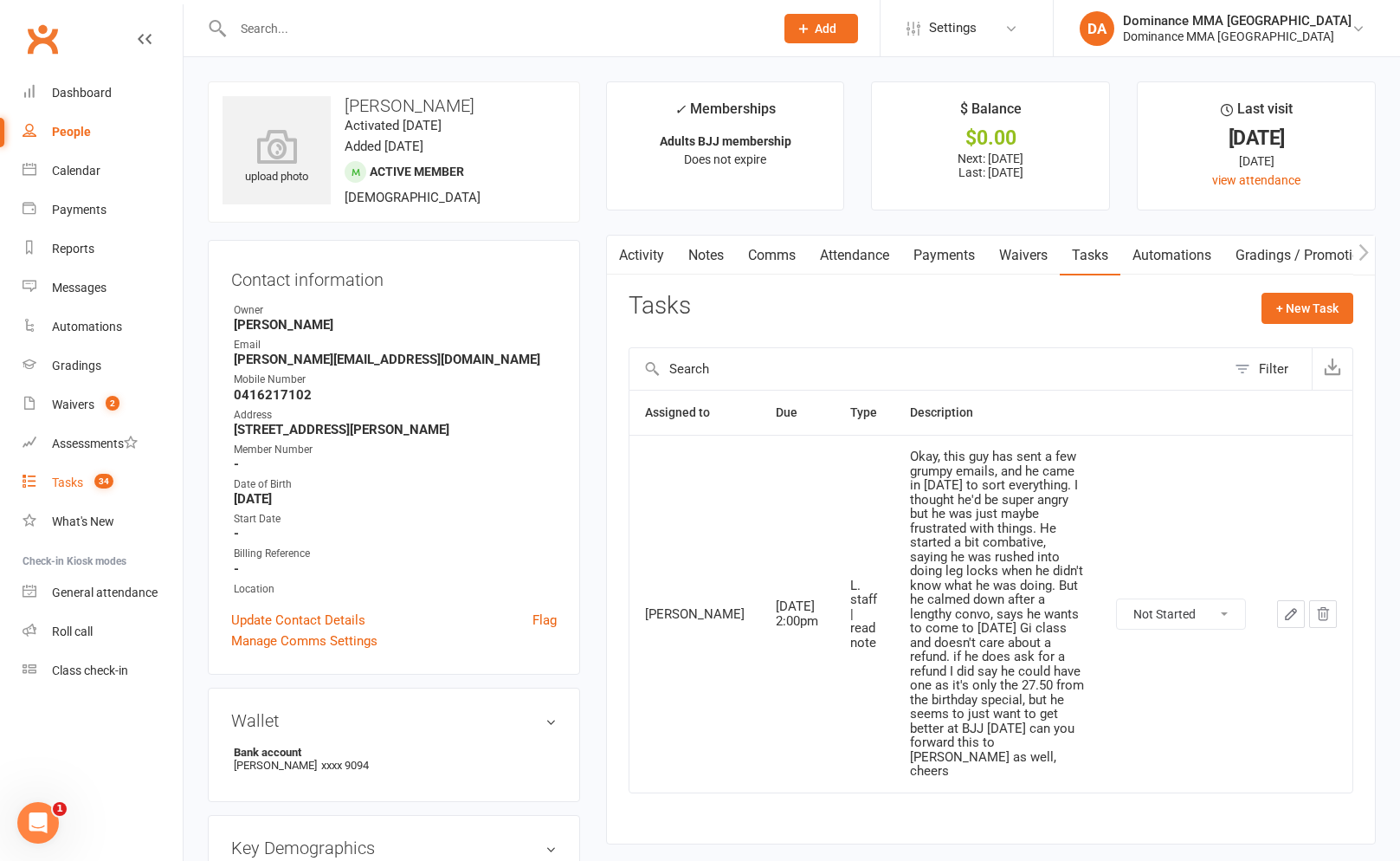
click at [72, 488] on div "Tasks" at bounding box center [68, 482] width 31 height 14
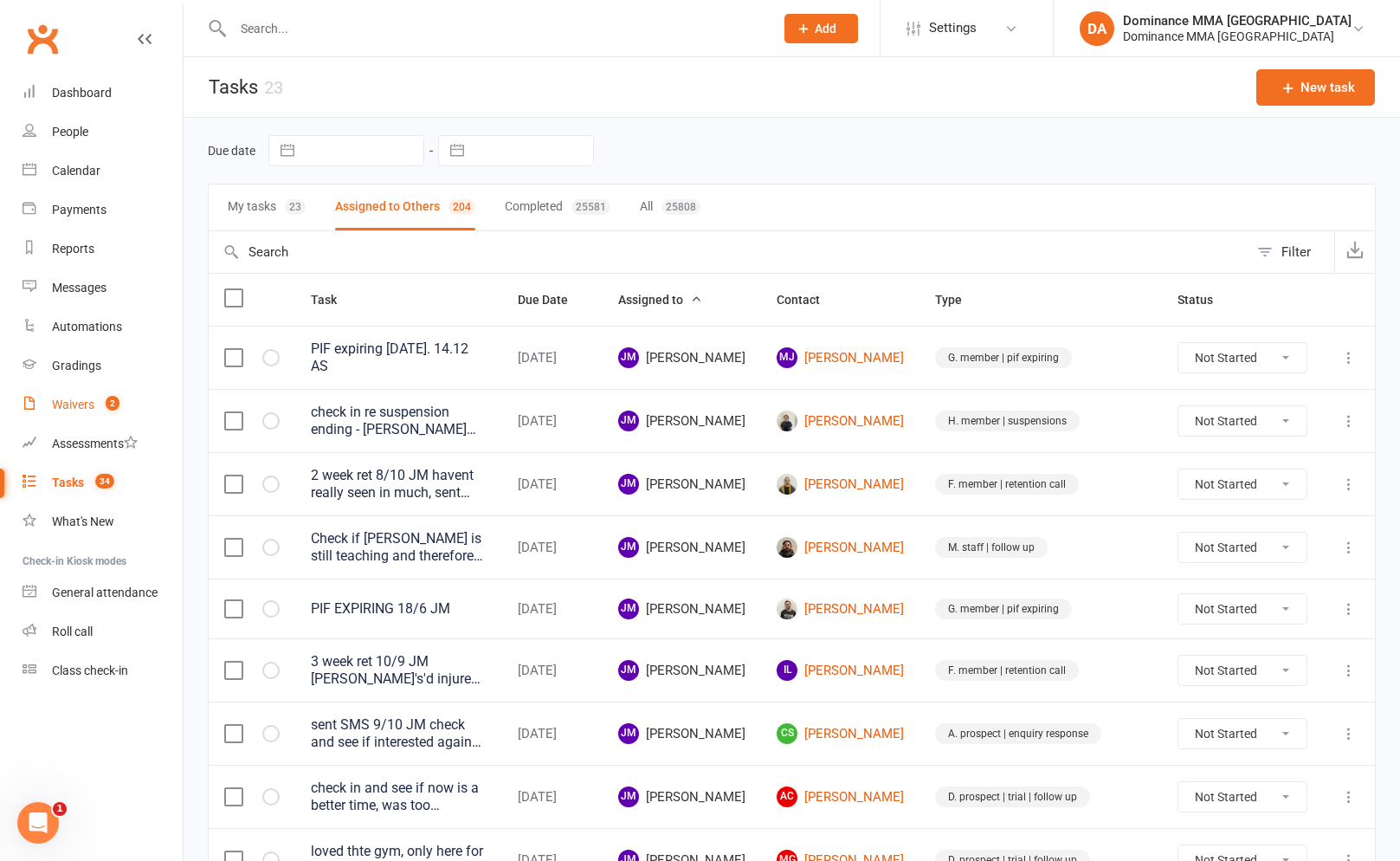
click at [54, 399] on div "Waivers" at bounding box center [73, 404] width 43 height 14
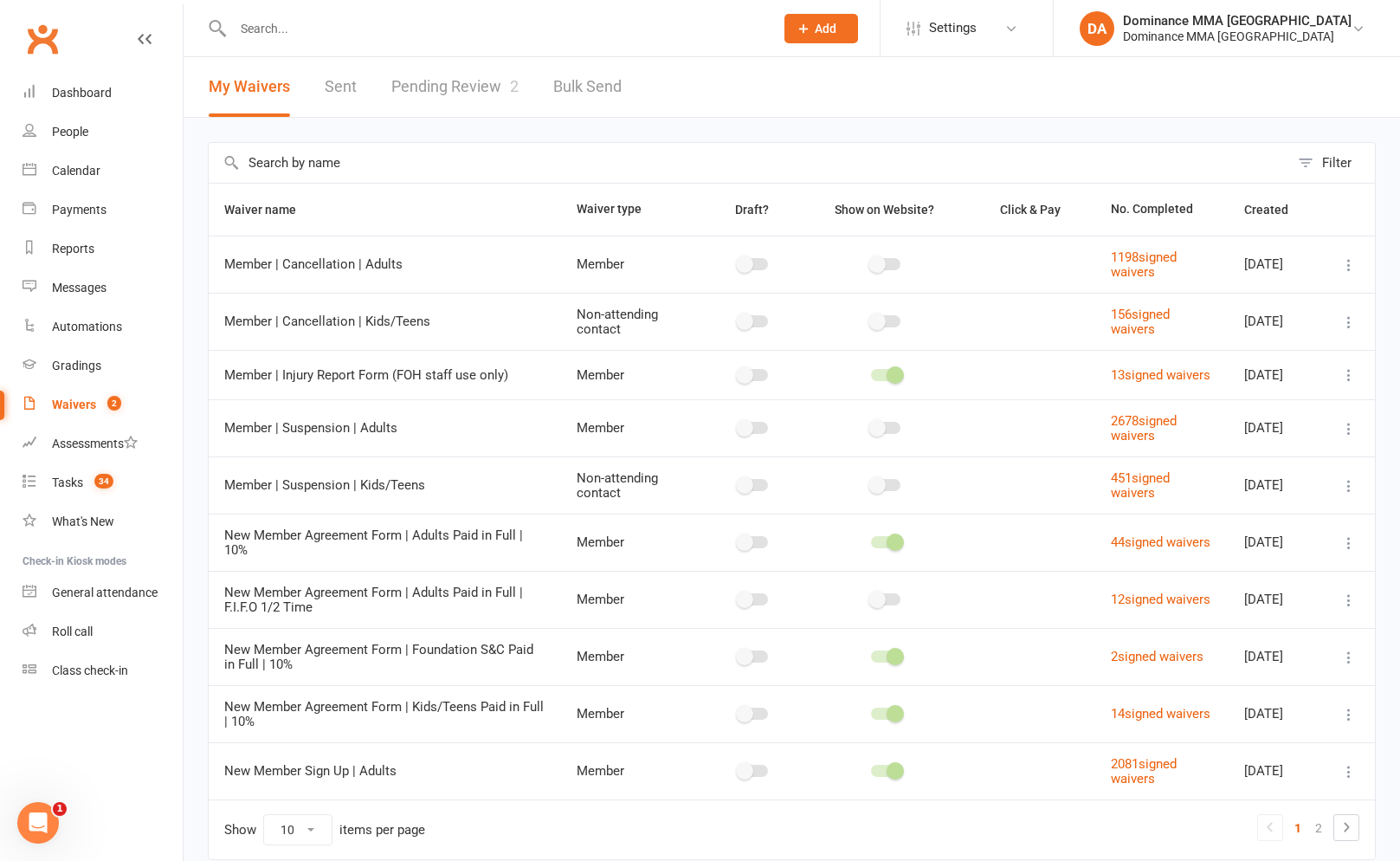
click at [526, 79] on div "My Waivers Sent Pending Review 2 Bulk Send" at bounding box center [414, 87] width 463 height 60
click at [513, 83] on span "2" at bounding box center [514, 86] width 9 height 18
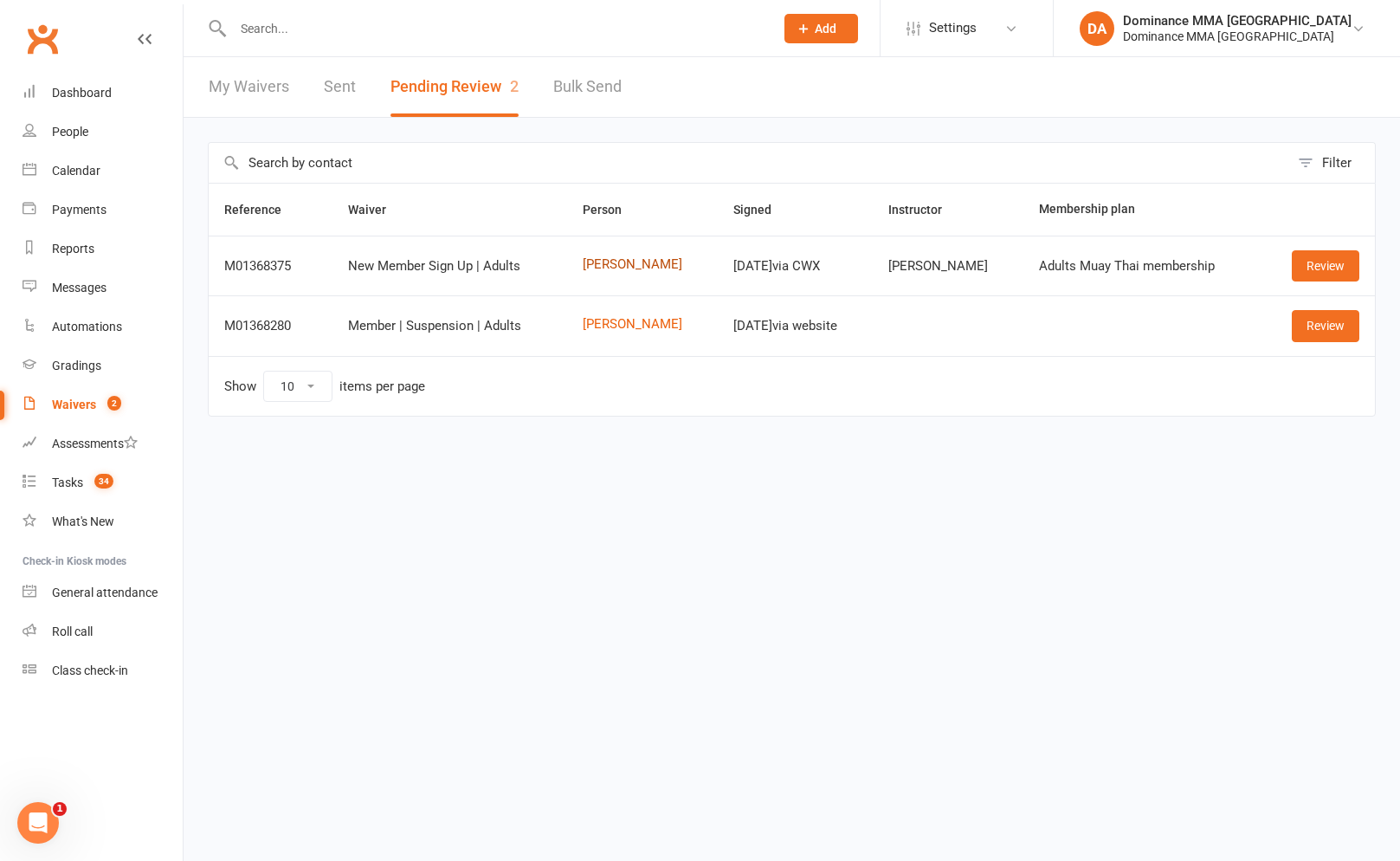
click at [636, 268] on link "[PERSON_NAME]" at bounding box center [643, 264] width 120 height 14
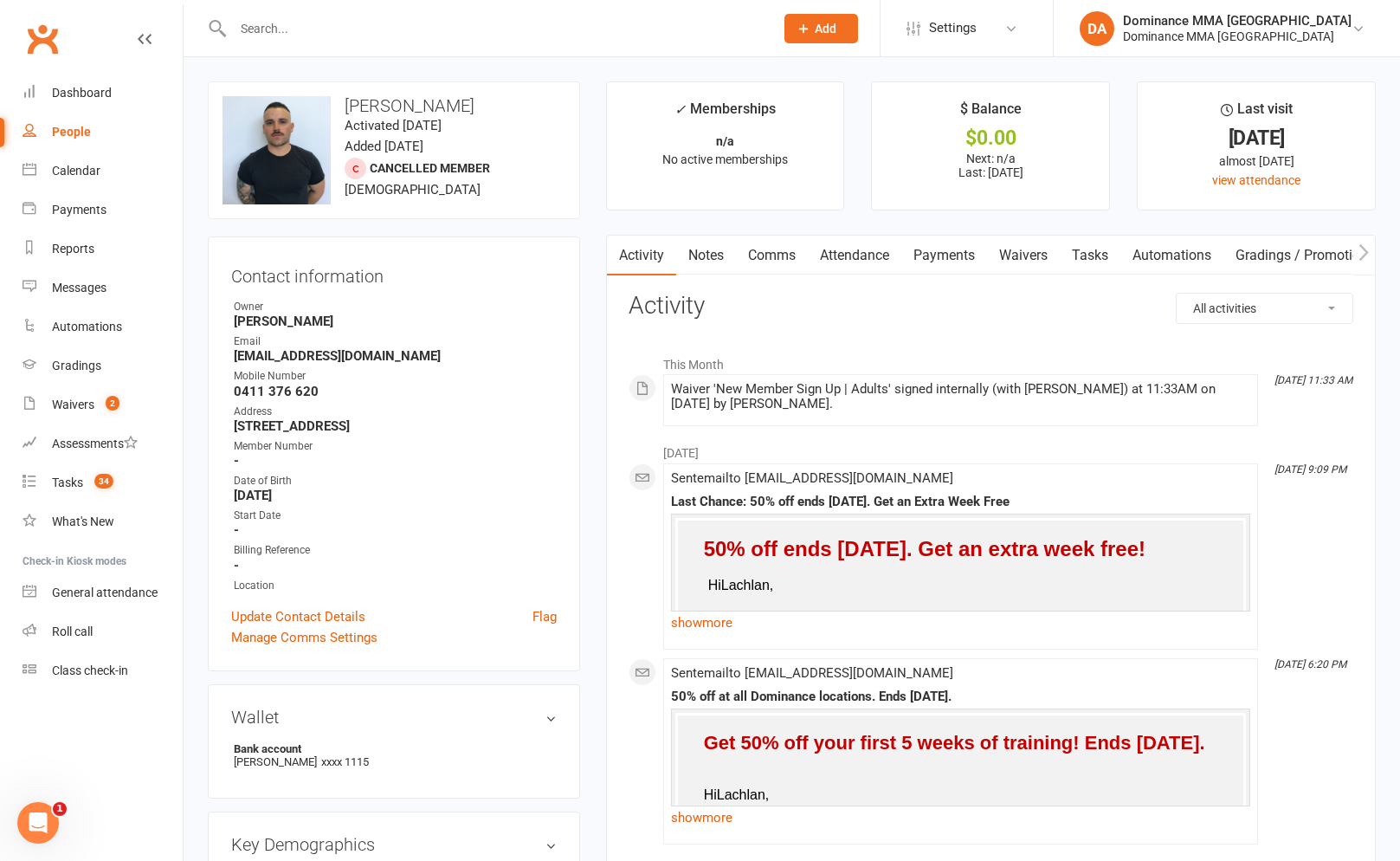
drag, startPoint x: 748, startPoint y: 258, endPoint x: 684, endPoint y: 258, distance: 64.0
click at [744, 259] on link "Comms" at bounding box center [772, 255] width 71 height 40
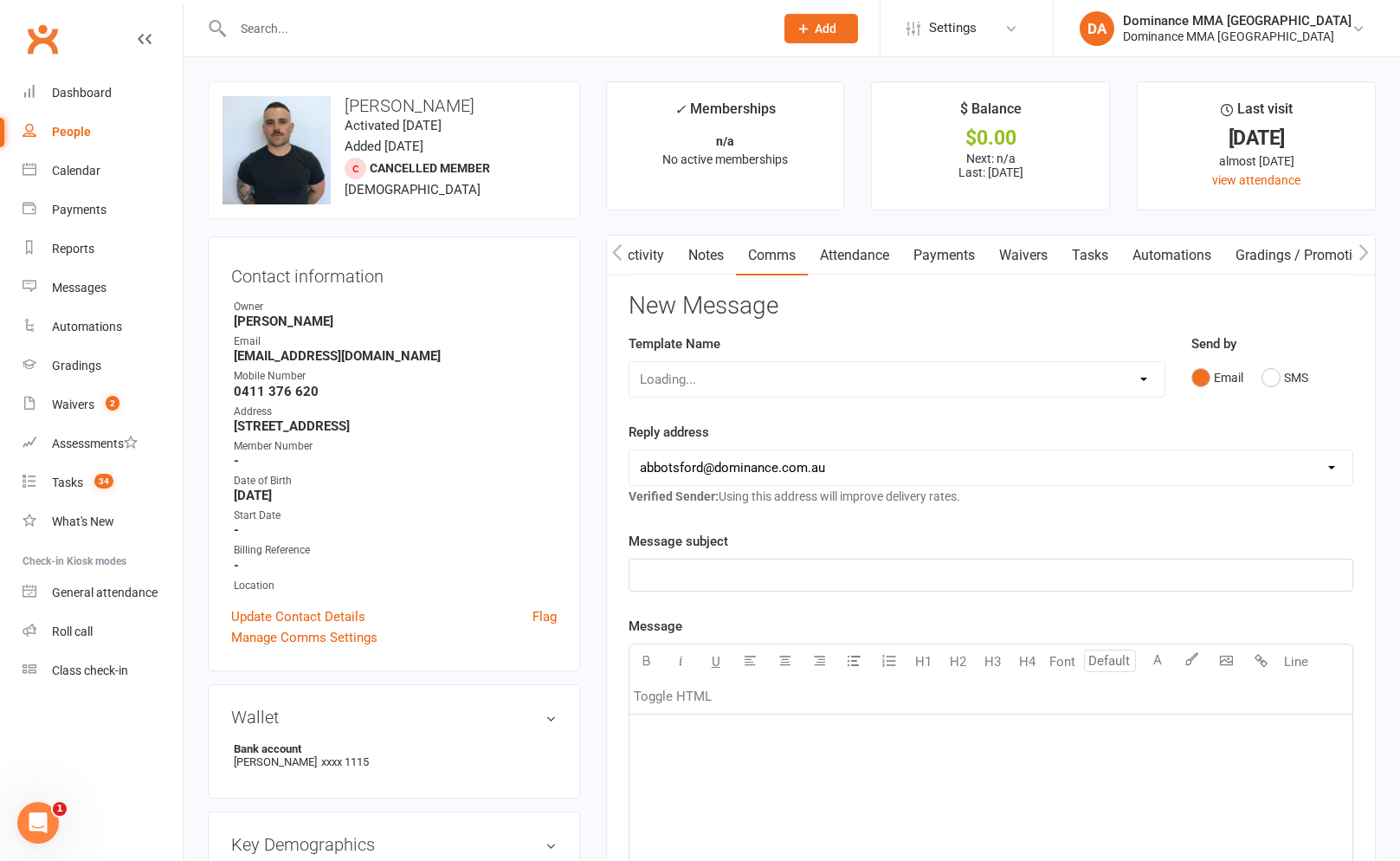
scroll to position [0, 4]
click at [684, 258] on link "Notes" at bounding box center [701, 255] width 60 height 40
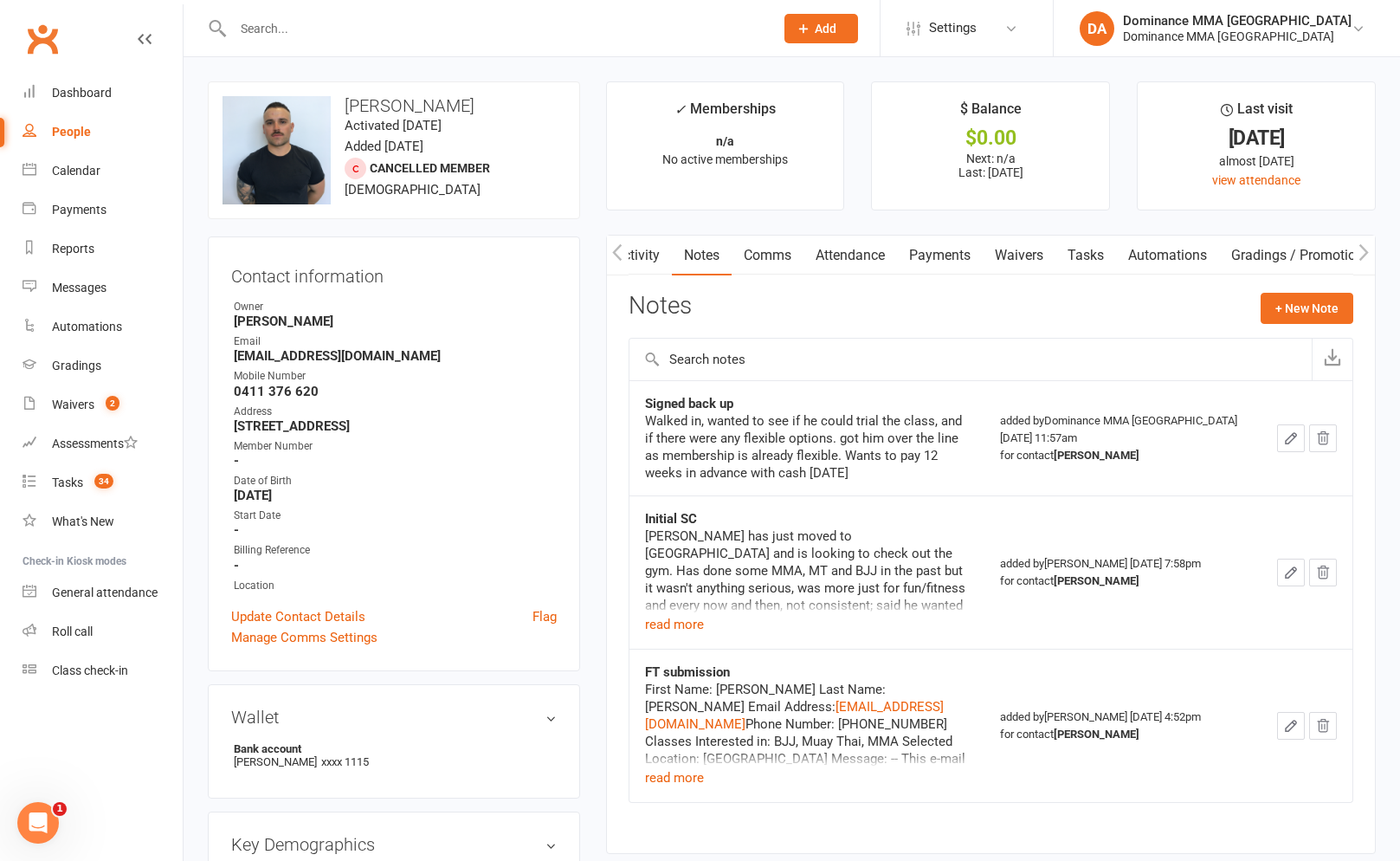
click at [660, 607] on div "[PERSON_NAME] has just moved to [GEOGRAPHIC_DATA] and is looking to check out t…" at bounding box center [808, 571] width 325 height 87
click at [663, 620] on button "read more" at bounding box center [674, 624] width 59 height 21
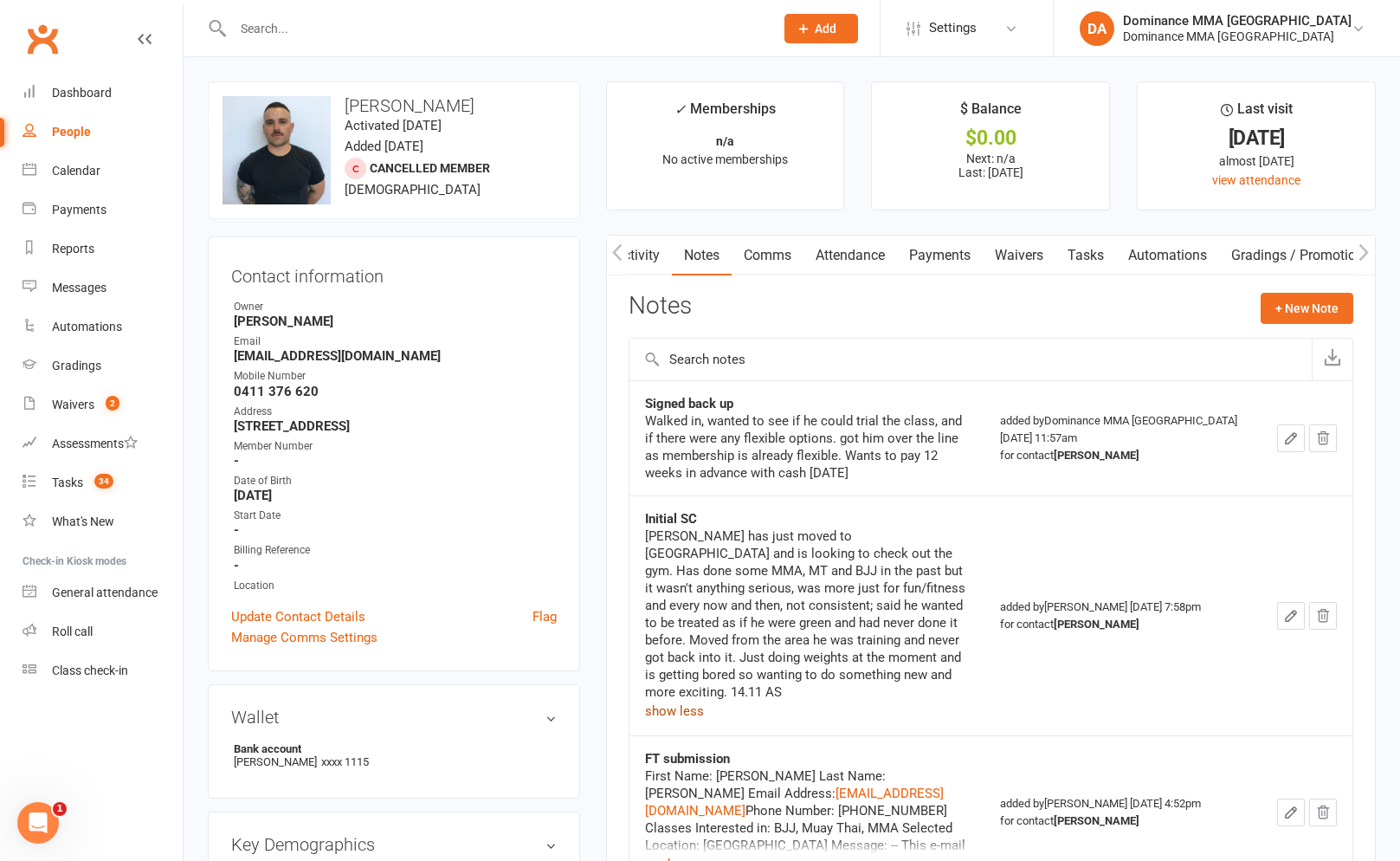
click at [1125, 261] on link "Automations" at bounding box center [1167, 255] width 103 height 40
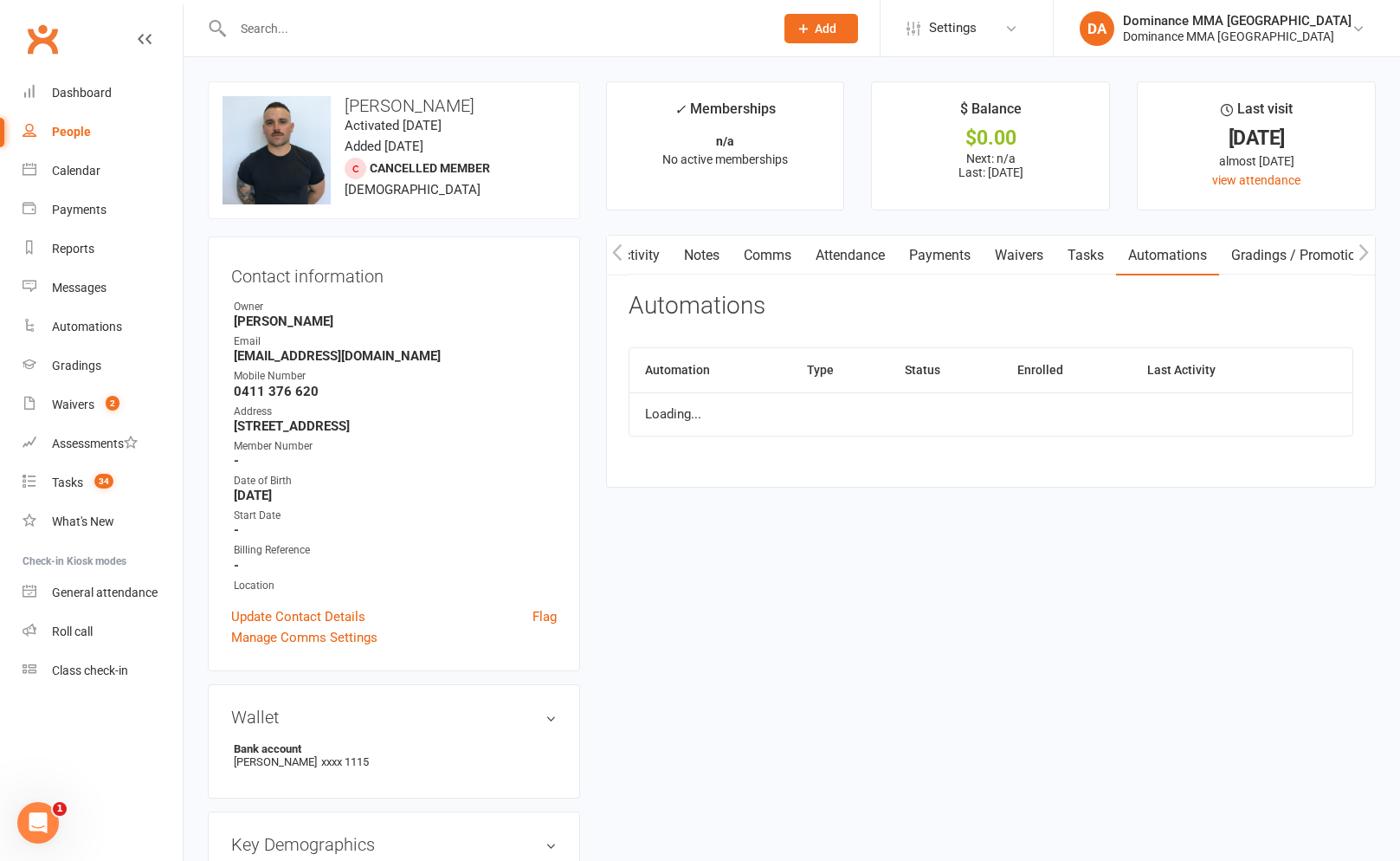
click at [1107, 263] on link "Tasks" at bounding box center [1085, 255] width 61 height 40
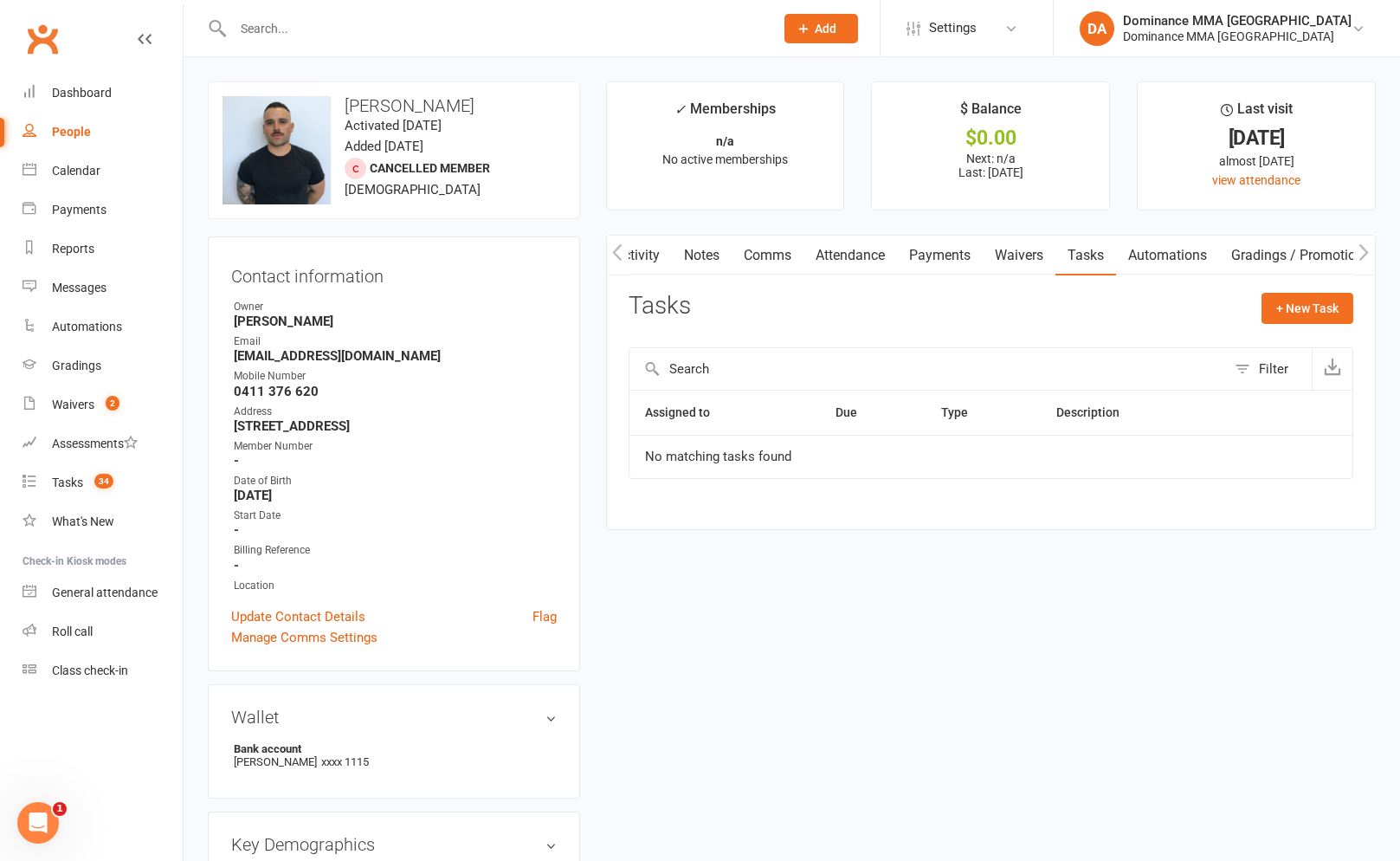
drag, startPoint x: 740, startPoint y: 250, endPoint x: 692, endPoint y: 270, distance: 52.0
click at [731, 257] on link "Comms" at bounding box center [767, 255] width 71 height 40
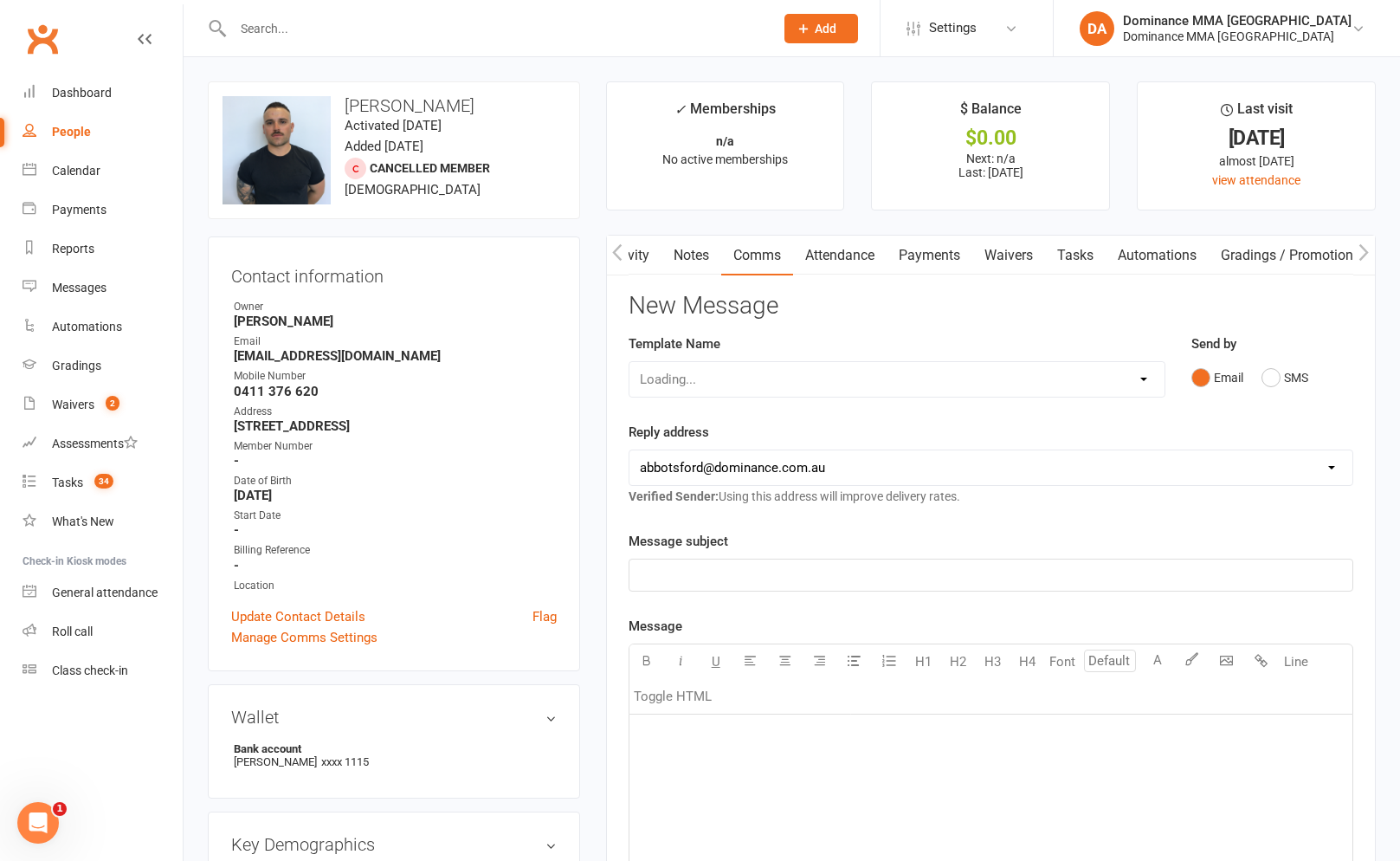
click at [694, 268] on link "Notes" at bounding box center [692, 255] width 60 height 40
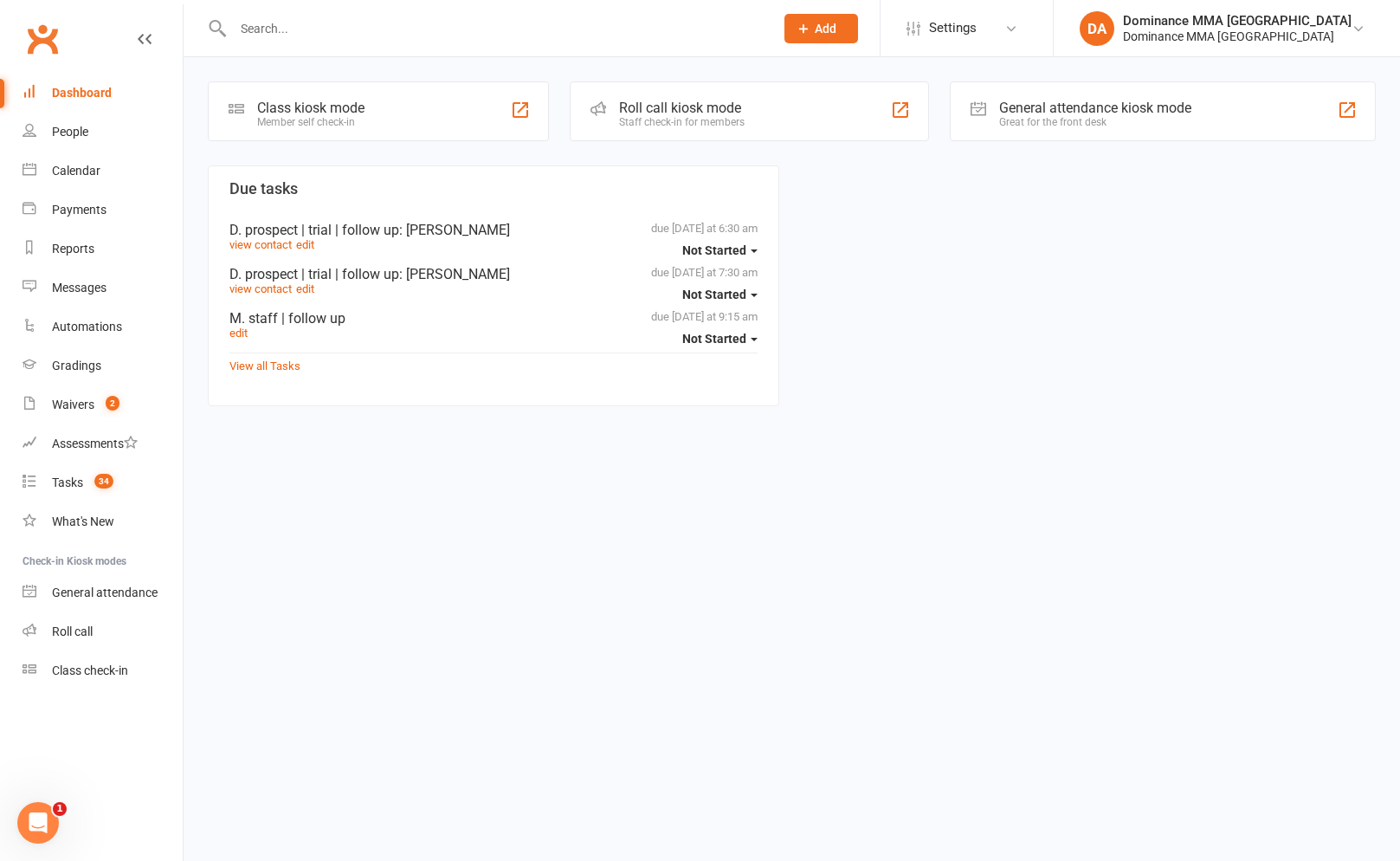
click at [254, 40] on input "text" at bounding box center [495, 28] width 534 height 24
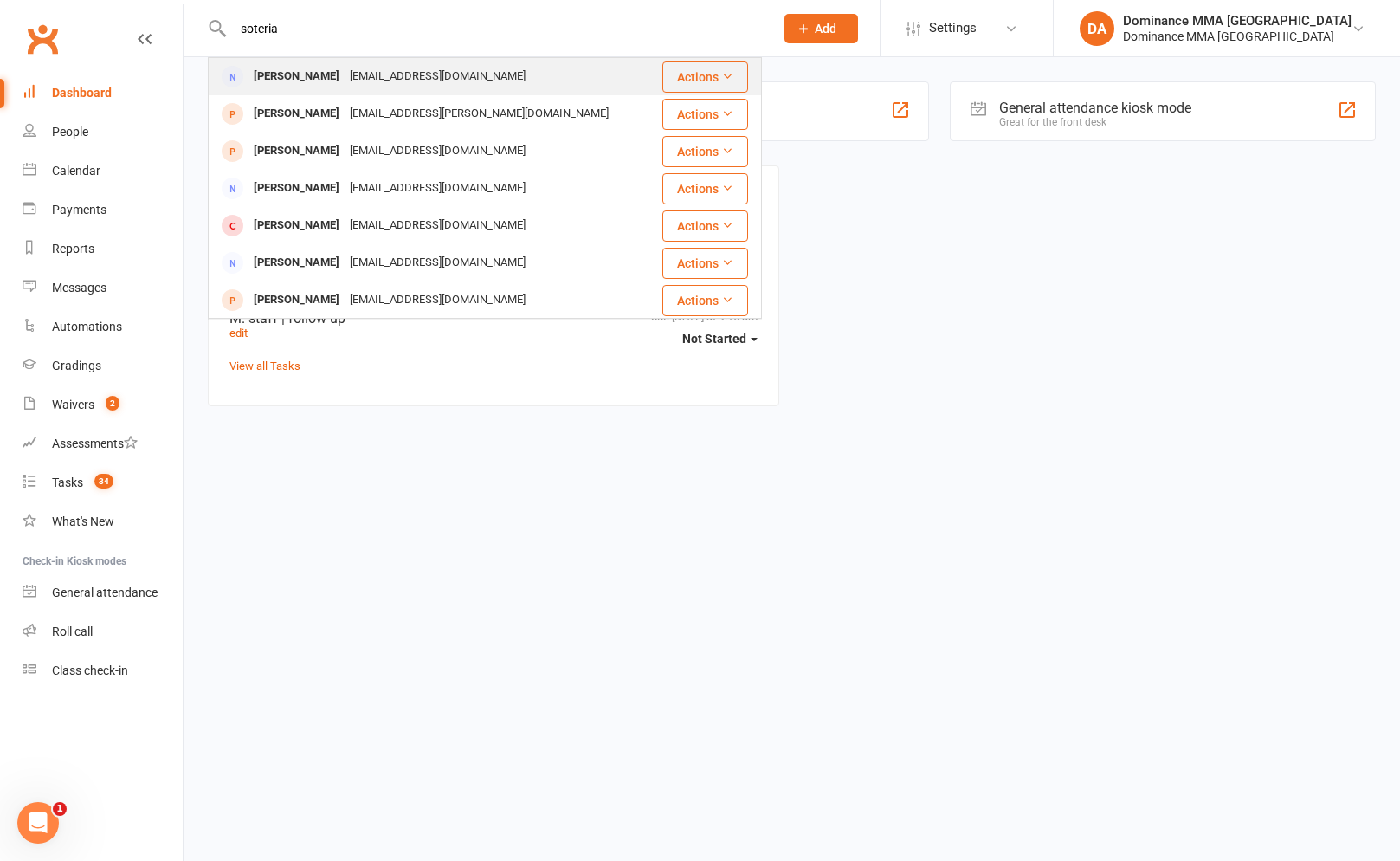
type input "soteria"
click at [407, 74] on div "[EMAIL_ADDRESS][DOMAIN_NAME]" at bounding box center [438, 76] width 186 height 25
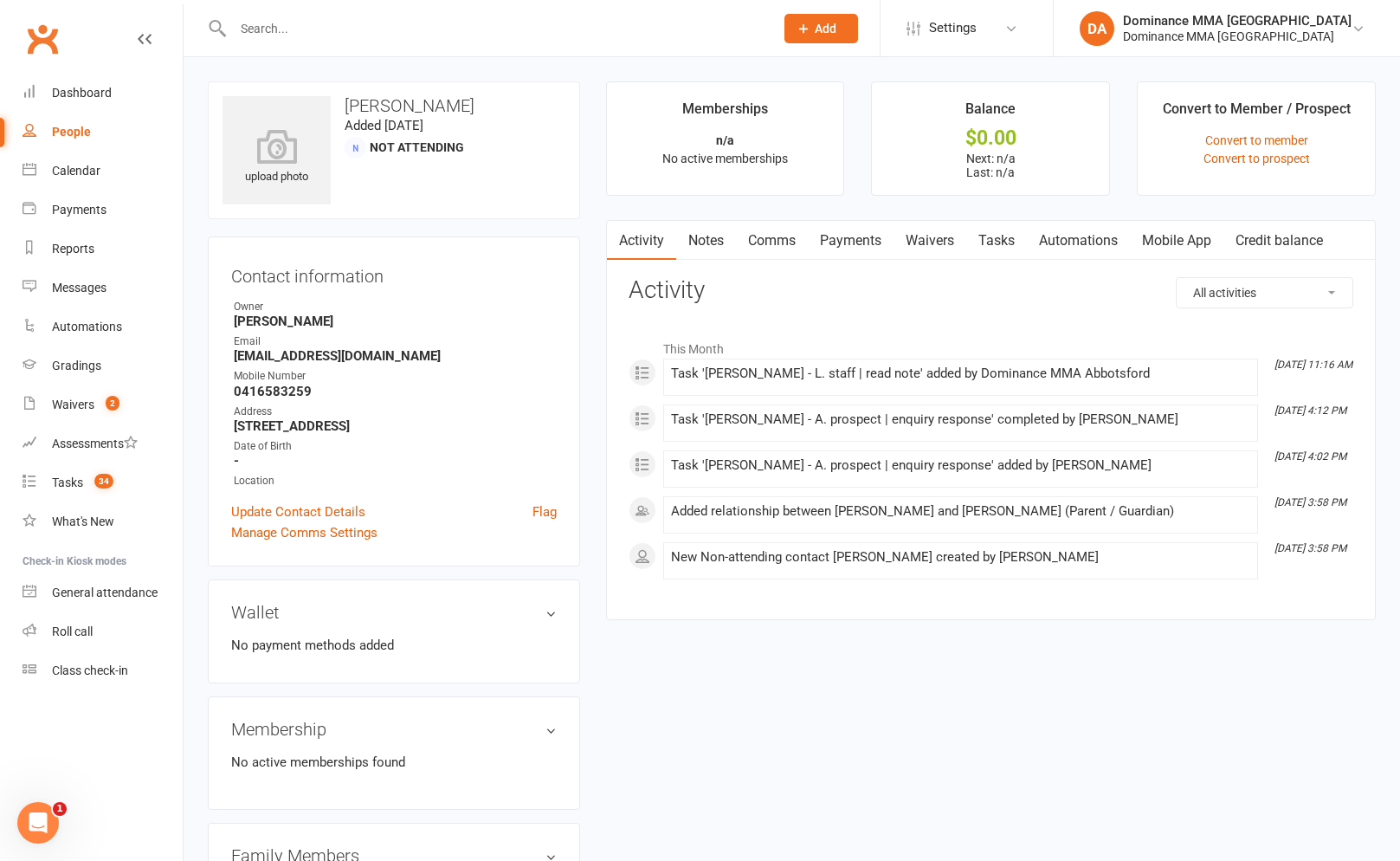
click at [704, 255] on link "Notes" at bounding box center [706, 241] width 60 height 40
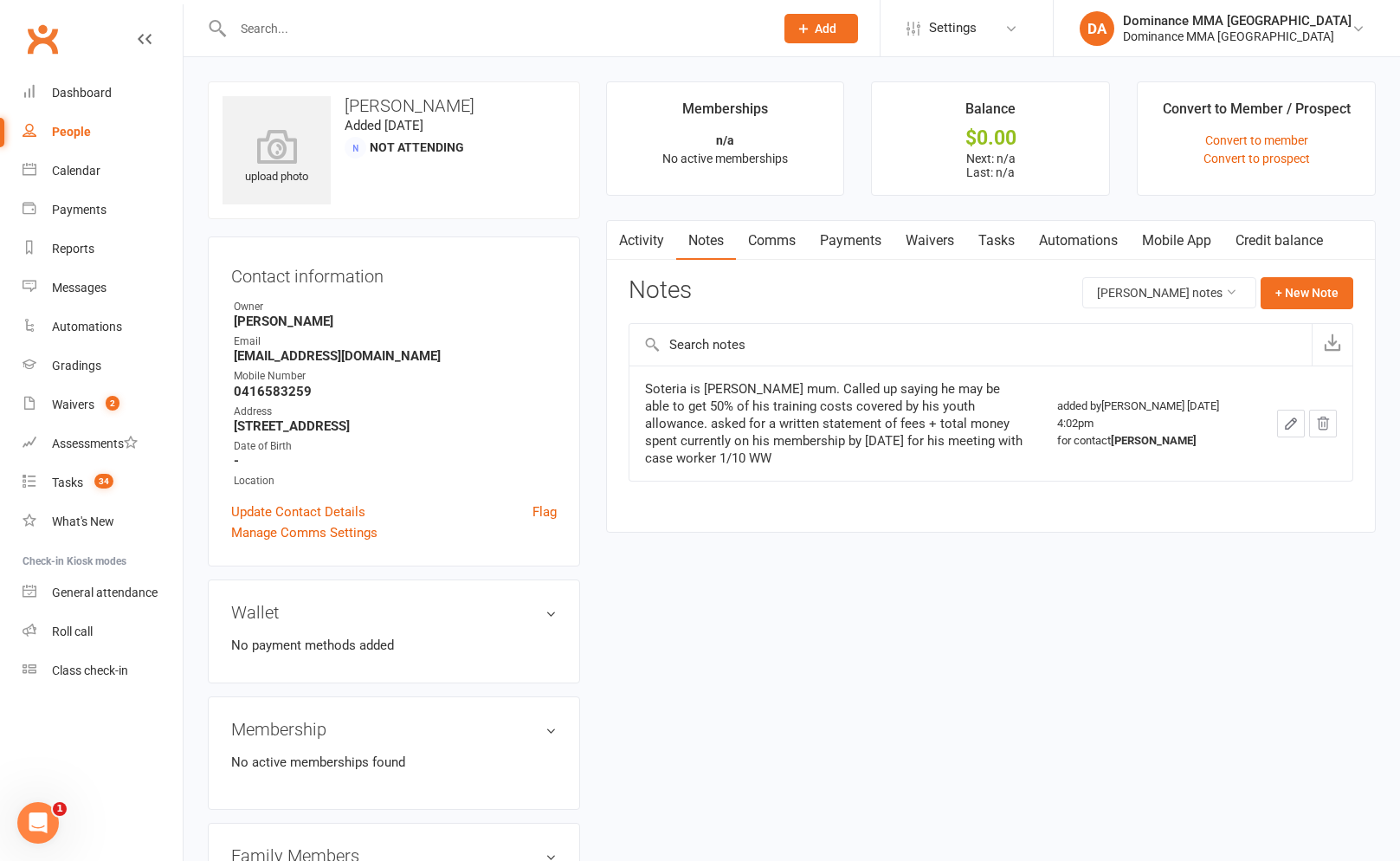
click at [288, 386] on strong "0416583259" at bounding box center [395, 391] width 323 height 15
copy strong "0416583259"
